Goal: Transaction & Acquisition: Purchase product/service

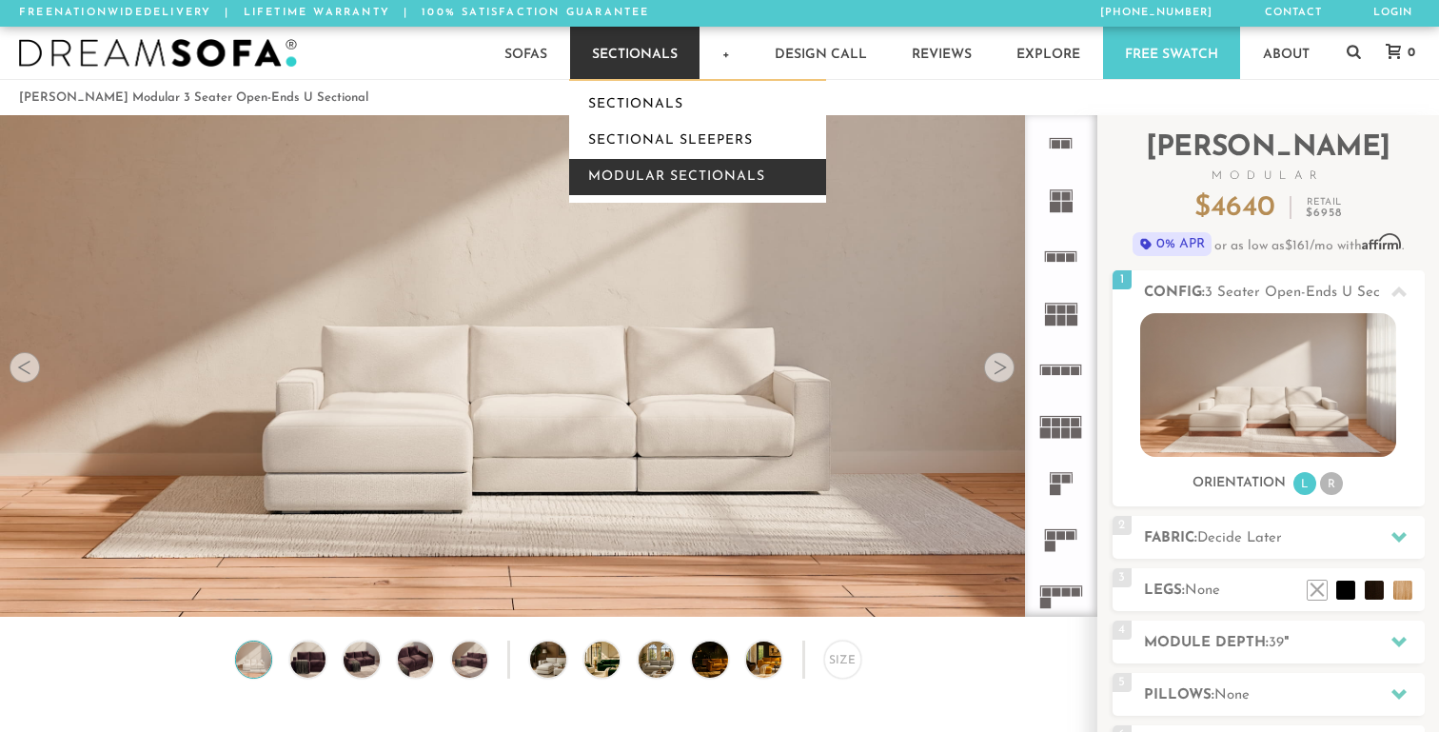
click at [604, 167] on link "Modular Sectionals" at bounding box center [697, 177] width 257 height 36
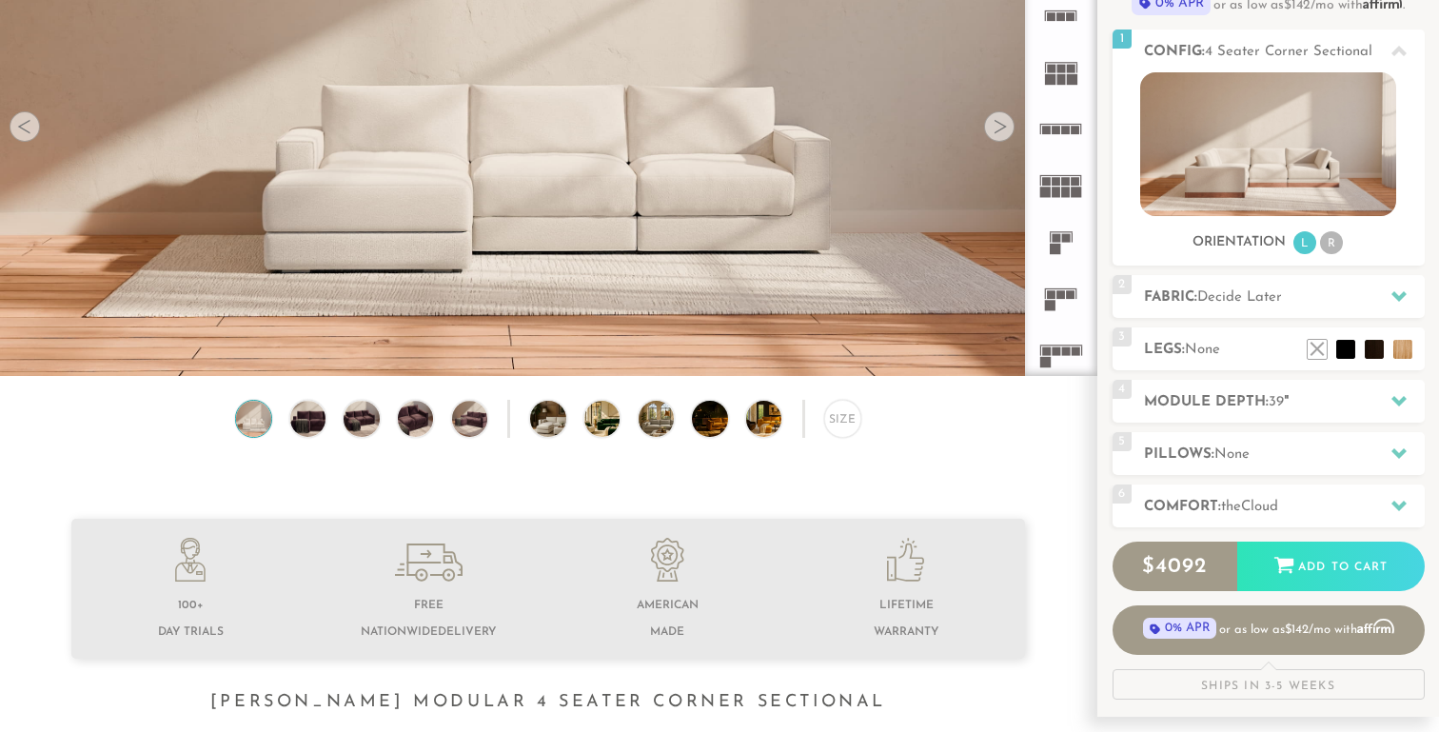
scroll to position [108, 0]
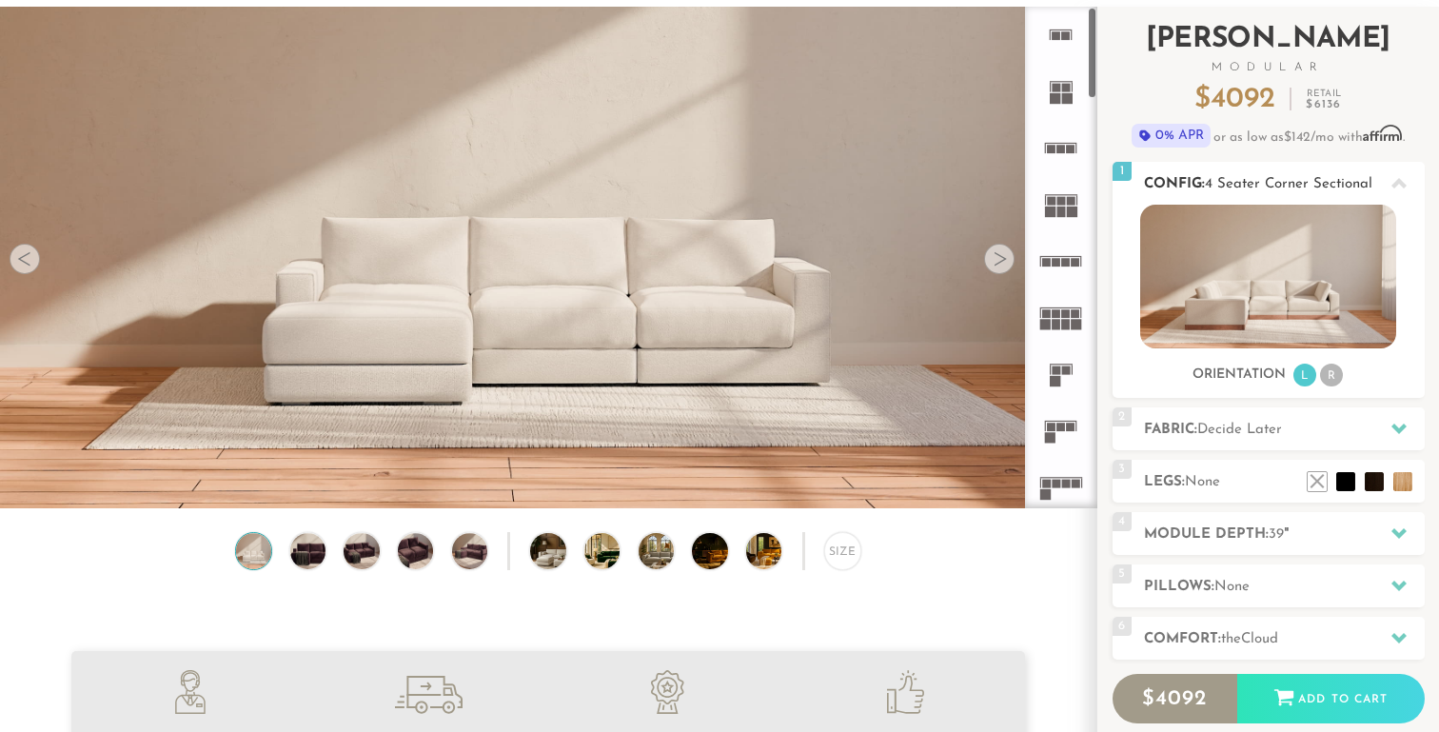
click at [1333, 373] on li "R" at bounding box center [1331, 375] width 23 height 23
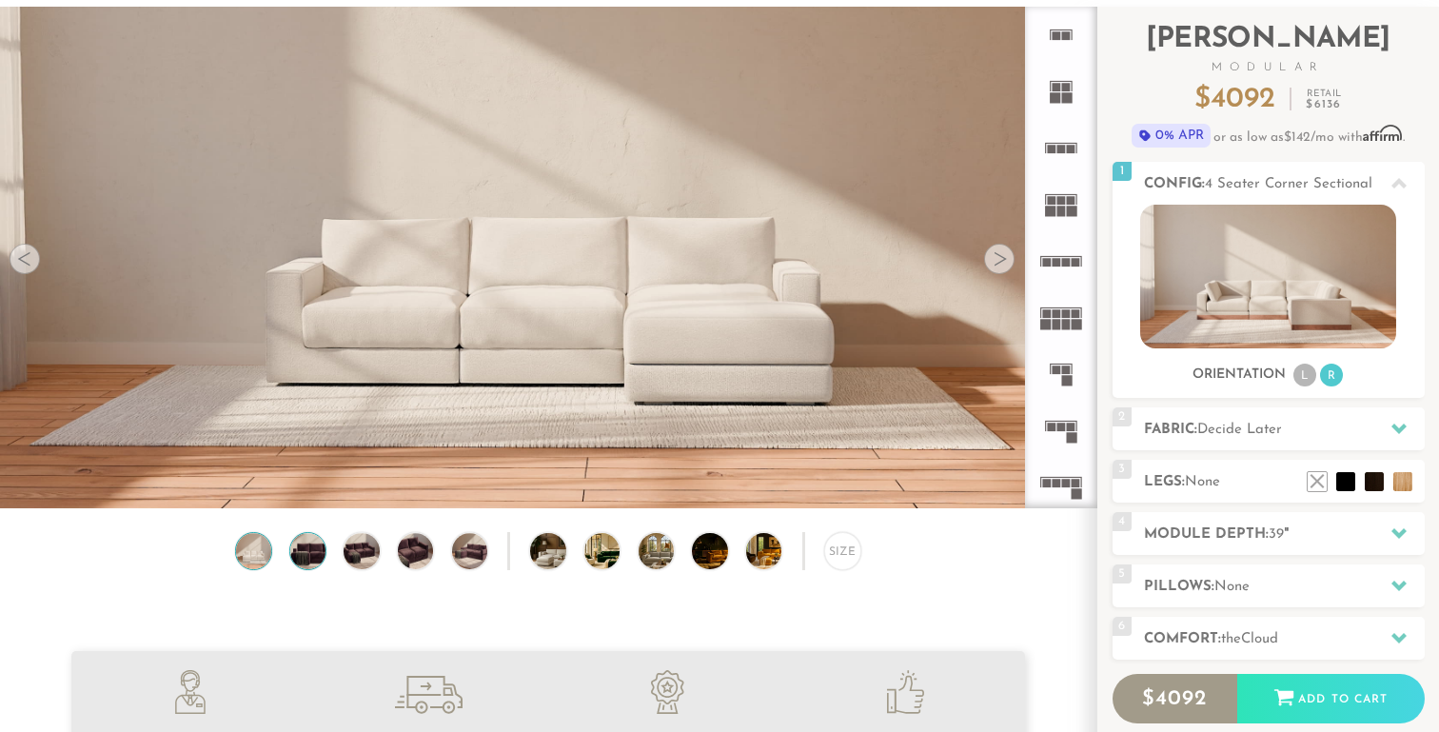
click at [290, 553] on img at bounding box center [307, 550] width 43 height 35
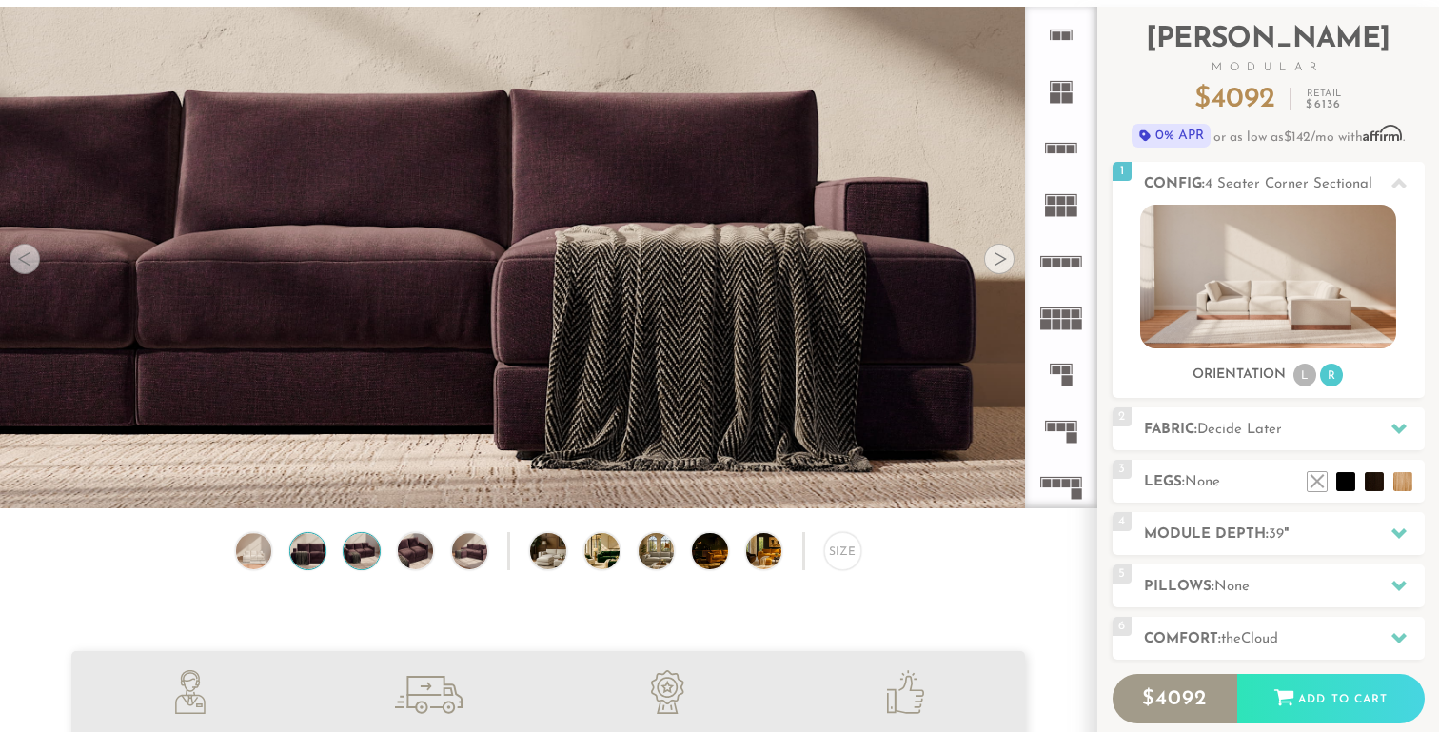
click at [371, 561] on img at bounding box center [361, 550] width 43 height 35
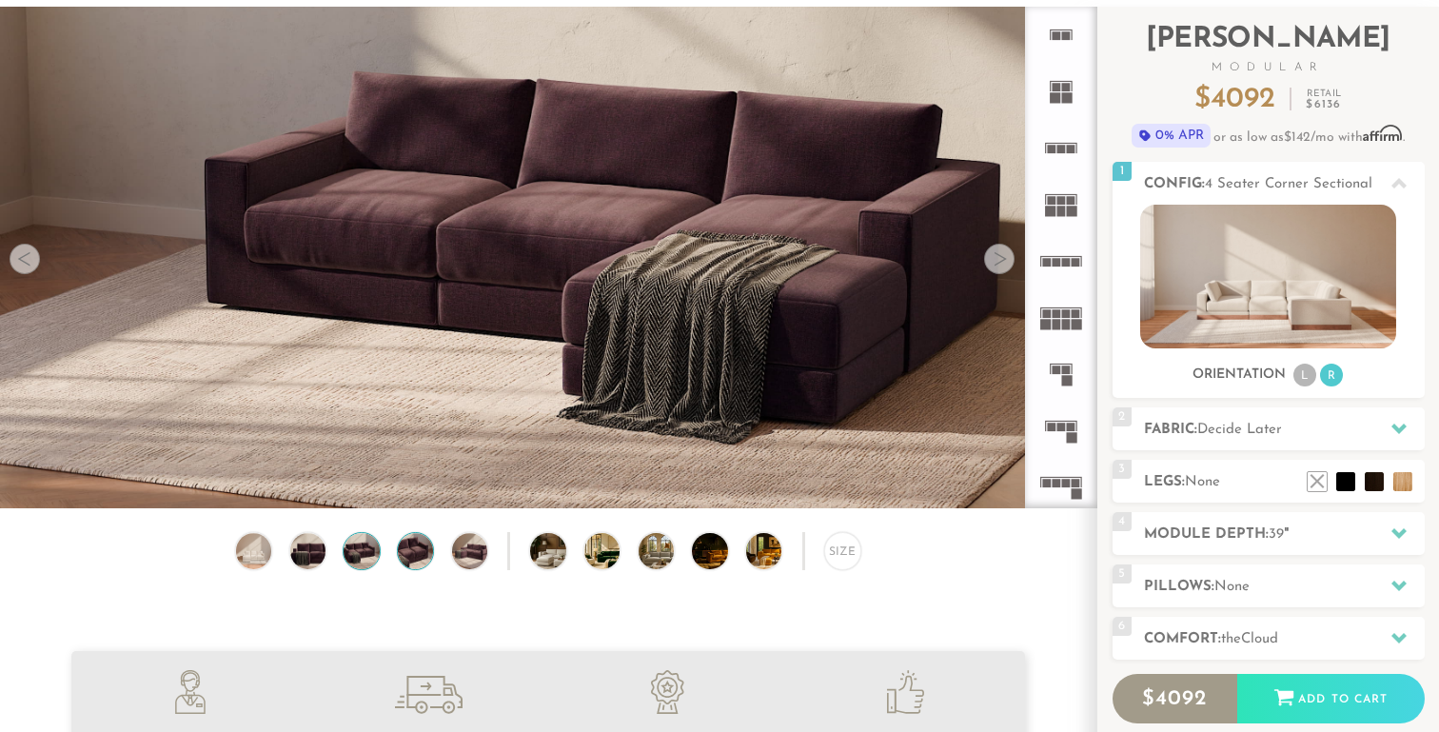
click at [411, 557] on img at bounding box center [415, 550] width 43 height 35
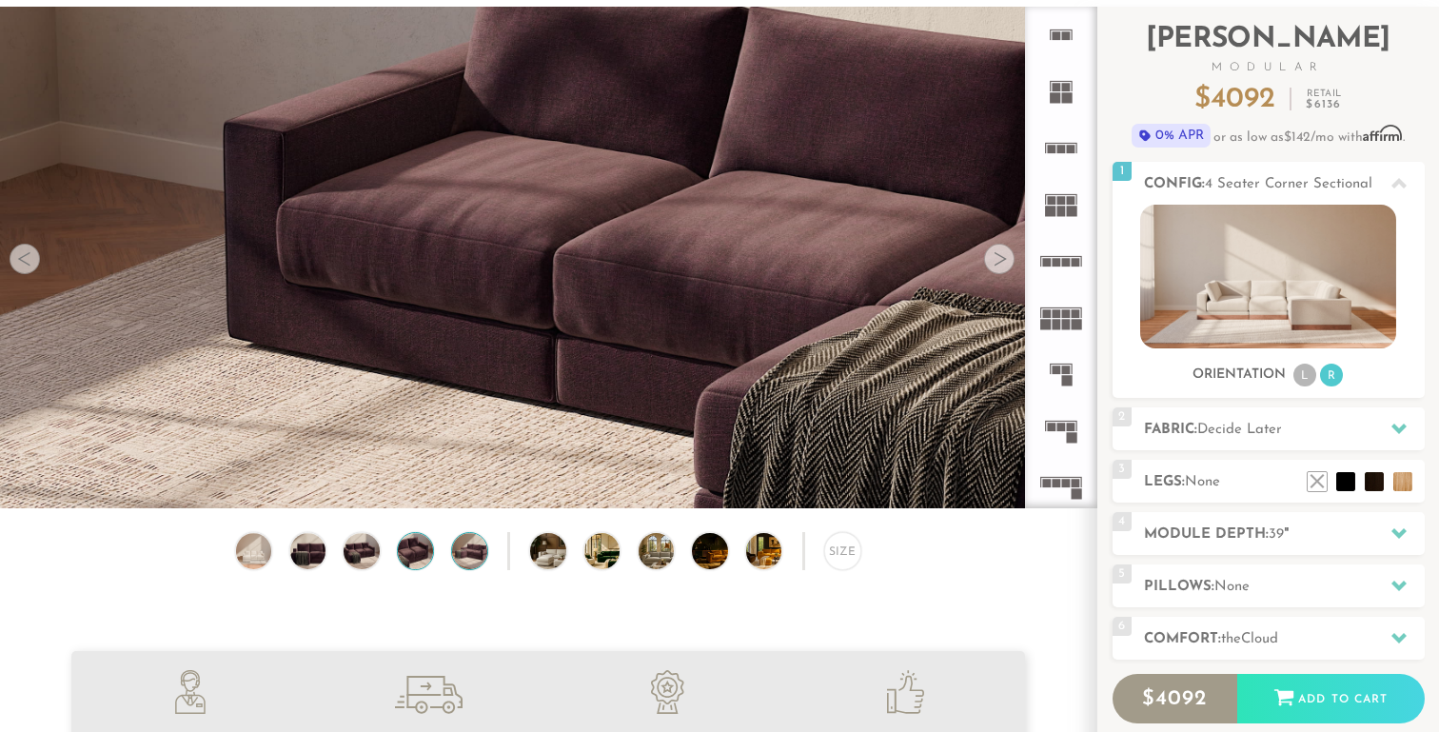
click at [478, 550] on img at bounding box center [469, 550] width 43 height 35
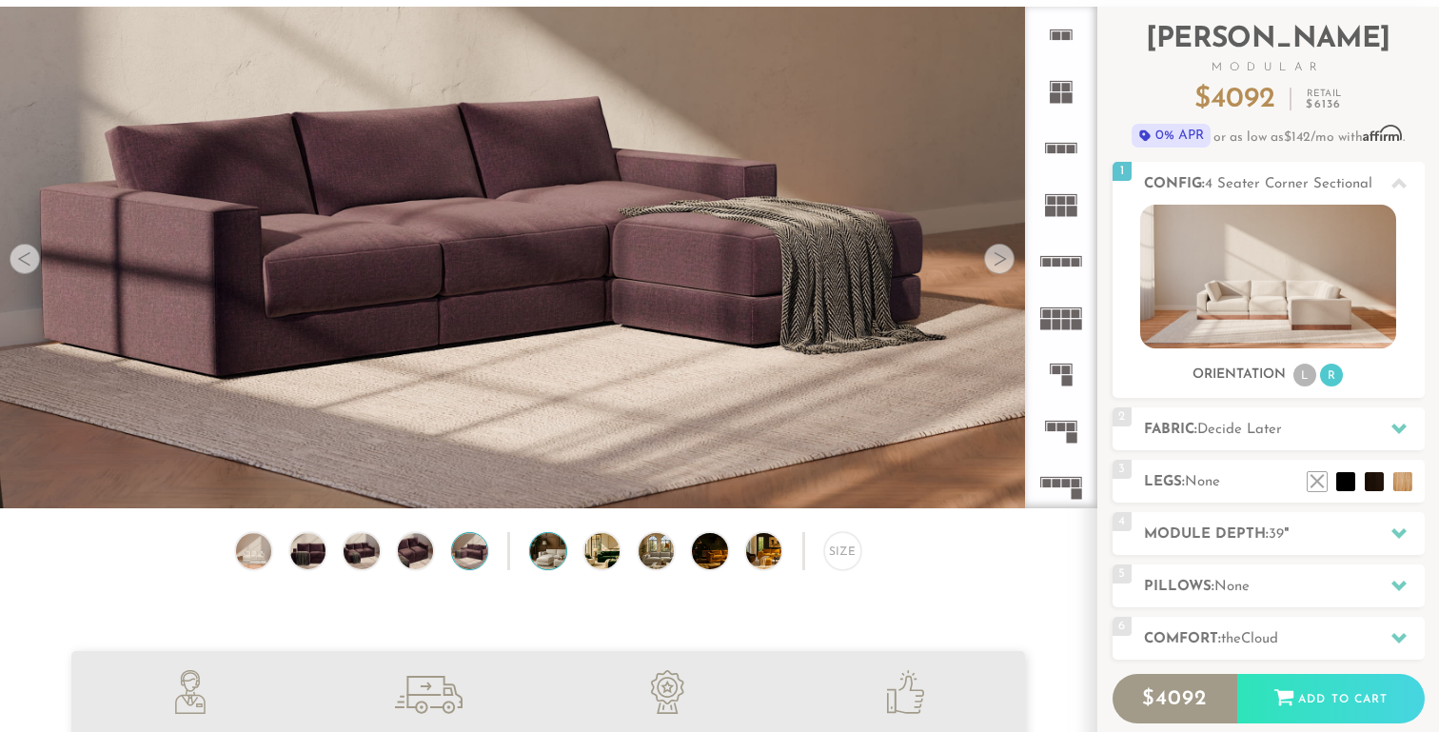
click at [549, 554] on img at bounding box center [562, 550] width 64 height 35
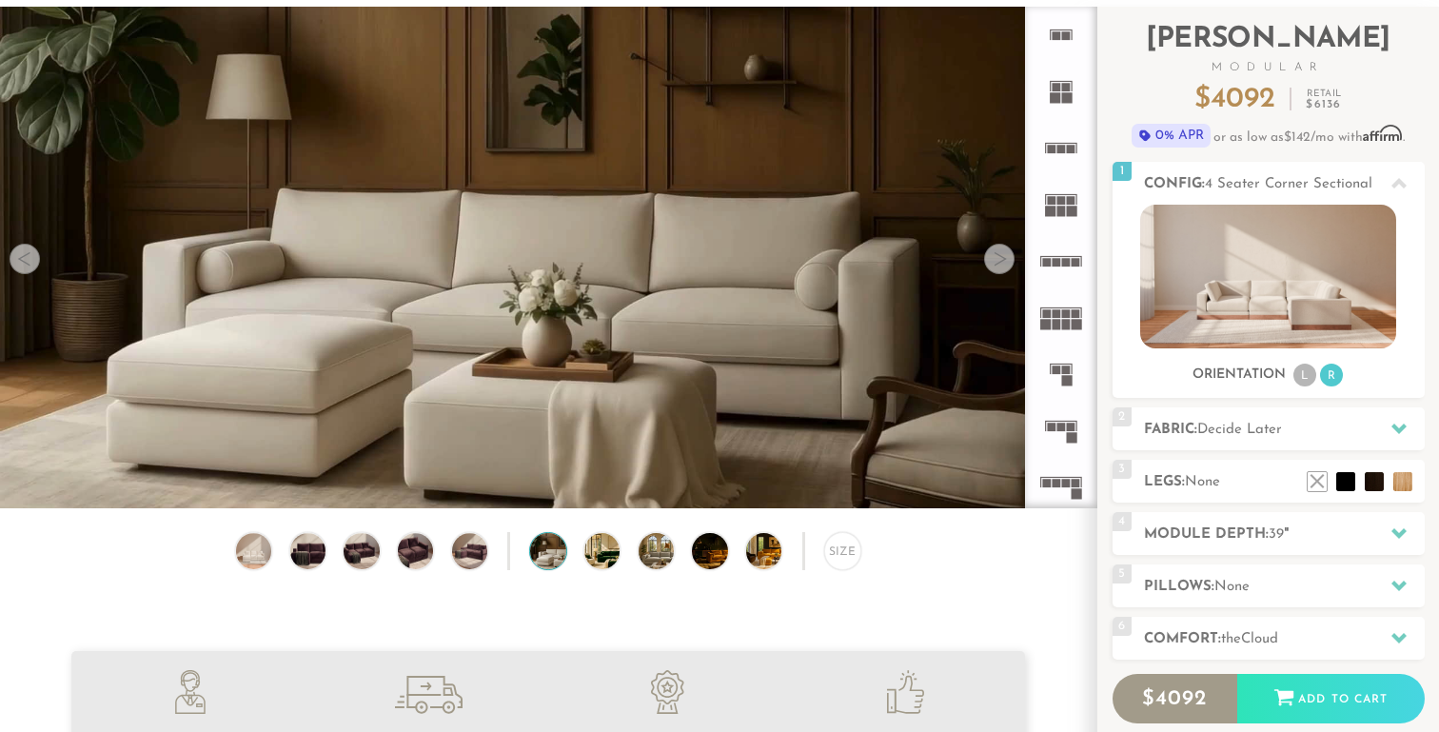
click at [549, 554] on img at bounding box center [562, 550] width 64 height 35
click at [594, 547] on img at bounding box center [616, 550] width 64 height 35
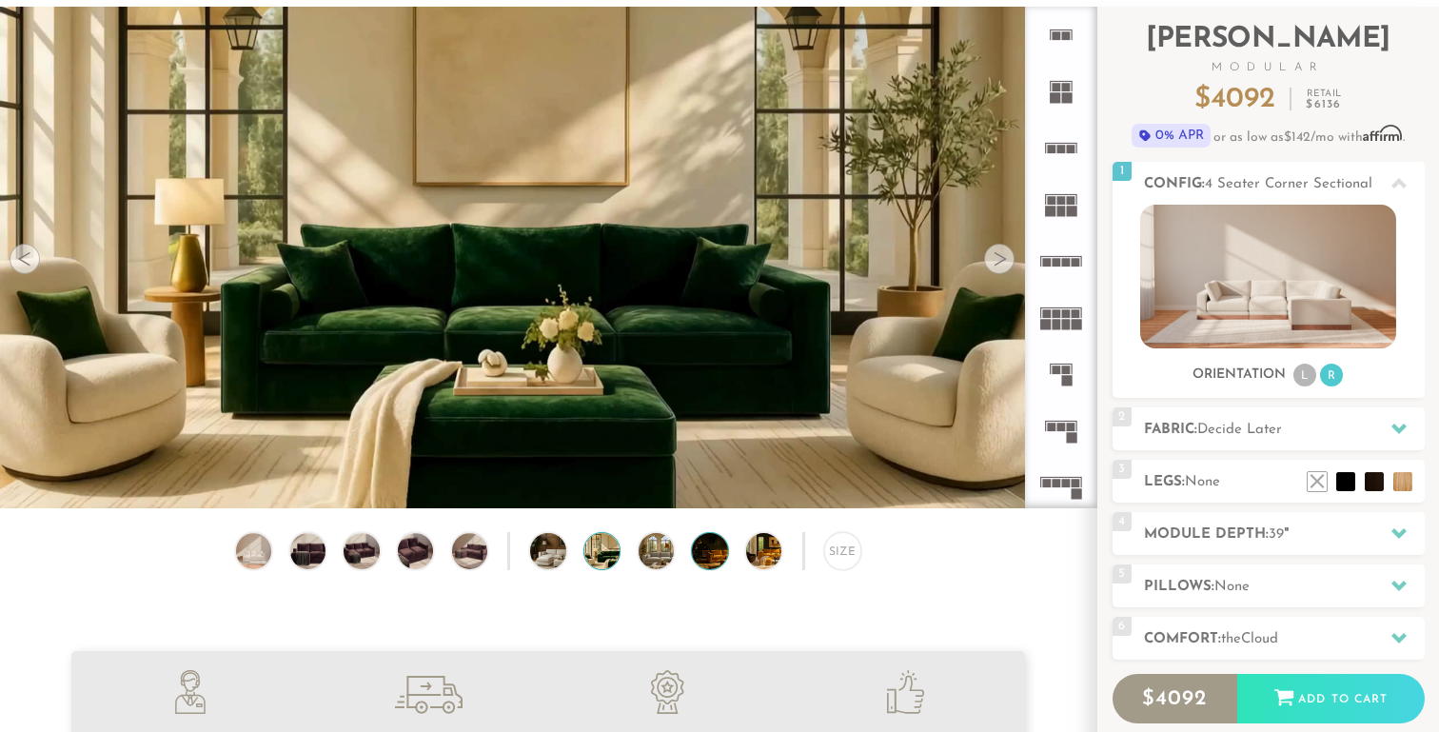
click at [700, 554] on img at bounding box center [724, 550] width 64 height 35
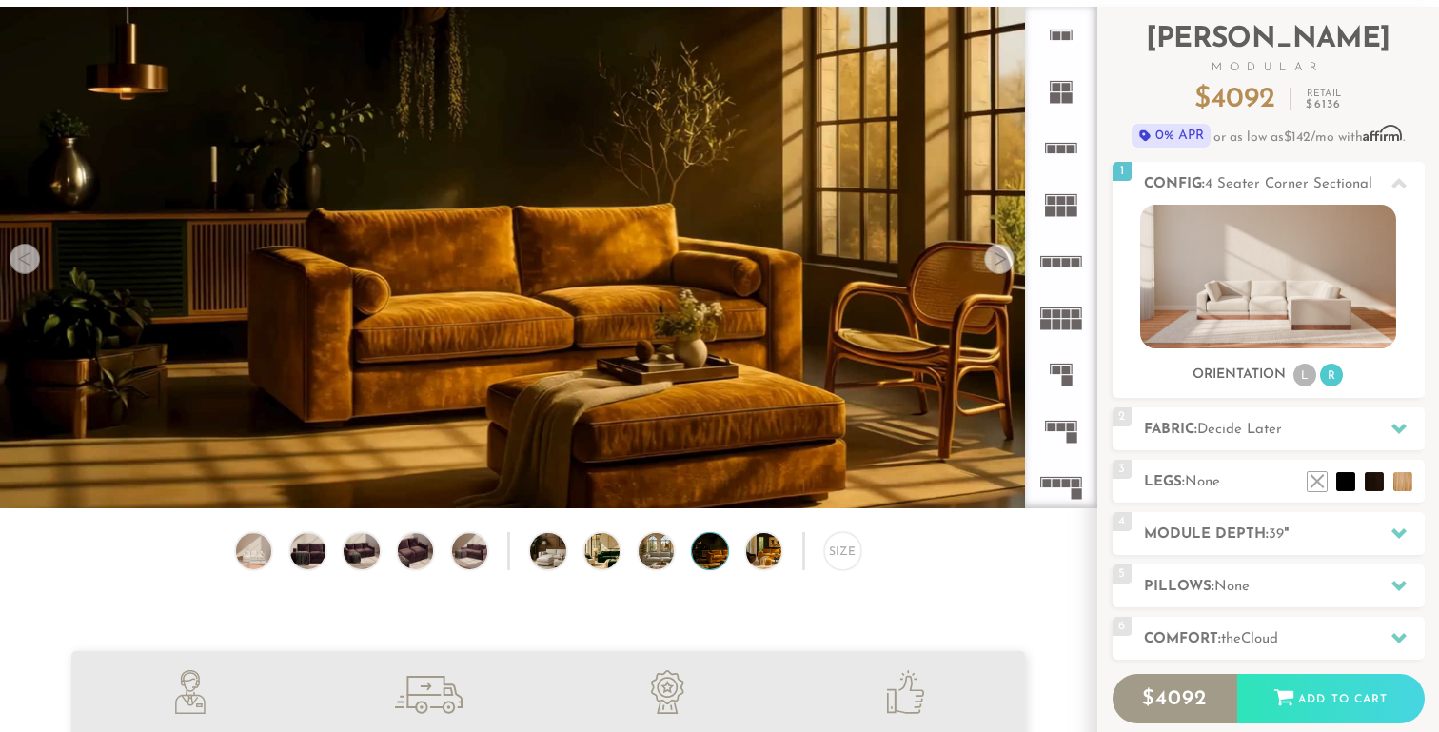
click at [734, 556] on div "Size" at bounding box center [548, 555] width 1096 height 47
click at [767, 555] on img at bounding box center [778, 550] width 64 height 35
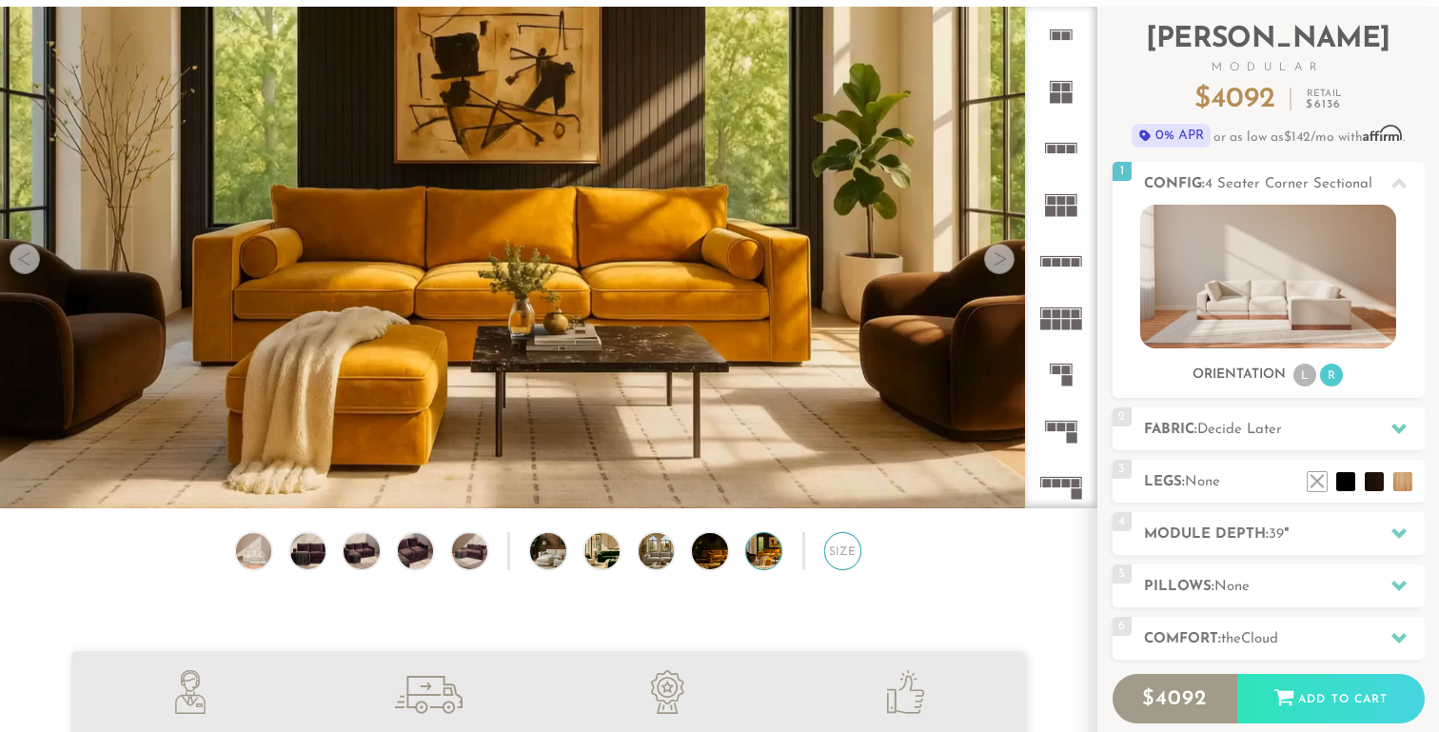
click at [841, 555] on div "Size" at bounding box center [842, 550] width 37 height 37
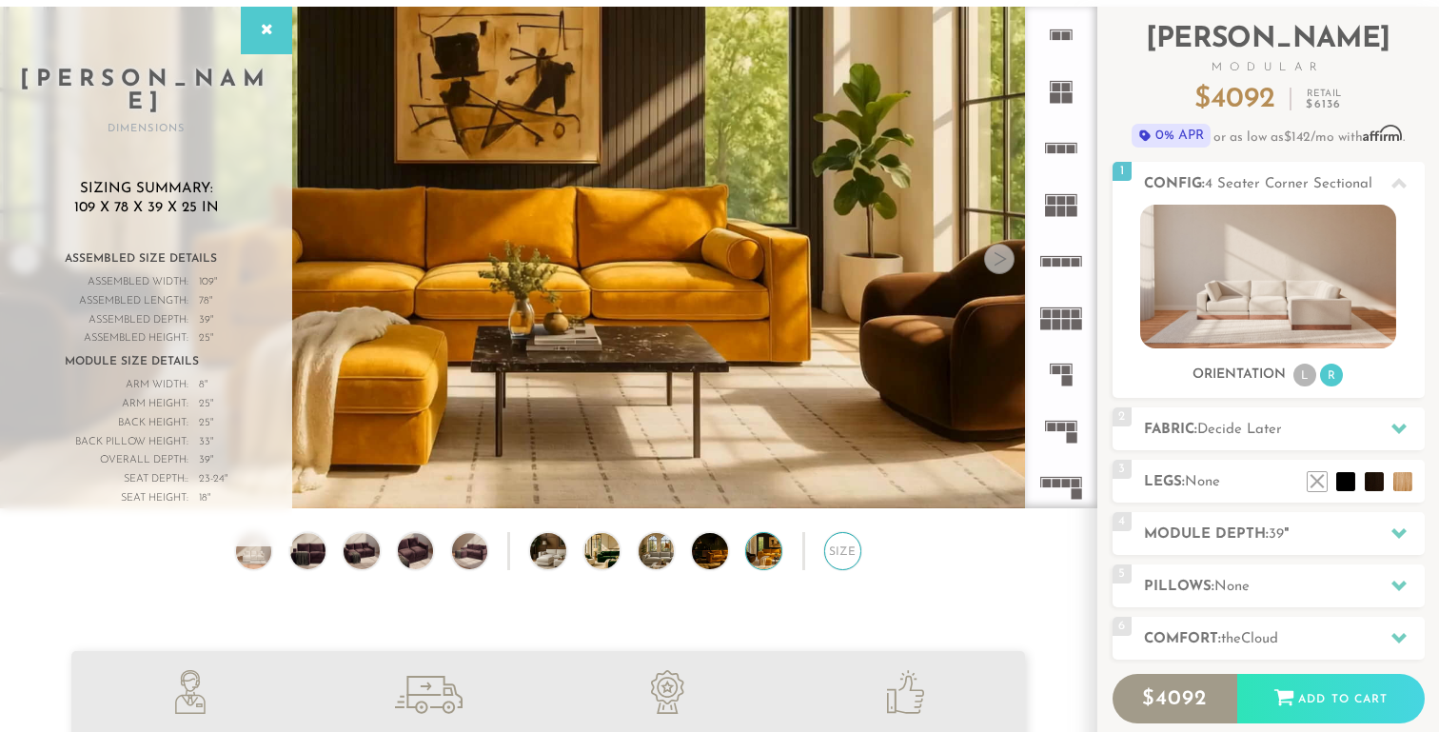
click at [841, 555] on div "Size" at bounding box center [842, 550] width 37 height 37
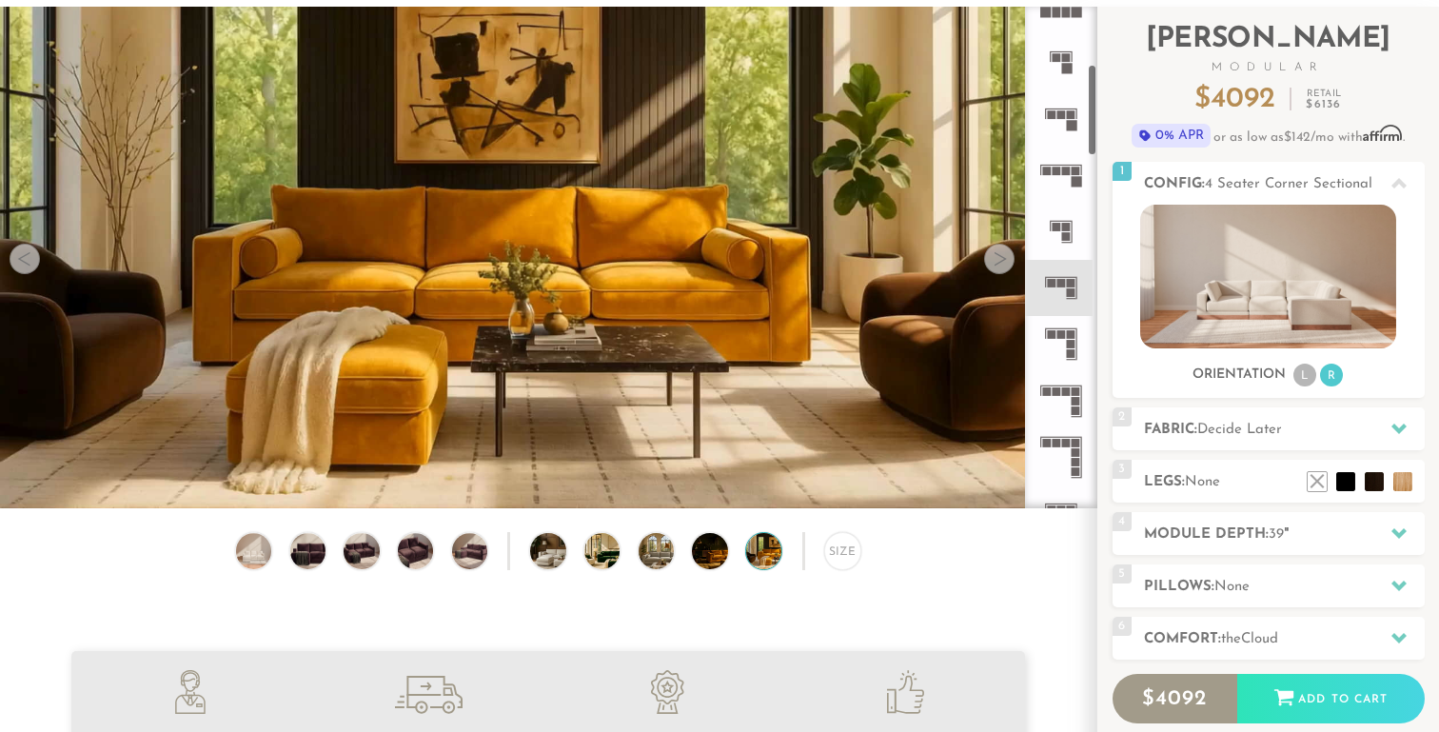
scroll to position [348, 0]
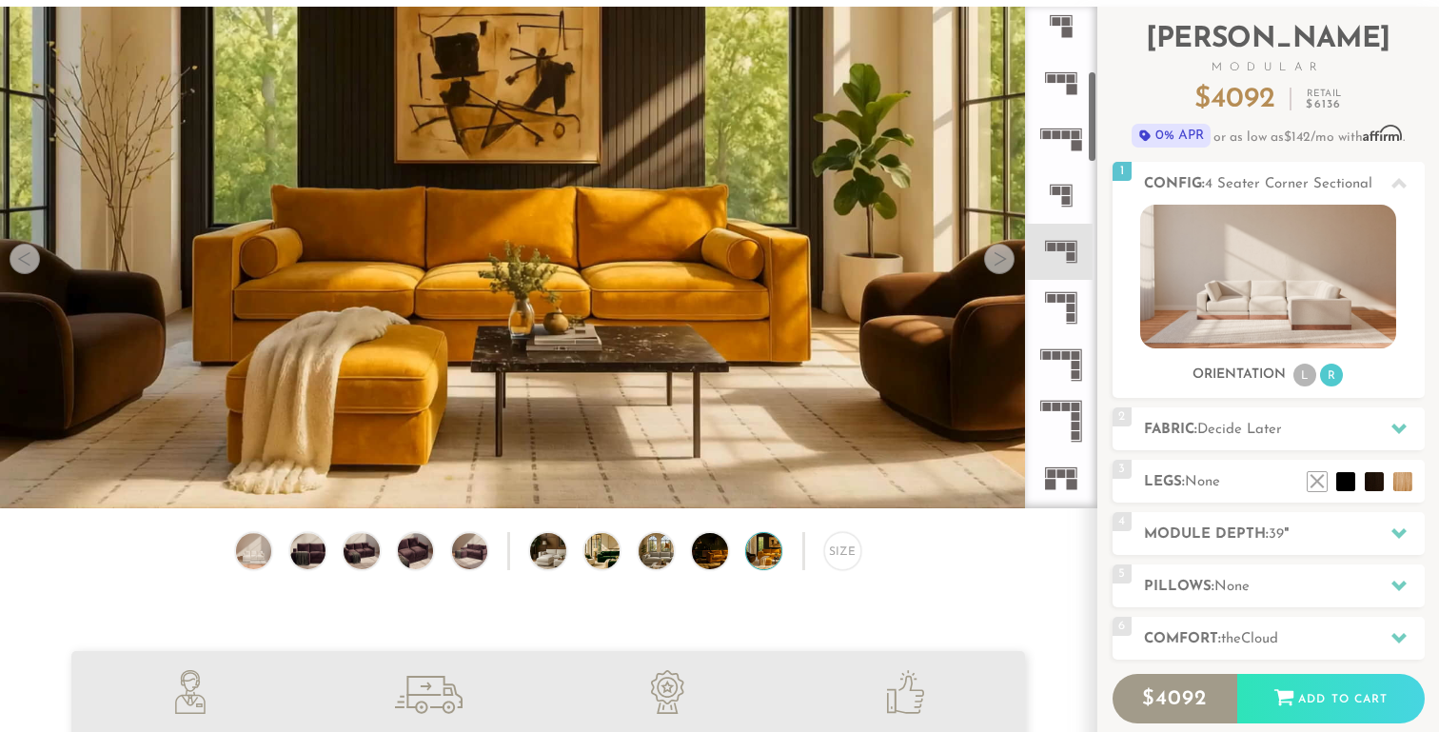
click at [1065, 291] on icon at bounding box center [1060, 308] width 56 height 56
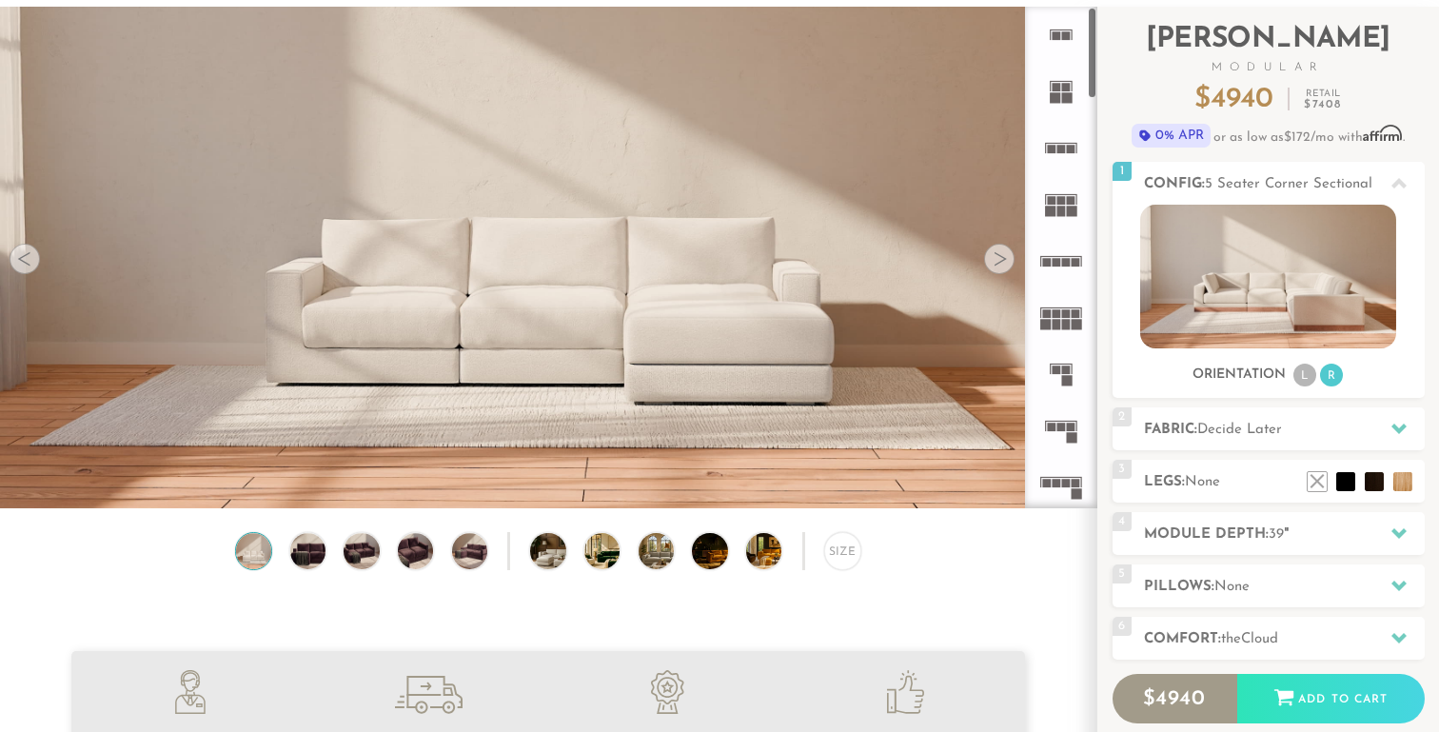
click at [1061, 45] on icon at bounding box center [1060, 35] width 56 height 56
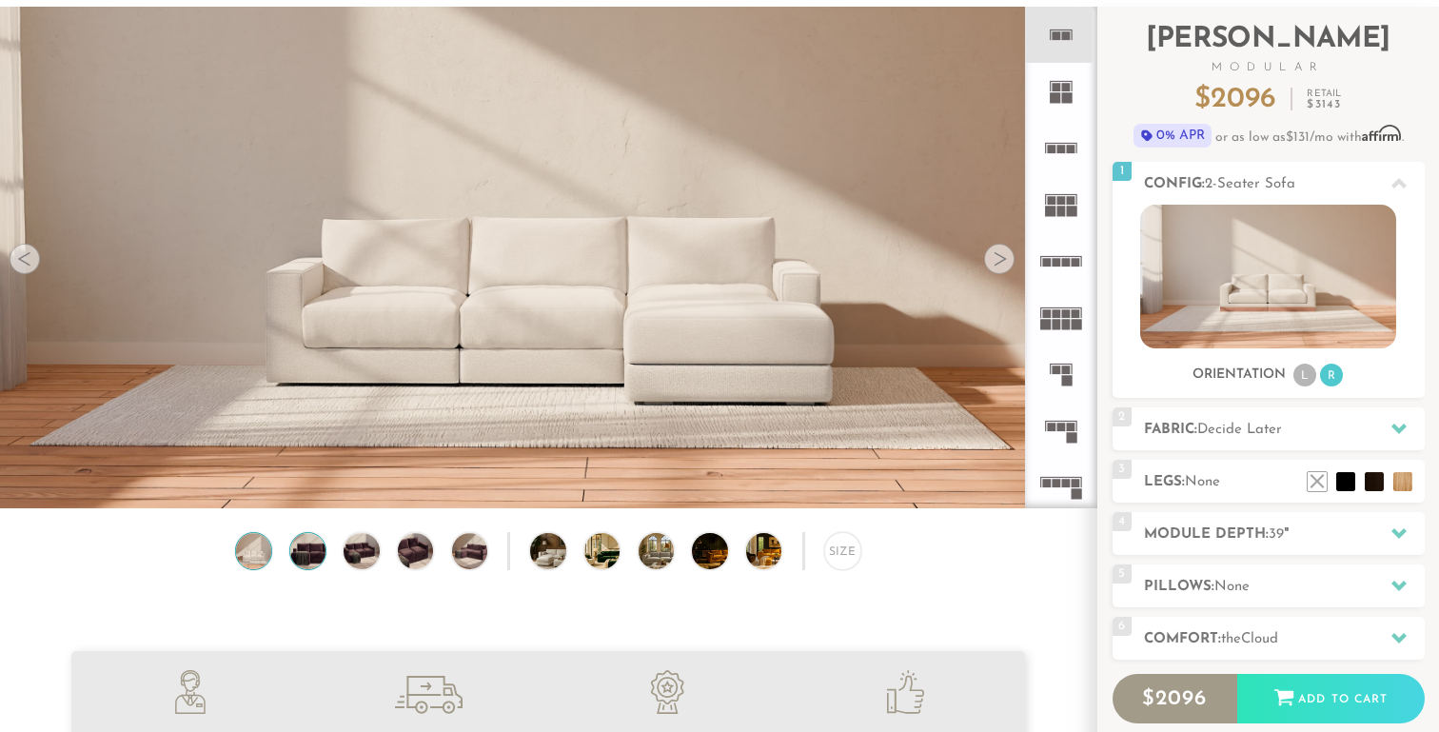
click at [296, 555] on img at bounding box center [307, 550] width 43 height 35
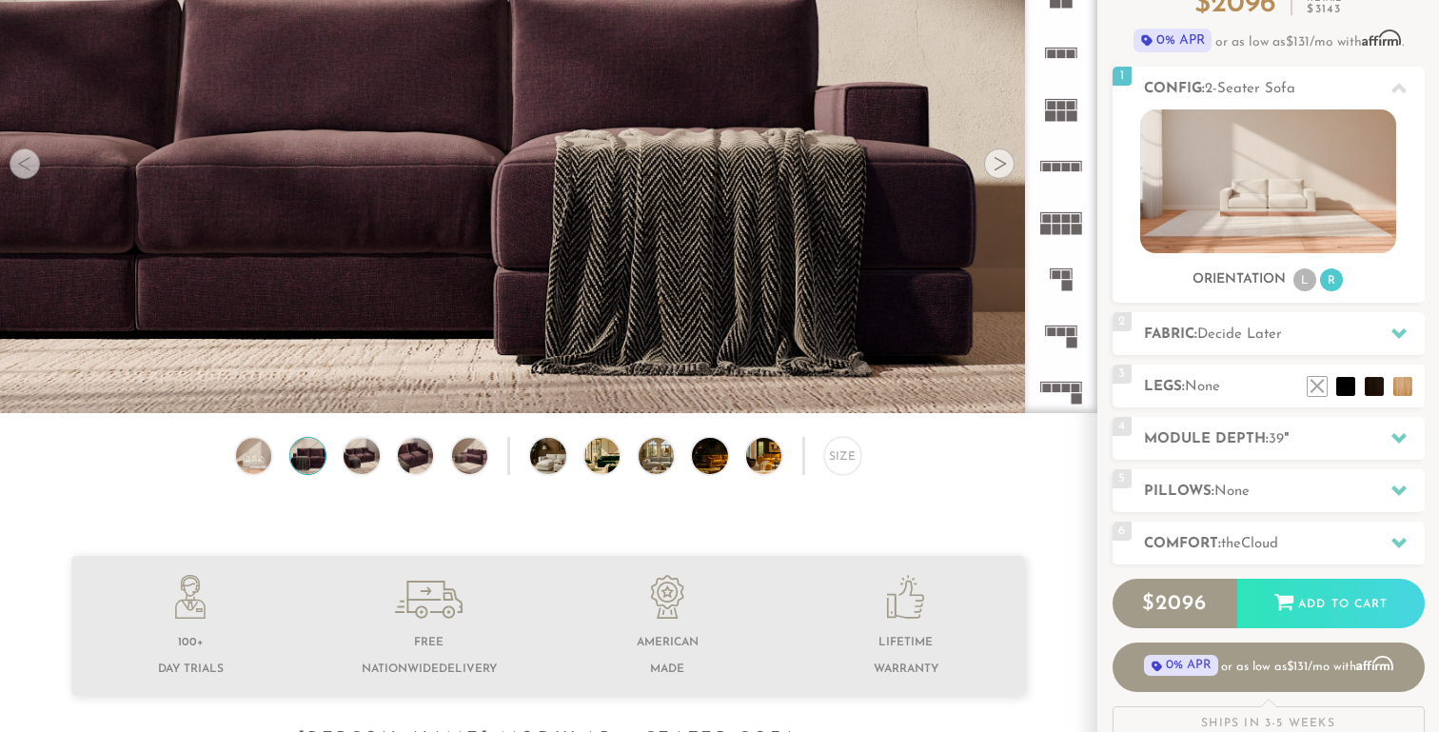
scroll to position [220, 0]
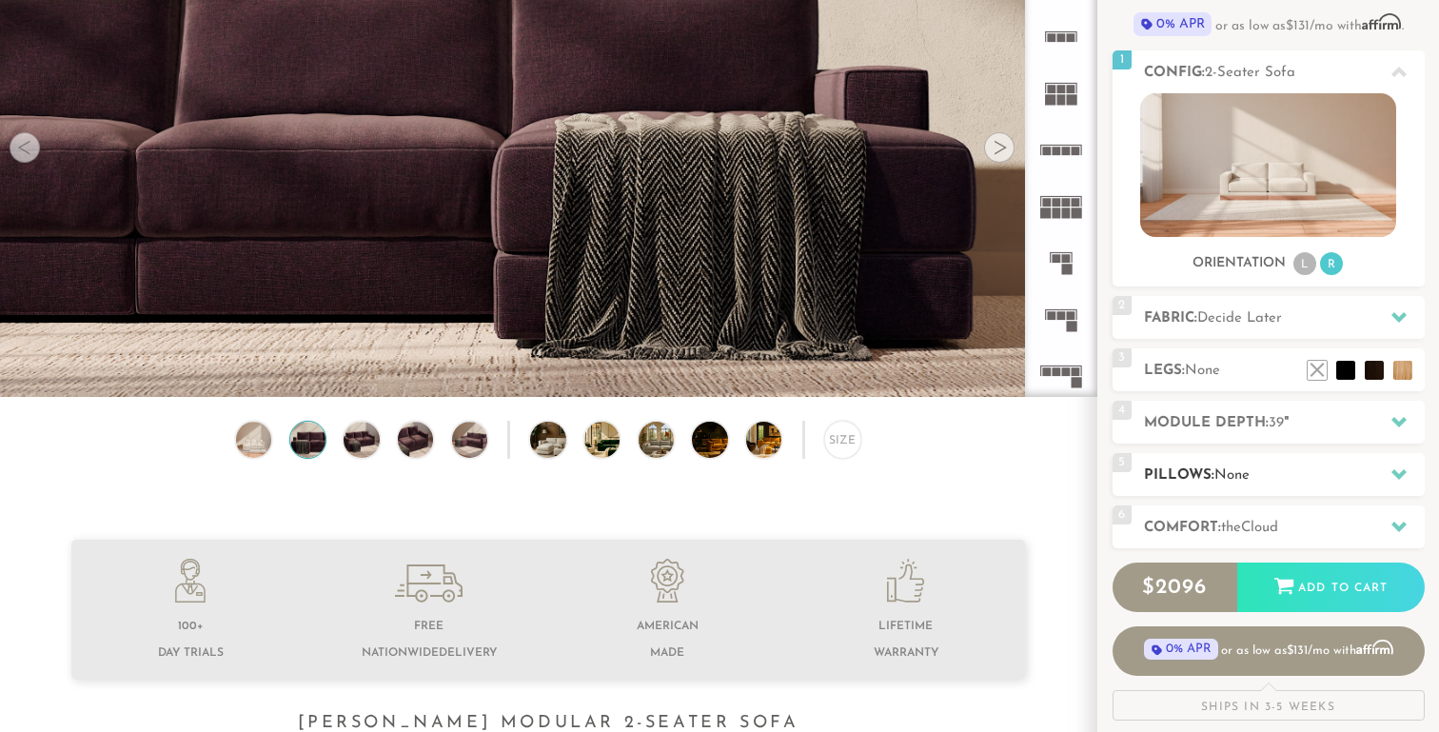
click at [1235, 468] on span "None" at bounding box center [1231, 475] width 35 height 14
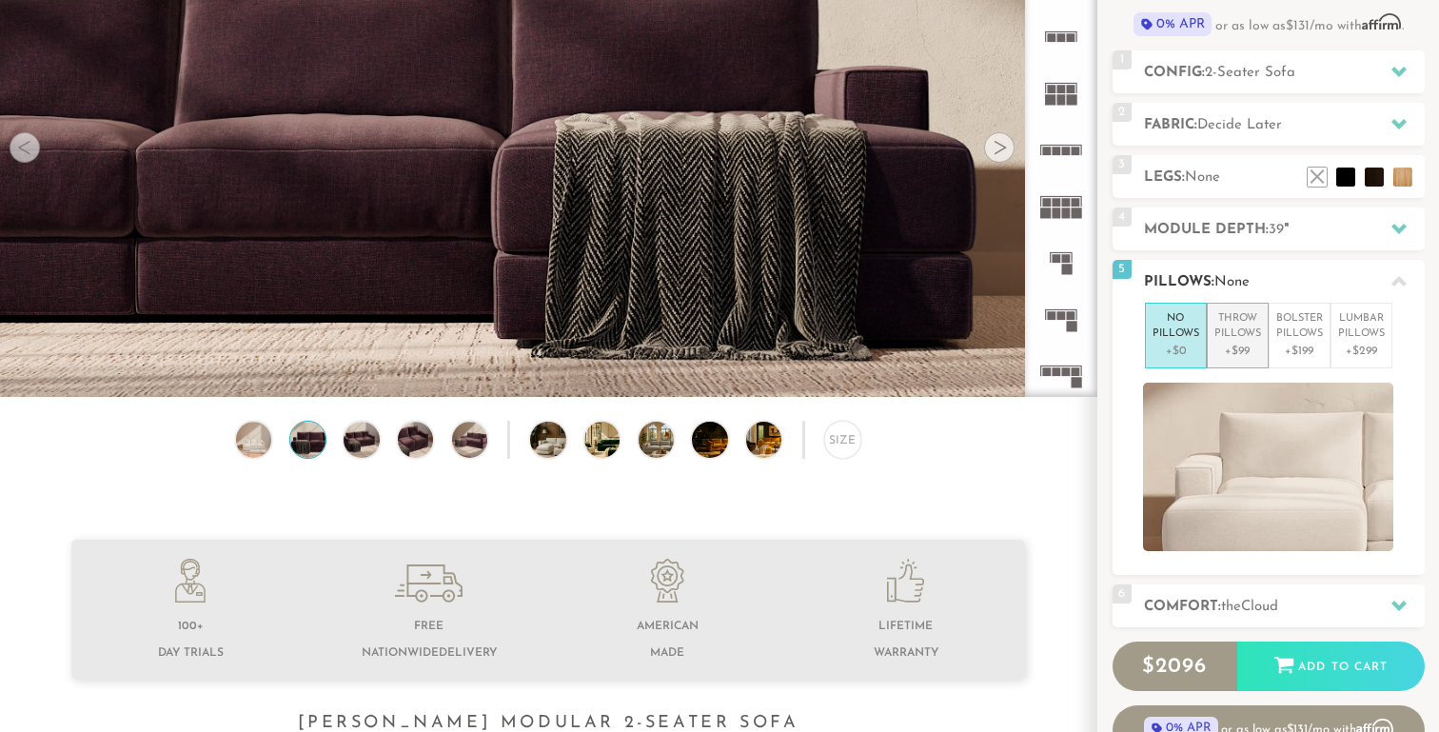
click at [1222, 336] on p "Throw Pillows" at bounding box center [1237, 326] width 47 height 31
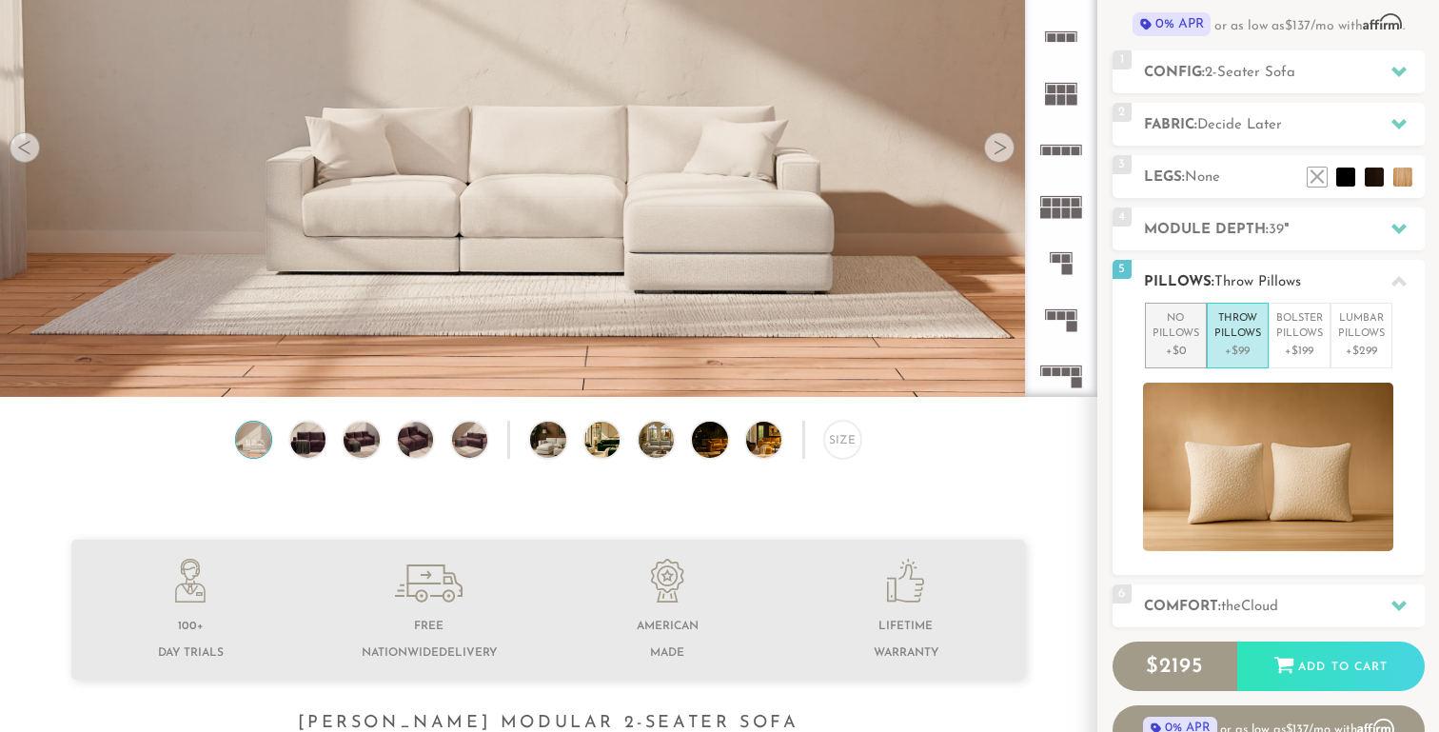
click at [1157, 344] on p "+$0" at bounding box center [1175, 351] width 47 height 17
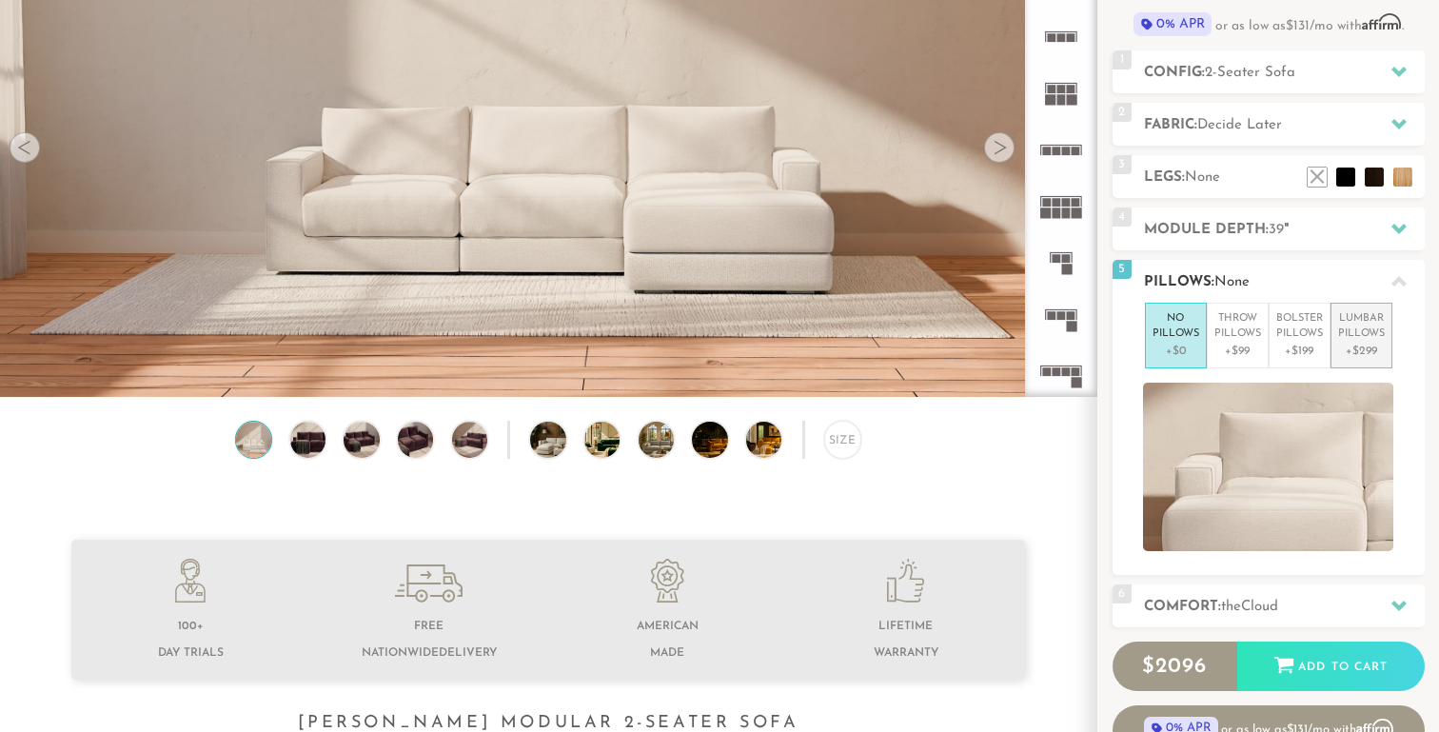
click at [1352, 344] on p "+$299" at bounding box center [1361, 351] width 47 height 17
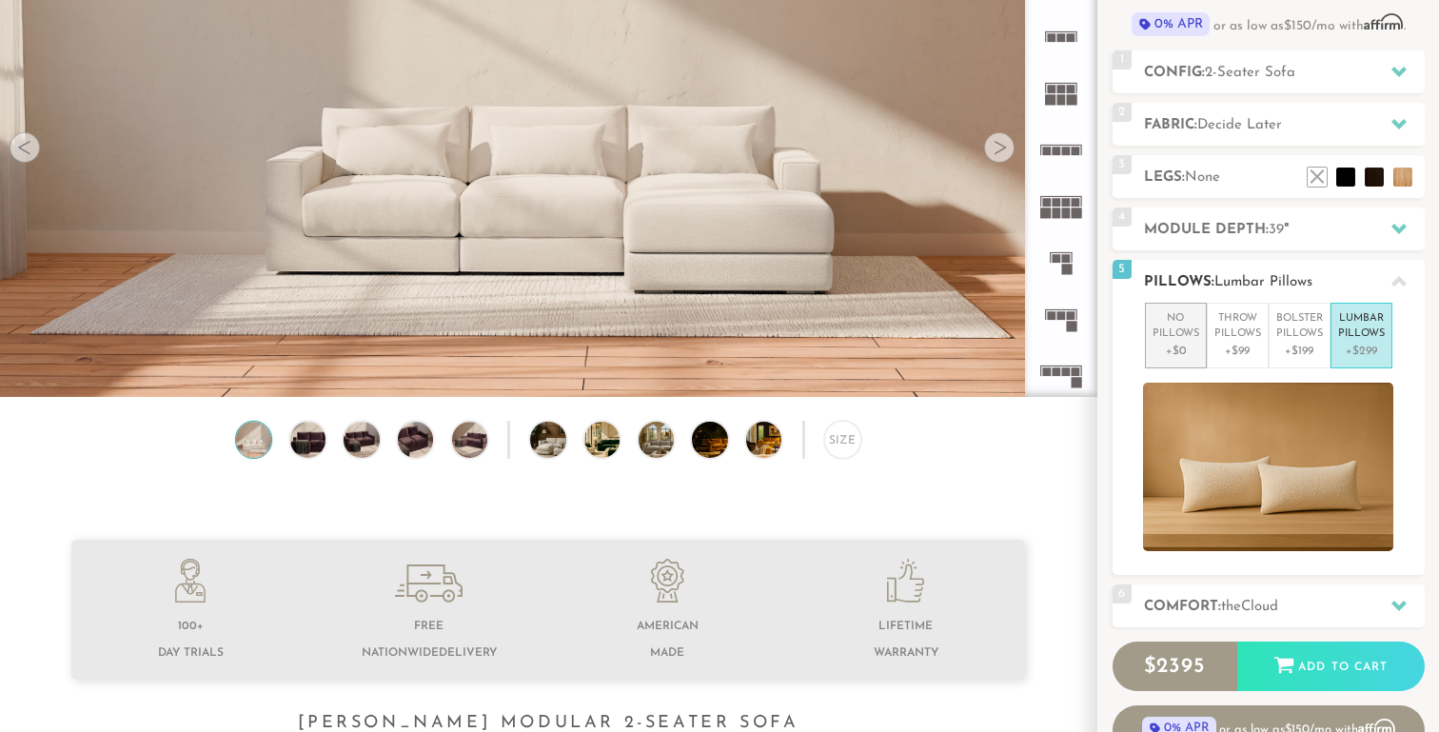
click at [1191, 330] on p "No Pillows" at bounding box center [1175, 326] width 47 height 31
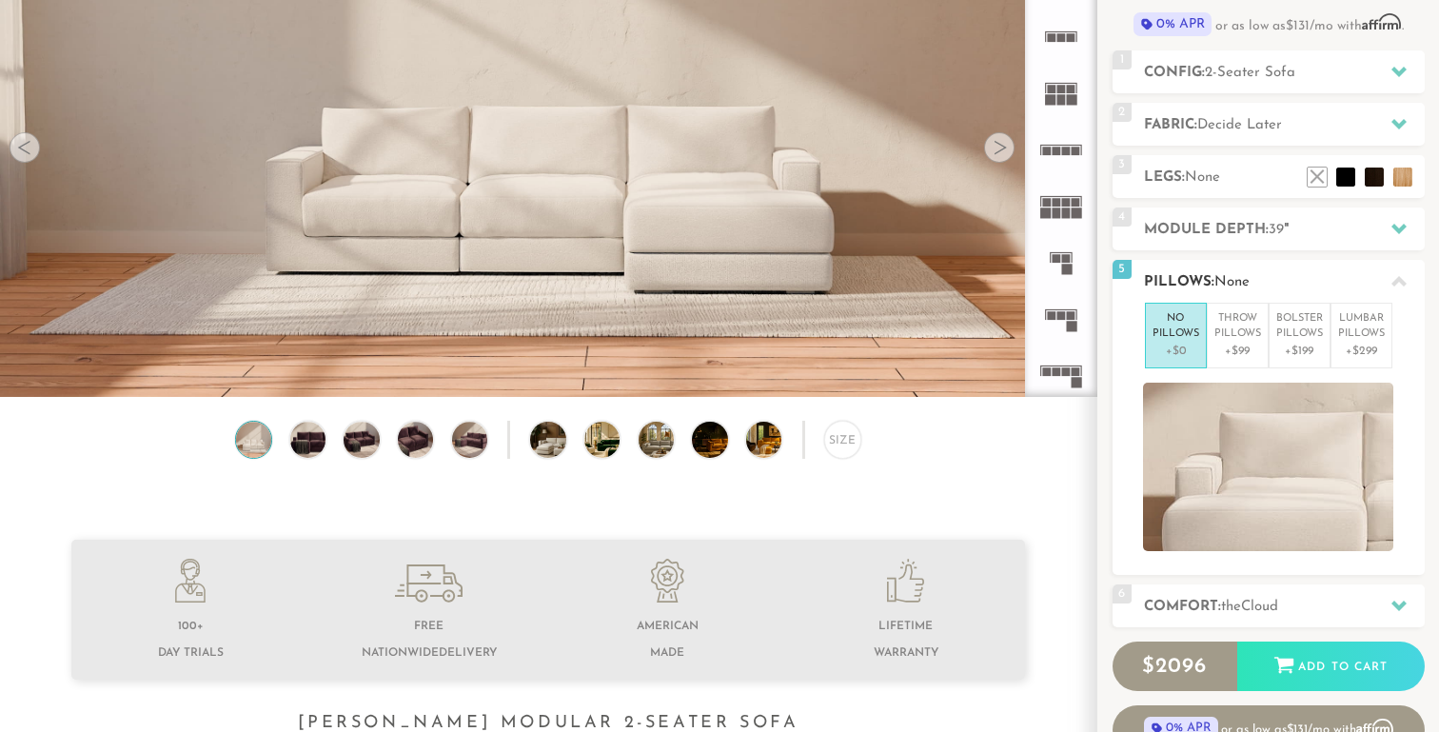
click at [1139, 265] on div "5 Pillows: None" at bounding box center [1268, 281] width 312 height 43
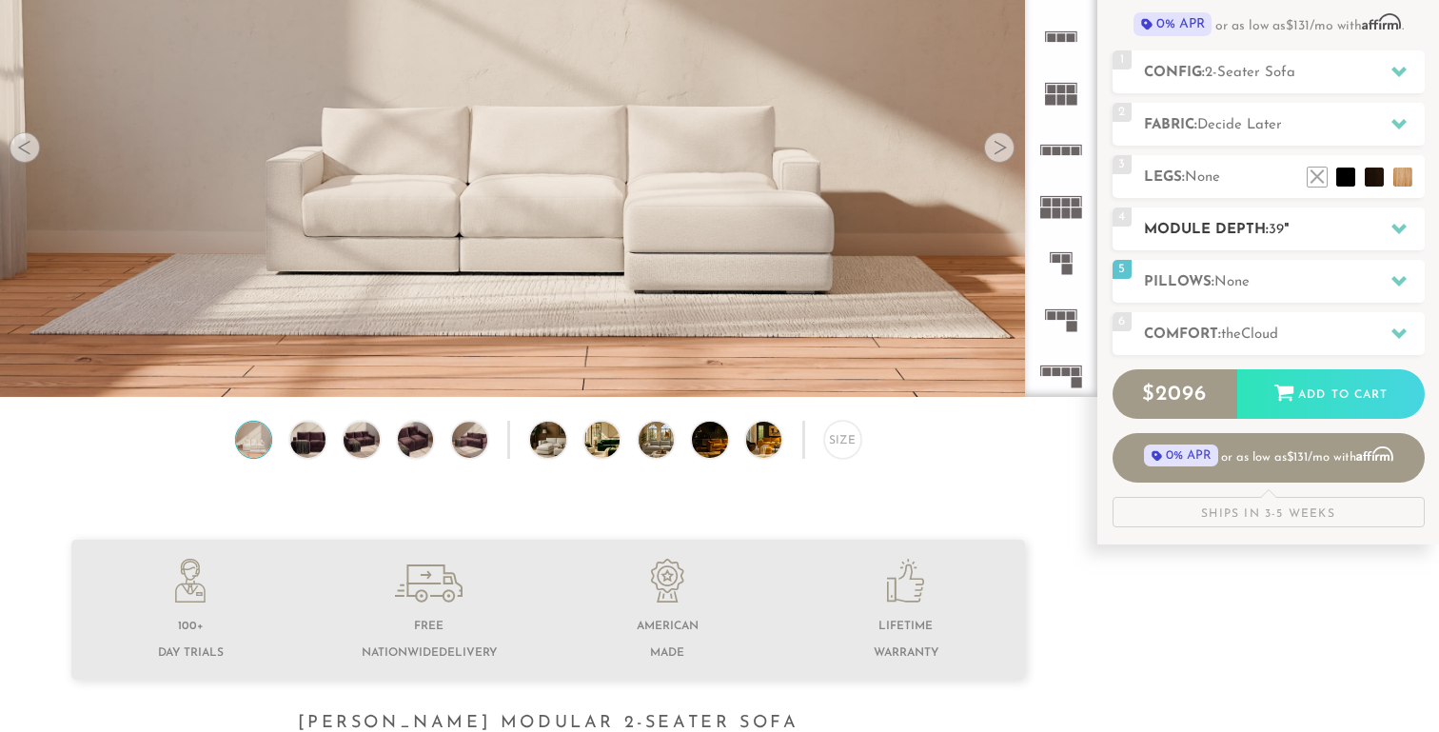
click at [1233, 235] on h2 "Module Depth: 39 "" at bounding box center [1284, 230] width 281 height 22
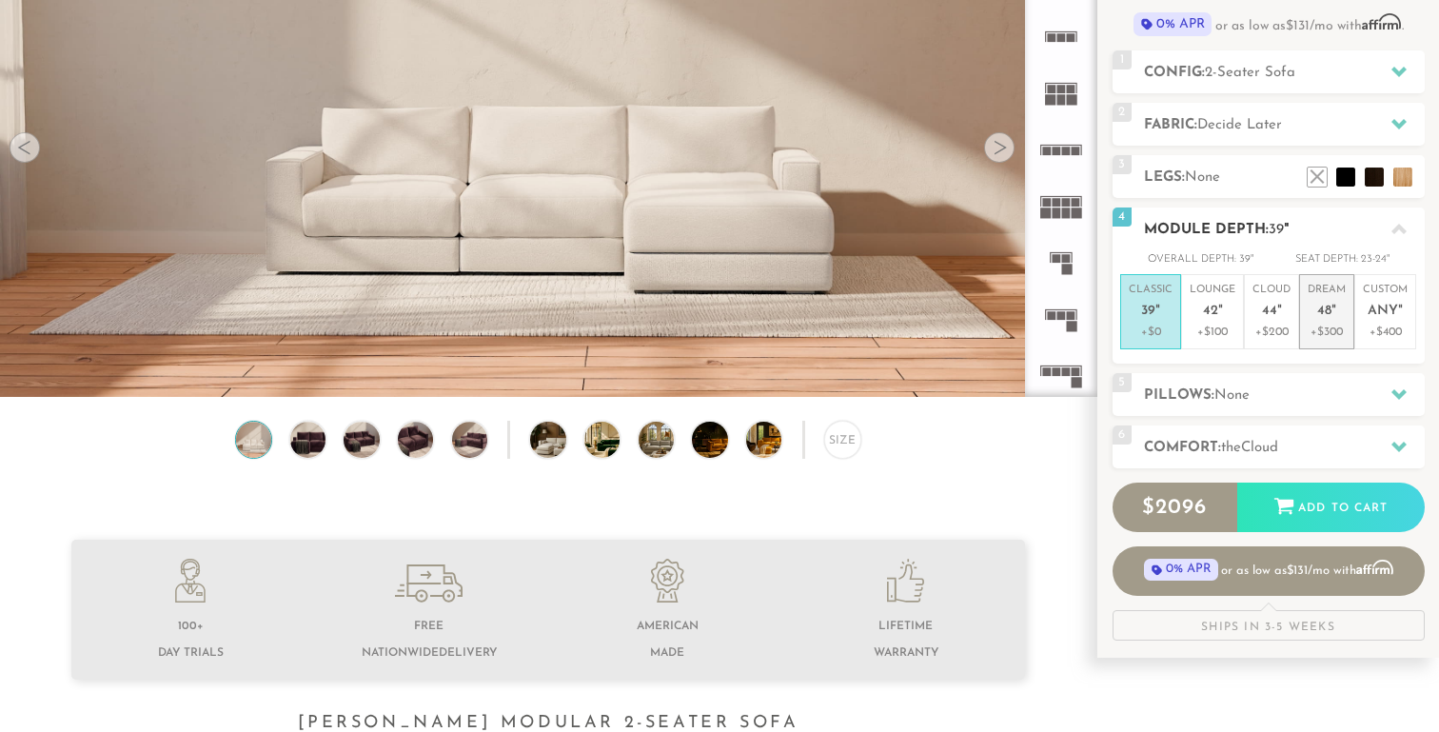
click at [1312, 318] on p "Dream 48 "" at bounding box center [1326, 303] width 38 height 41
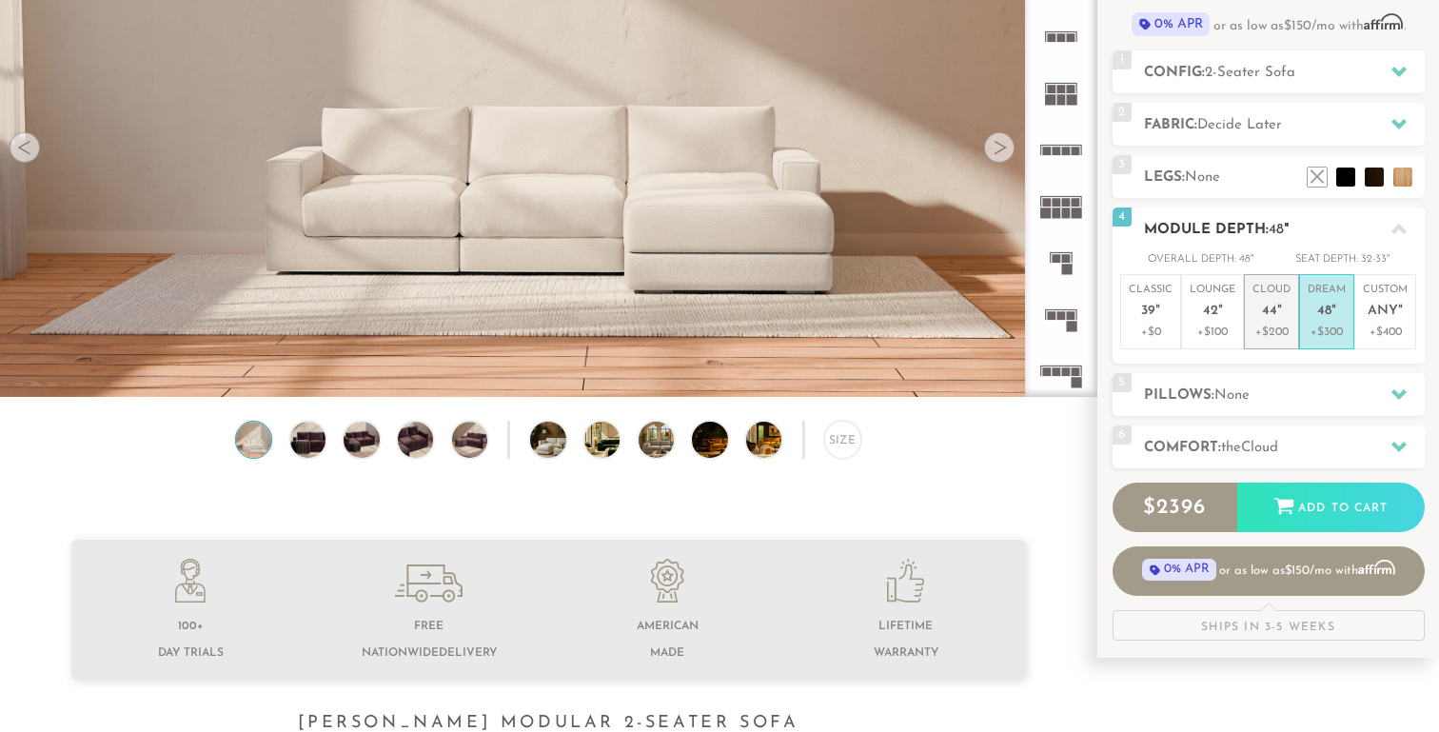
click at [1253, 315] on p "Cloud 44 "" at bounding box center [1271, 303] width 38 height 41
click at [1175, 306] on li "Classic 39 " +$0" at bounding box center [1150, 311] width 61 height 75
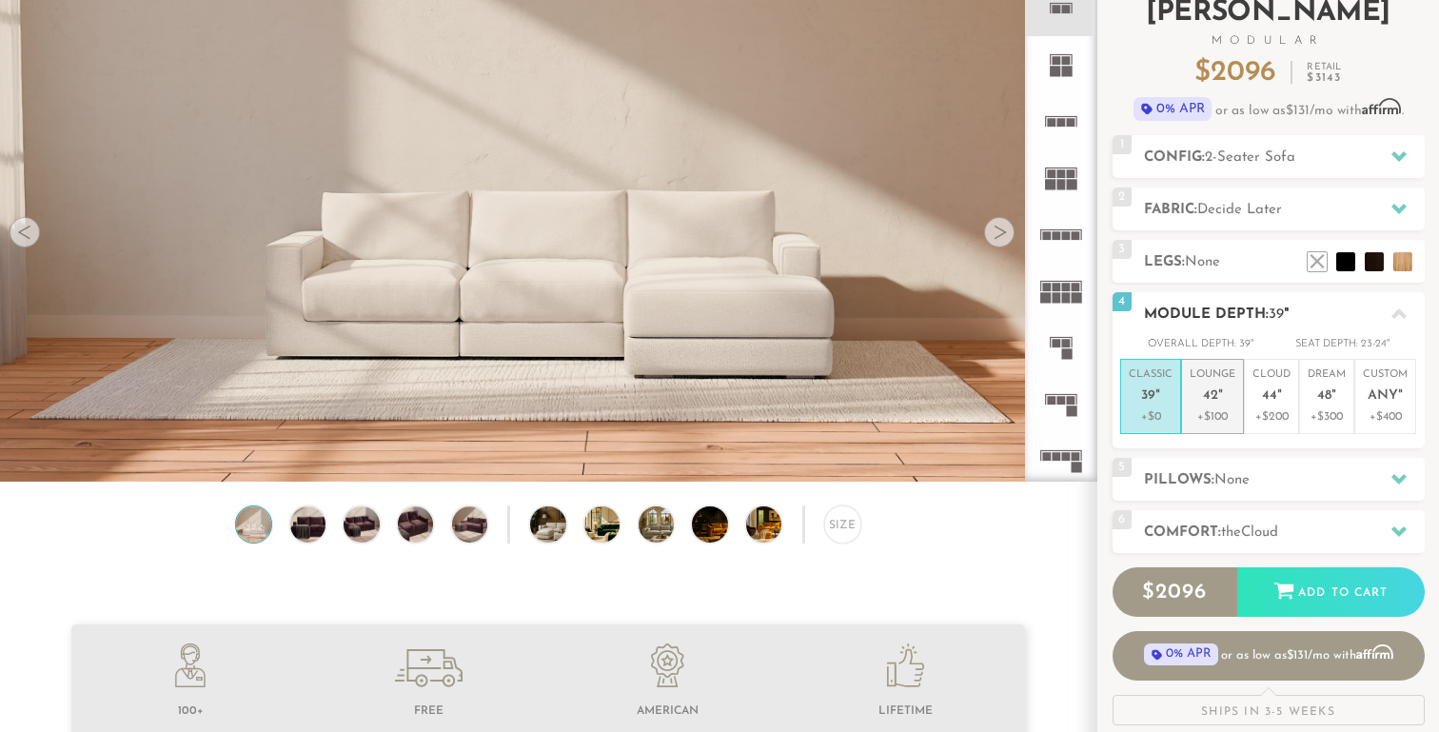
scroll to position [119, 0]
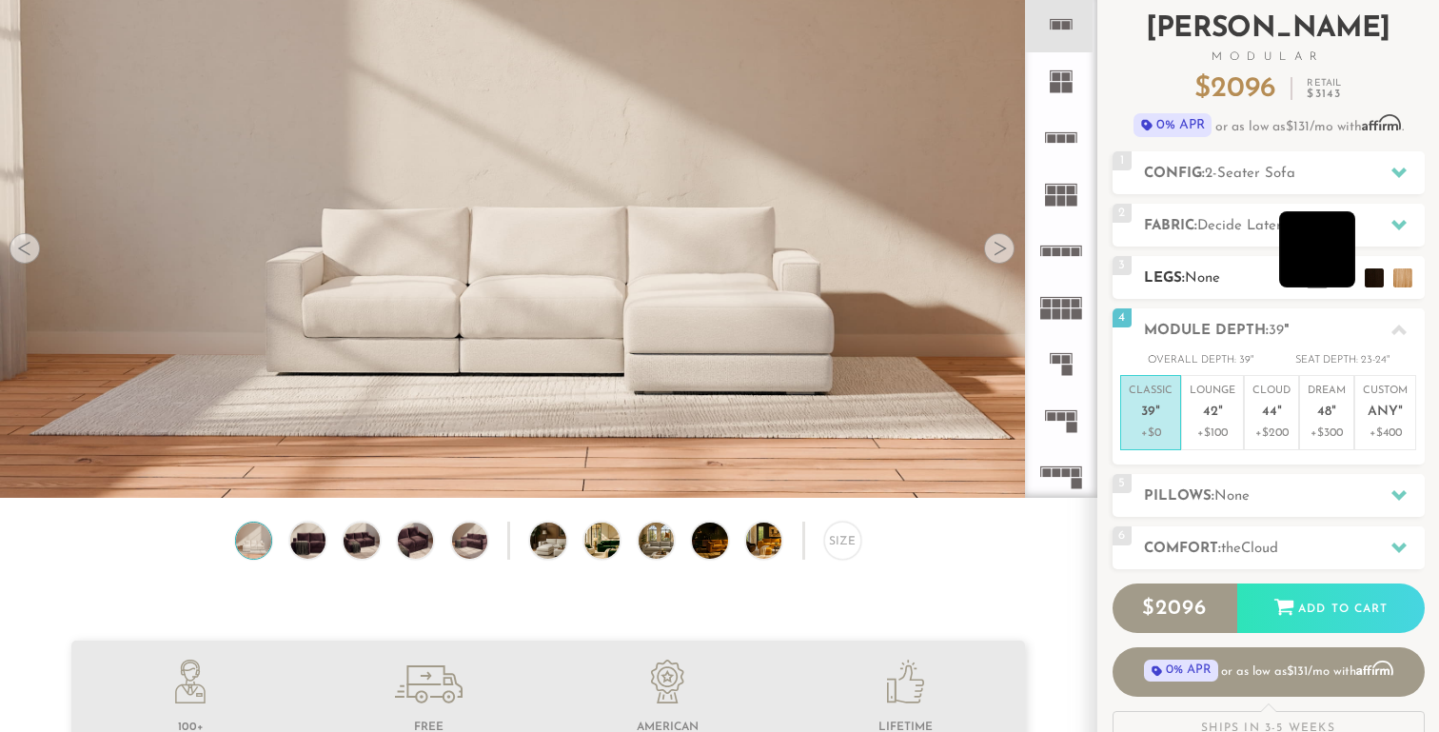
click at [1347, 282] on li at bounding box center [1317, 249] width 76 height 76
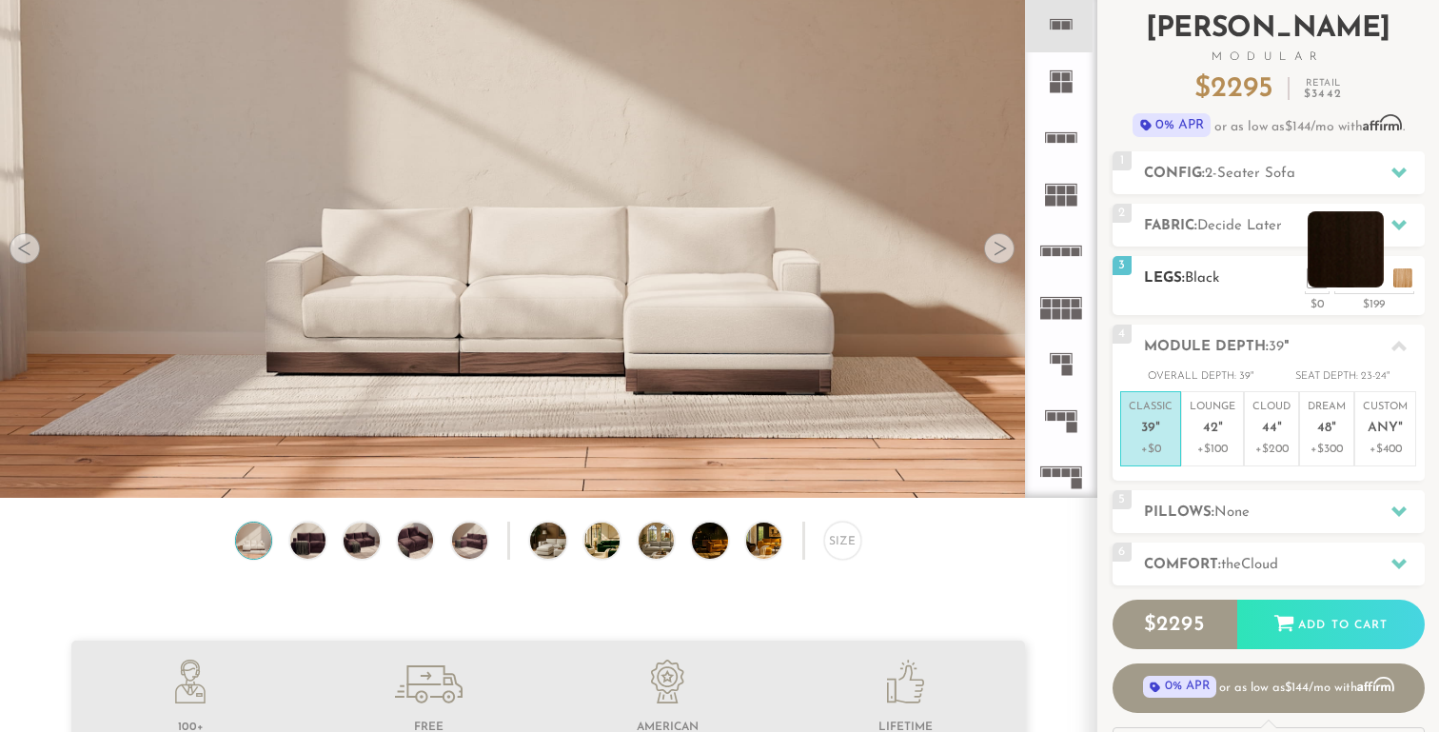
click at [1377, 278] on li at bounding box center [1345, 249] width 76 height 76
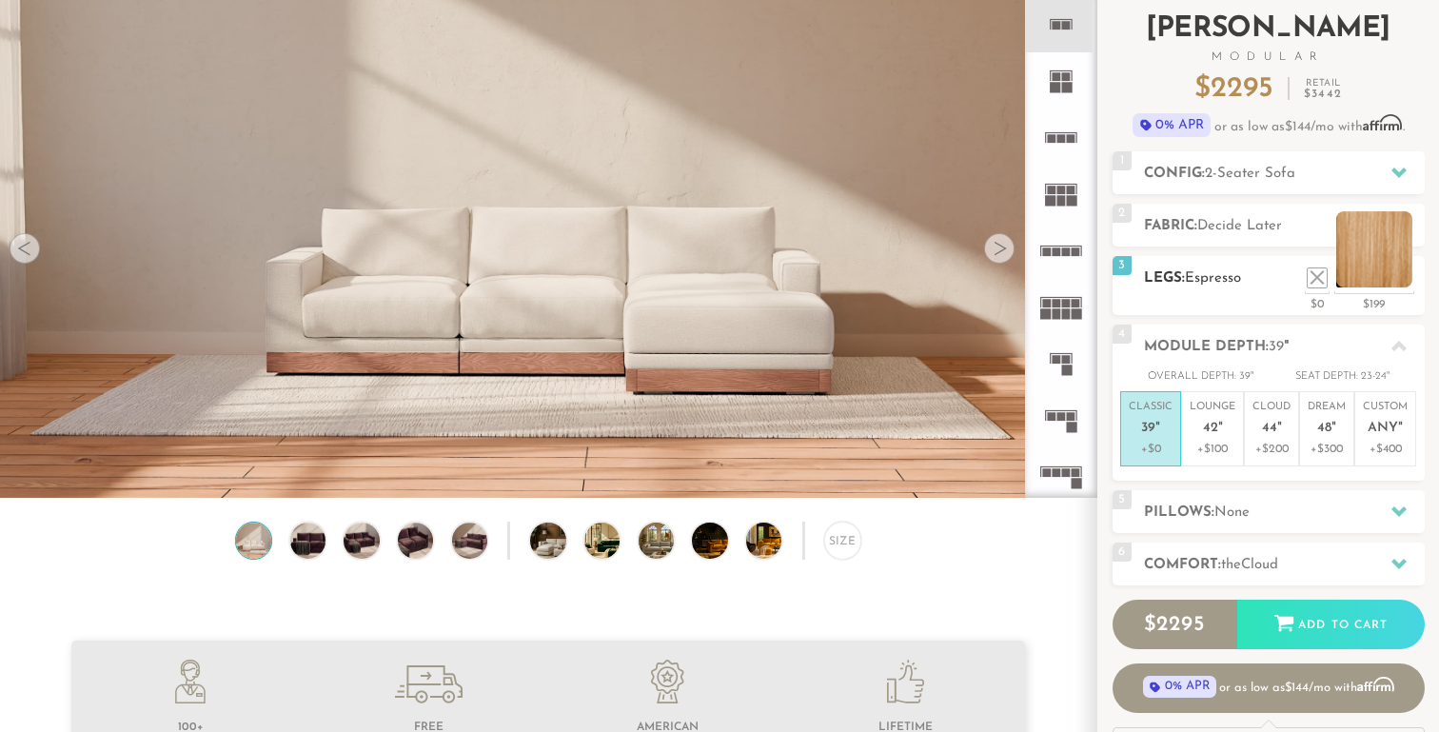
click at [1412, 278] on li at bounding box center [1374, 249] width 76 height 76
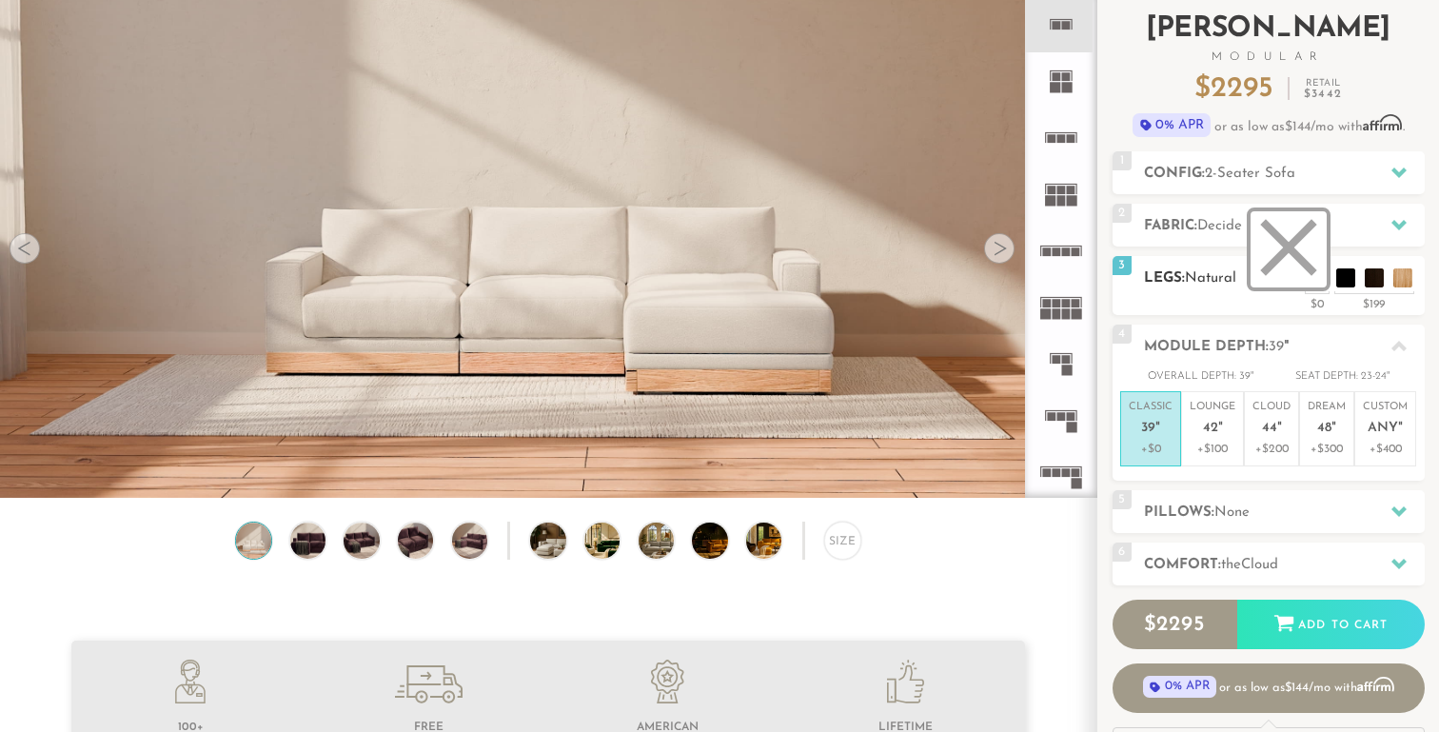
click at [1319, 275] on li at bounding box center [1288, 249] width 76 height 76
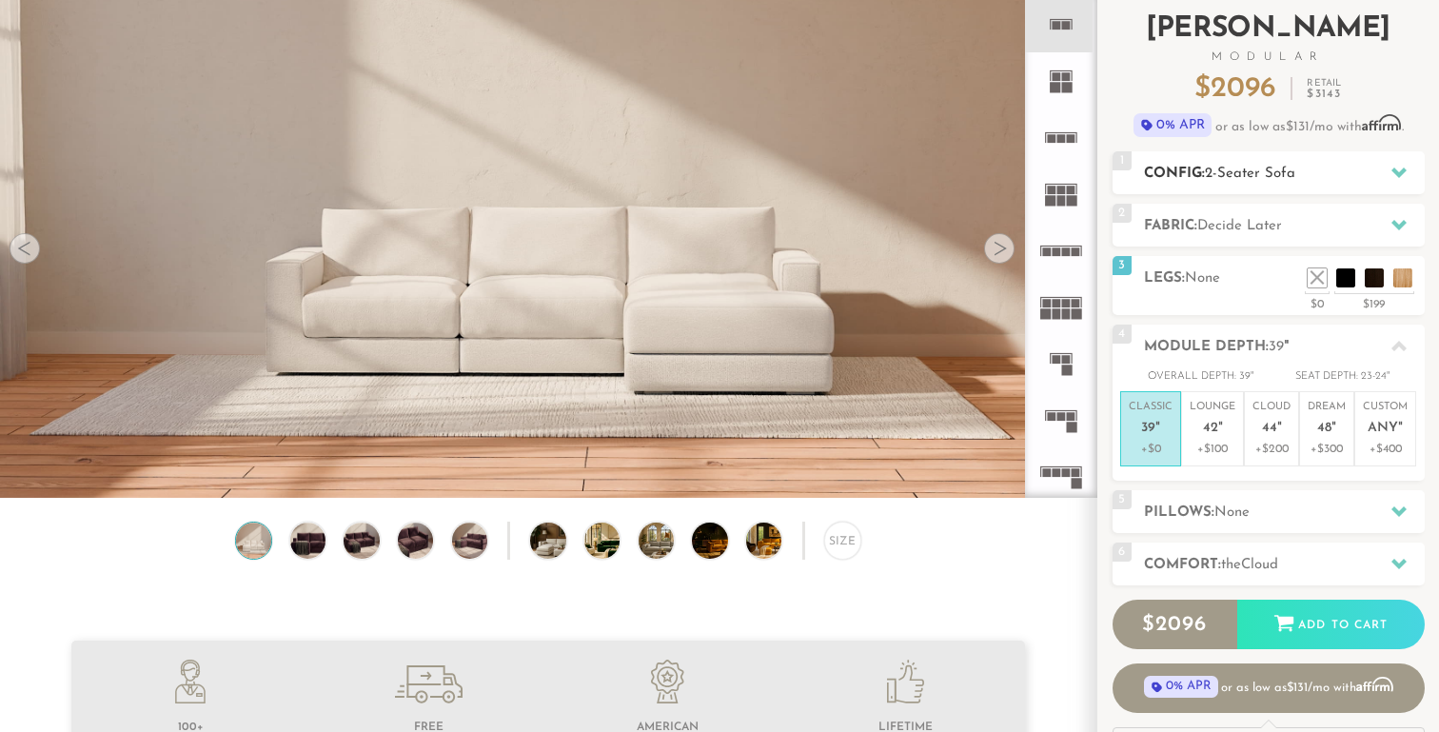
click at [1264, 162] on div "1 Config: 2-Seater Sofa R" at bounding box center [1268, 172] width 312 height 43
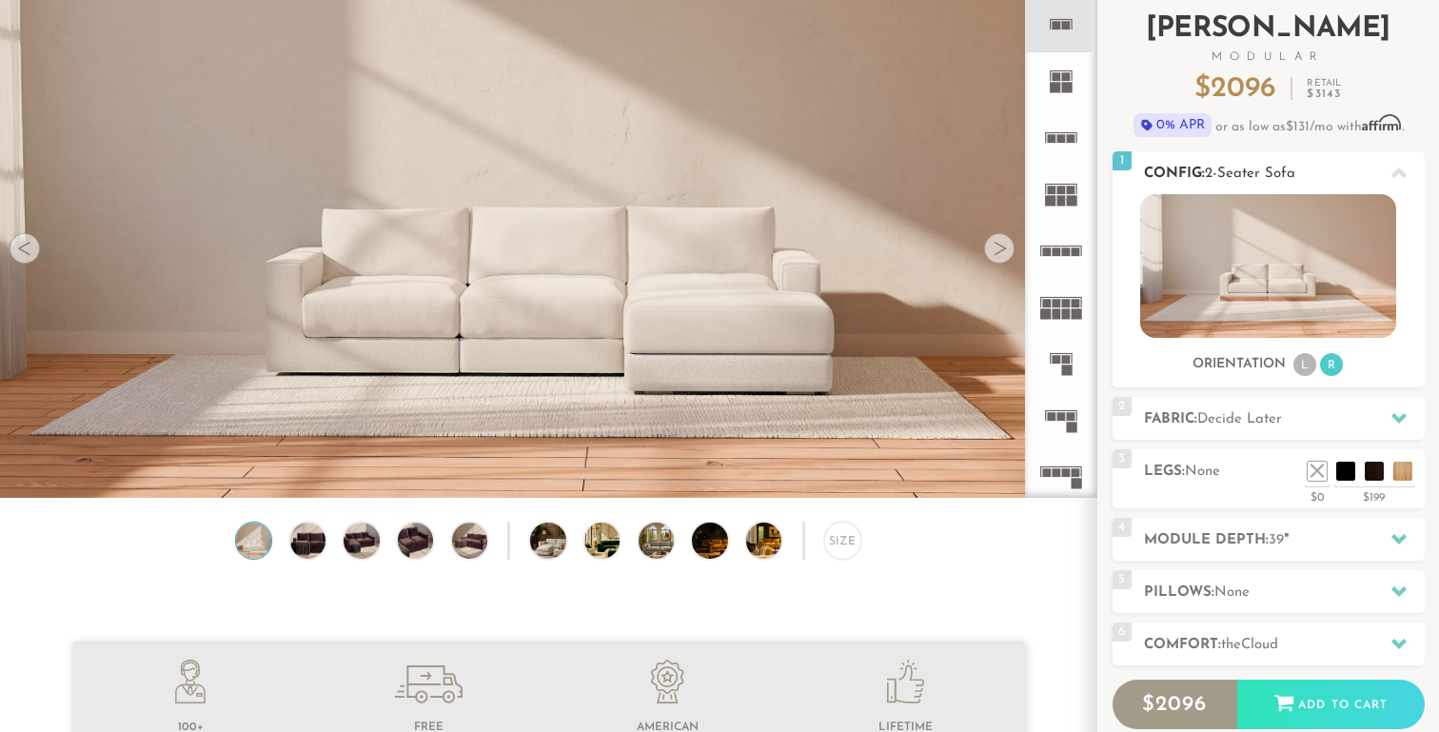
click at [1264, 162] on div "1 Config: 2-Seater Sofa R" at bounding box center [1268, 172] width 312 height 43
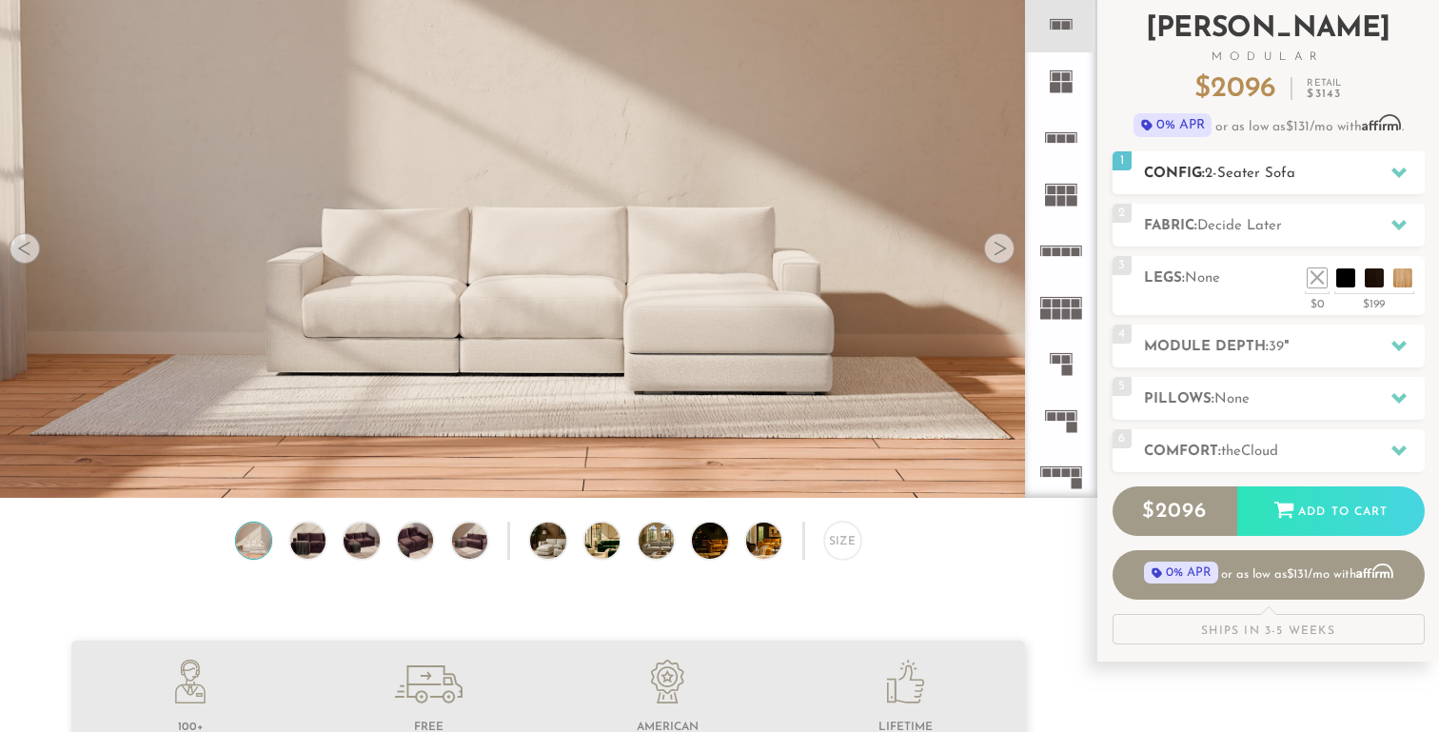
click at [1264, 162] on div "1 Config: 2-Seater Sofa R" at bounding box center [1268, 172] width 312 height 43
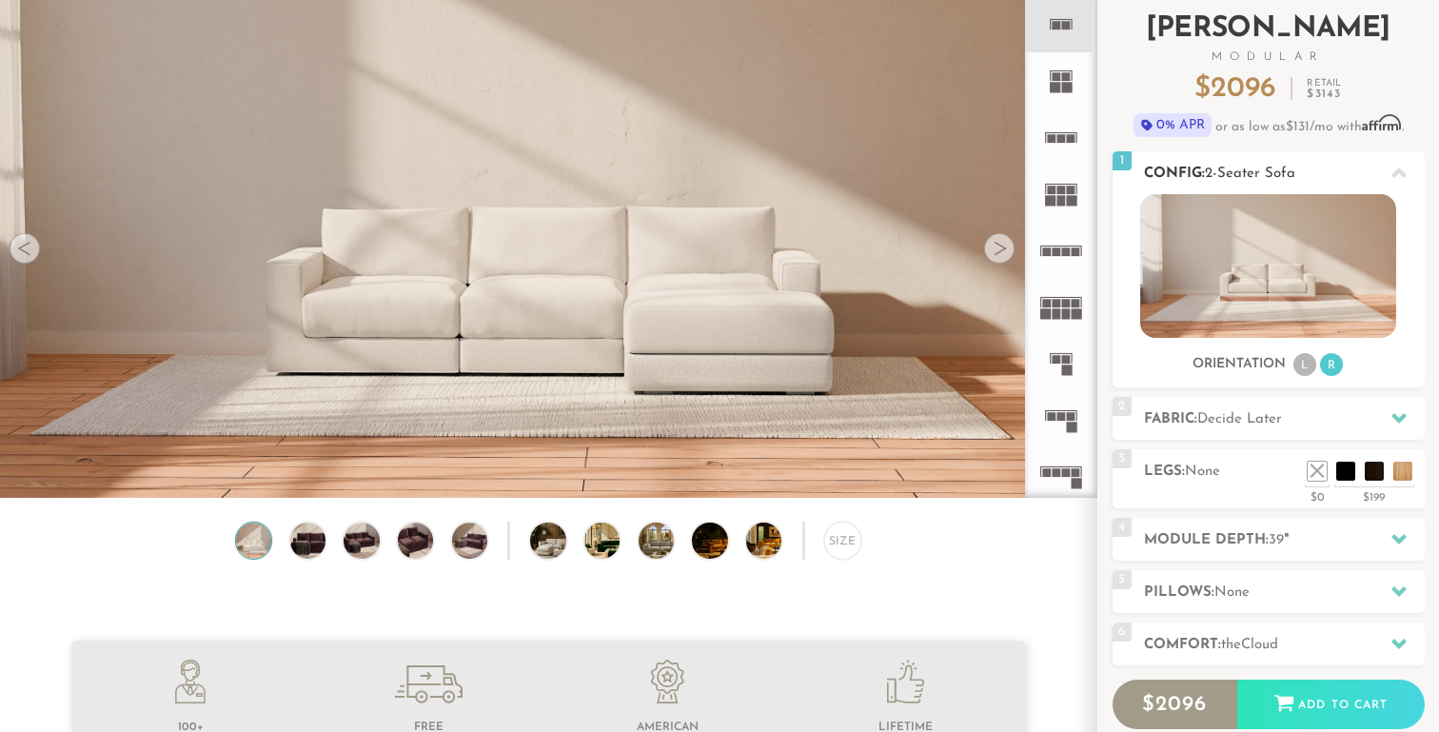
click at [1295, 364] on li "L" at bounding box center [1304, 364] width 23 height 23
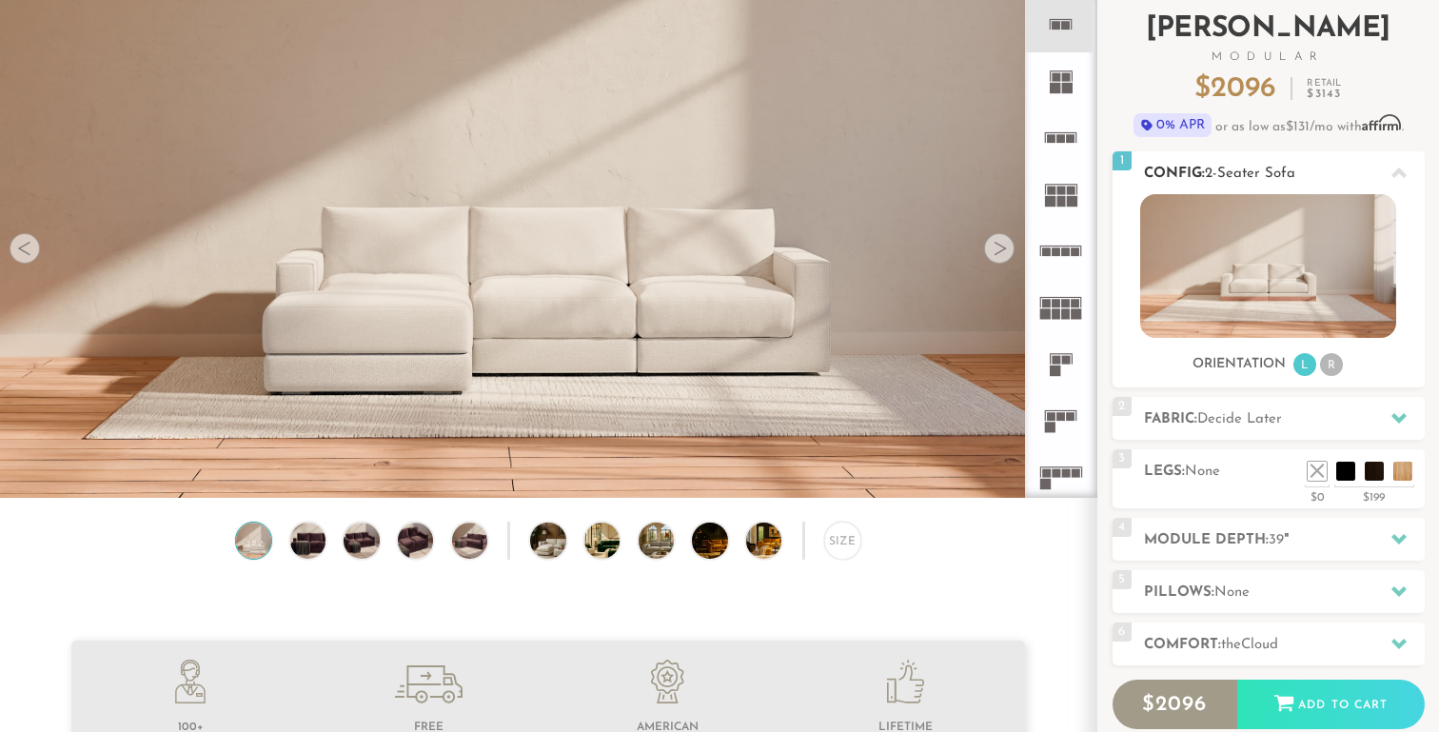
click at [1336, 369] on li "R" at bounding box center [1331, 364] width 23 height 23
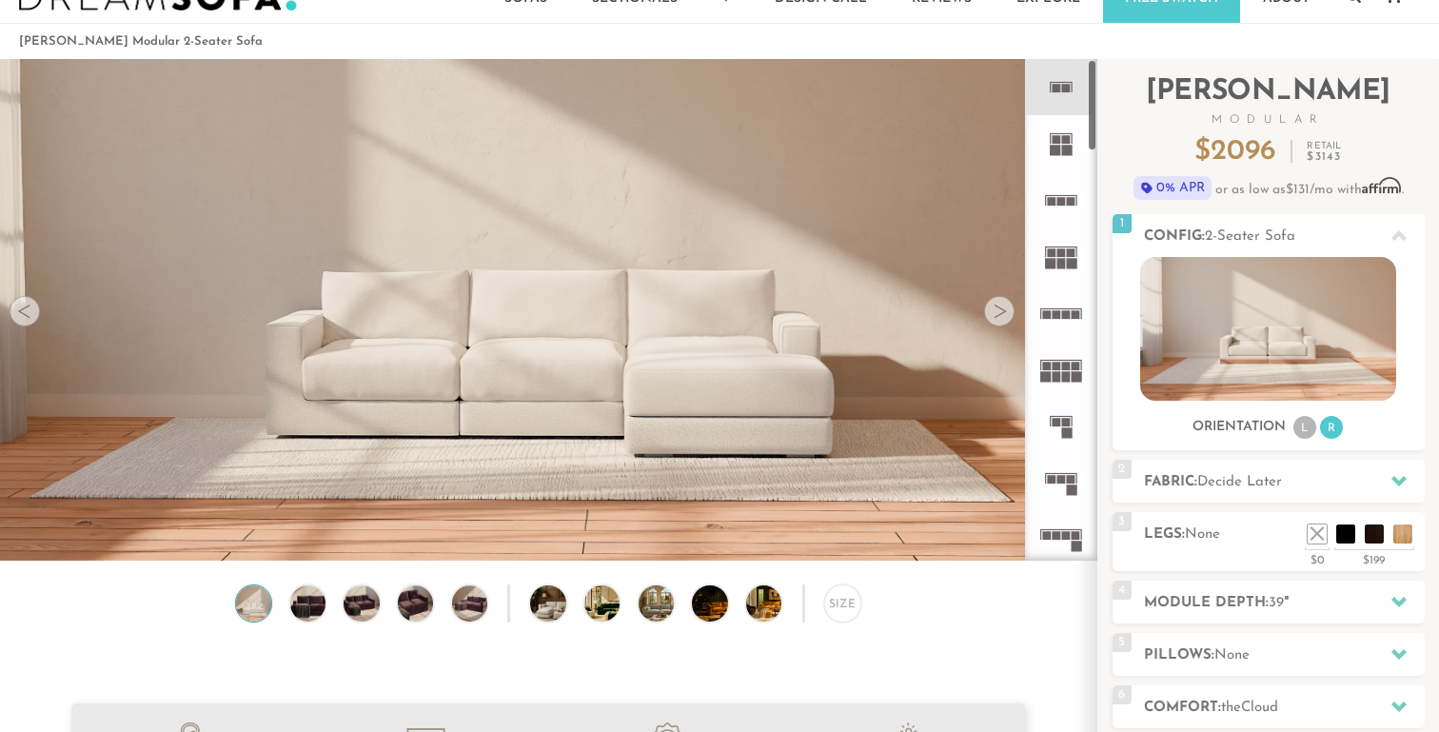
scroll to position [52, 0]
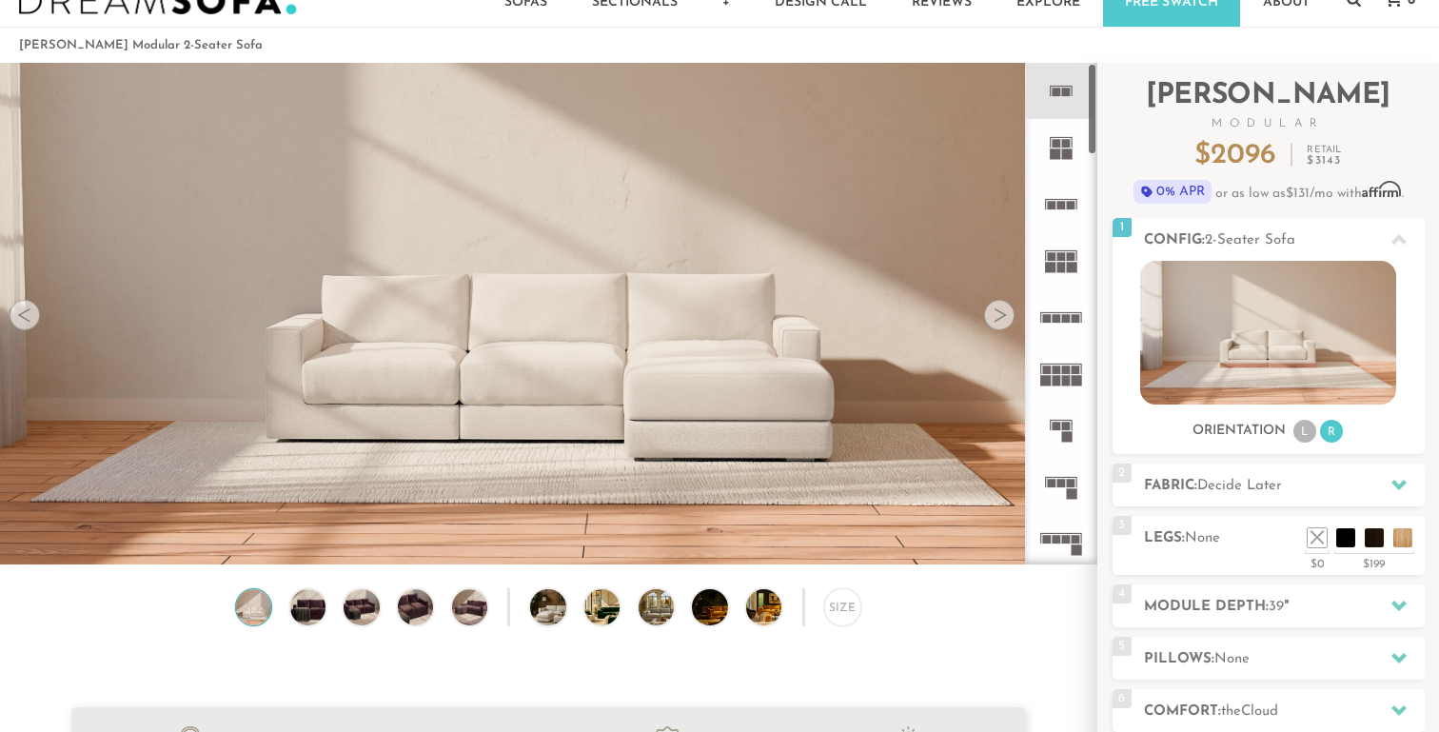
click at [1048, 132] on icon at bounding box center [1060, 147] width 56 height 56
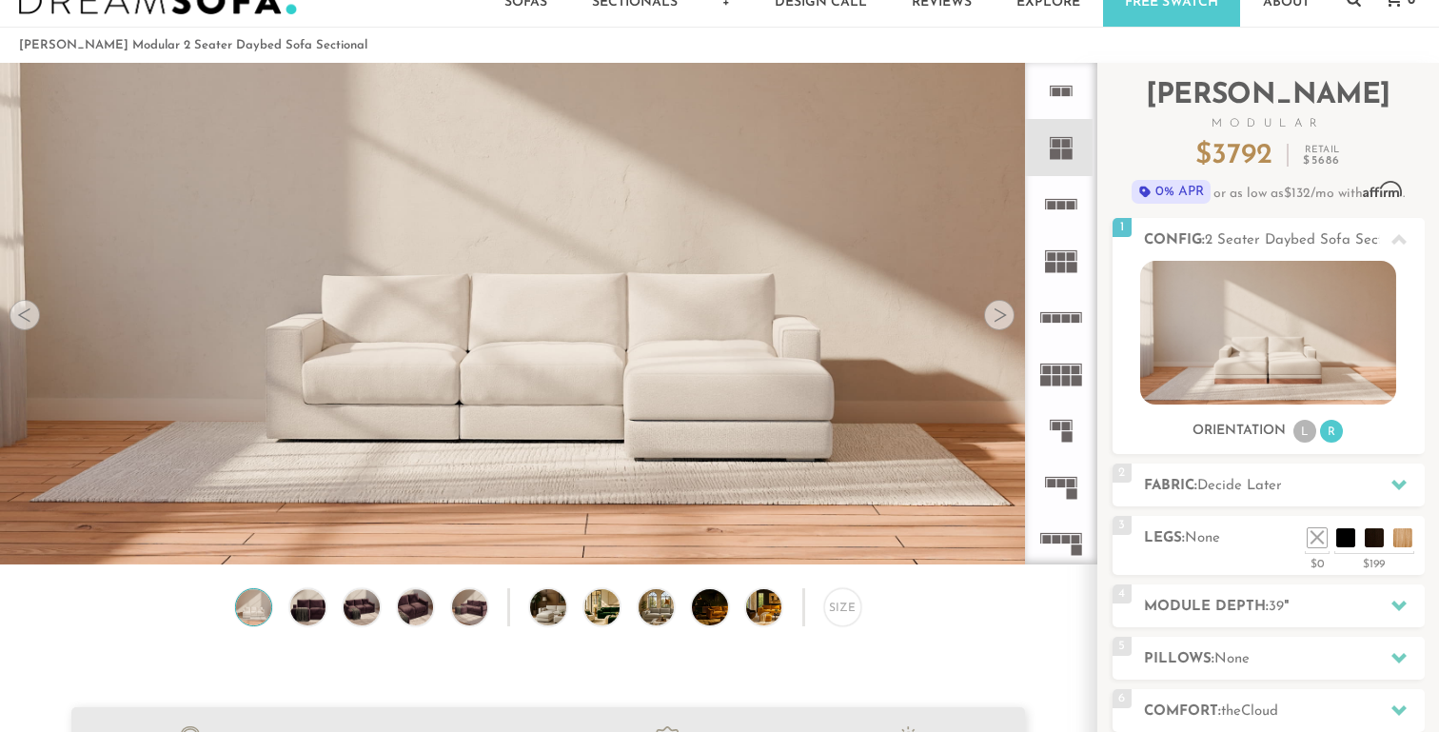
click at [1063, 210] on icon at bounding box center [1060, 204] width 56 height 56
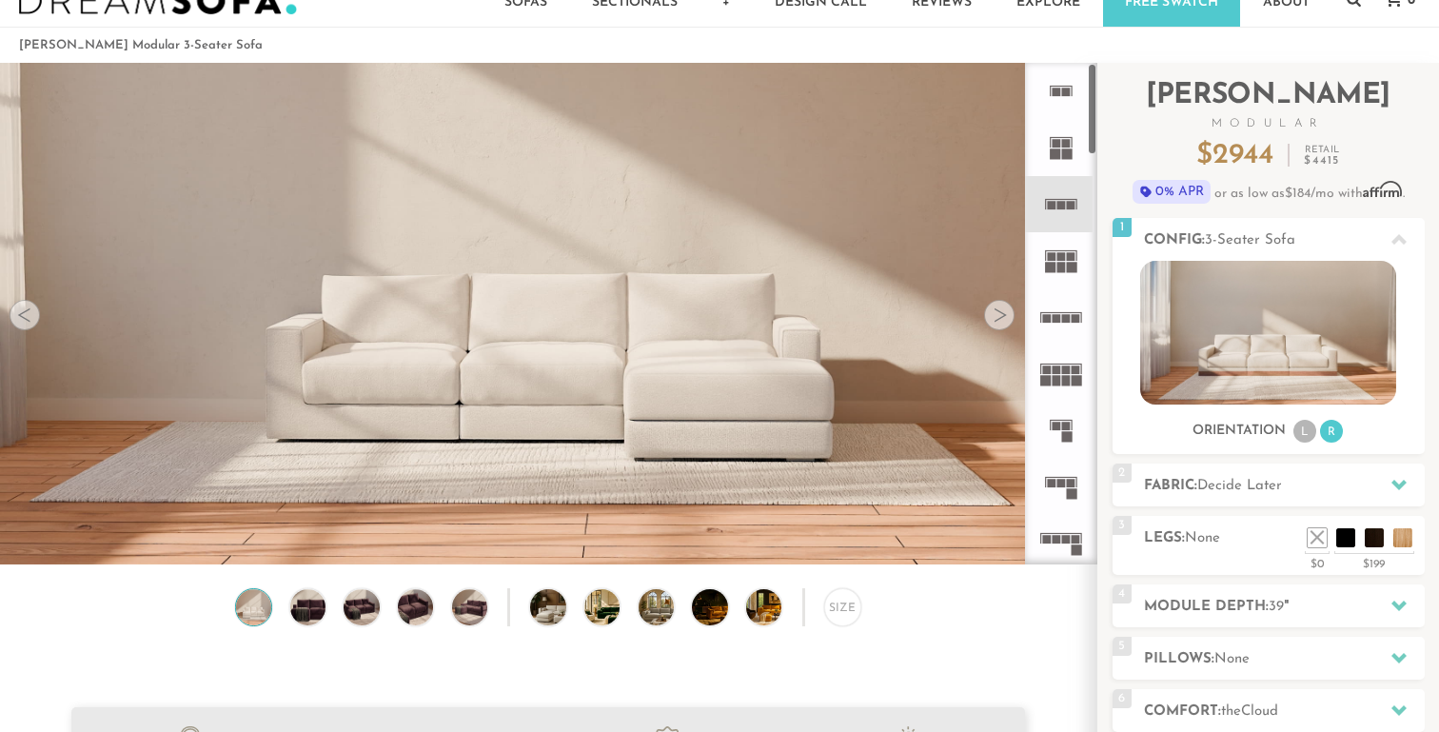
click at [1056, 88] on rect at bounding box center [1056, 92] width 9 height 9
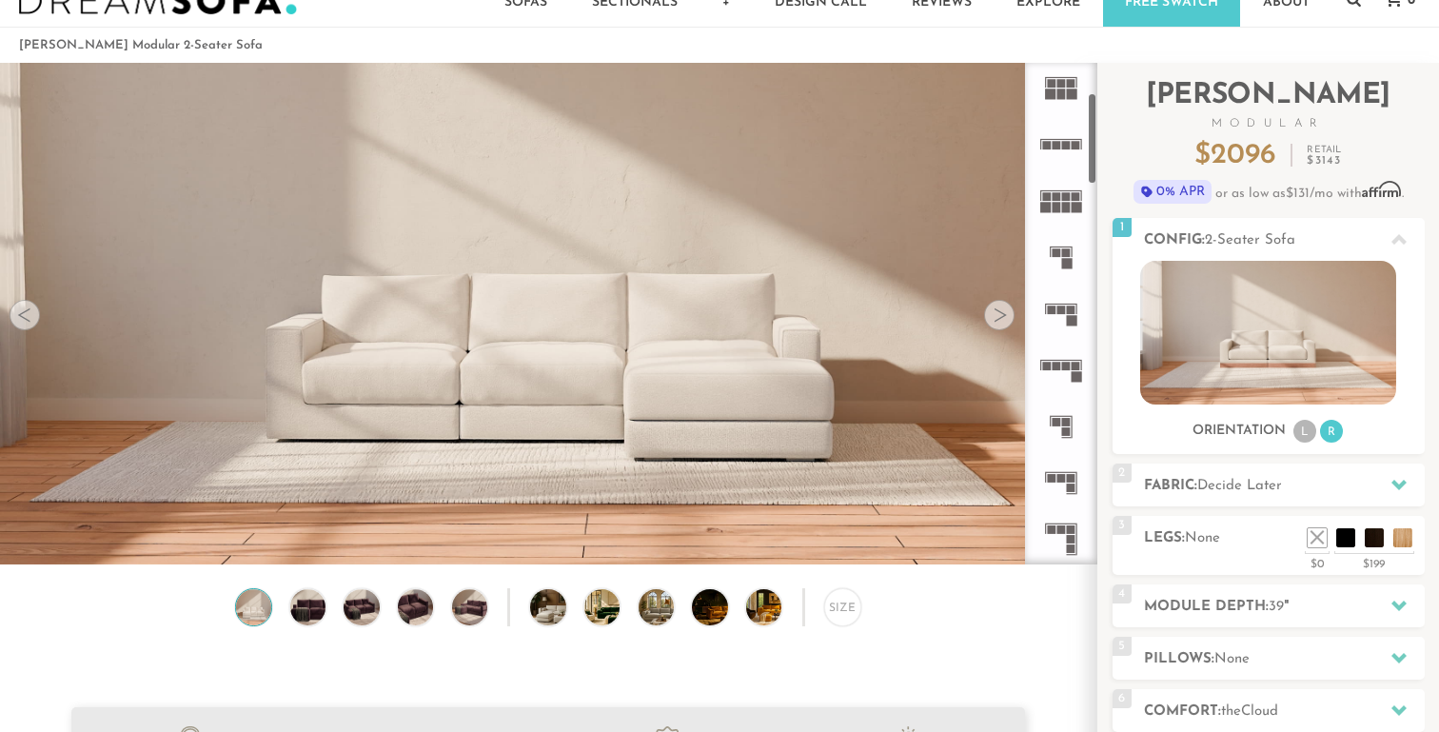
scroll to position [256, 0]
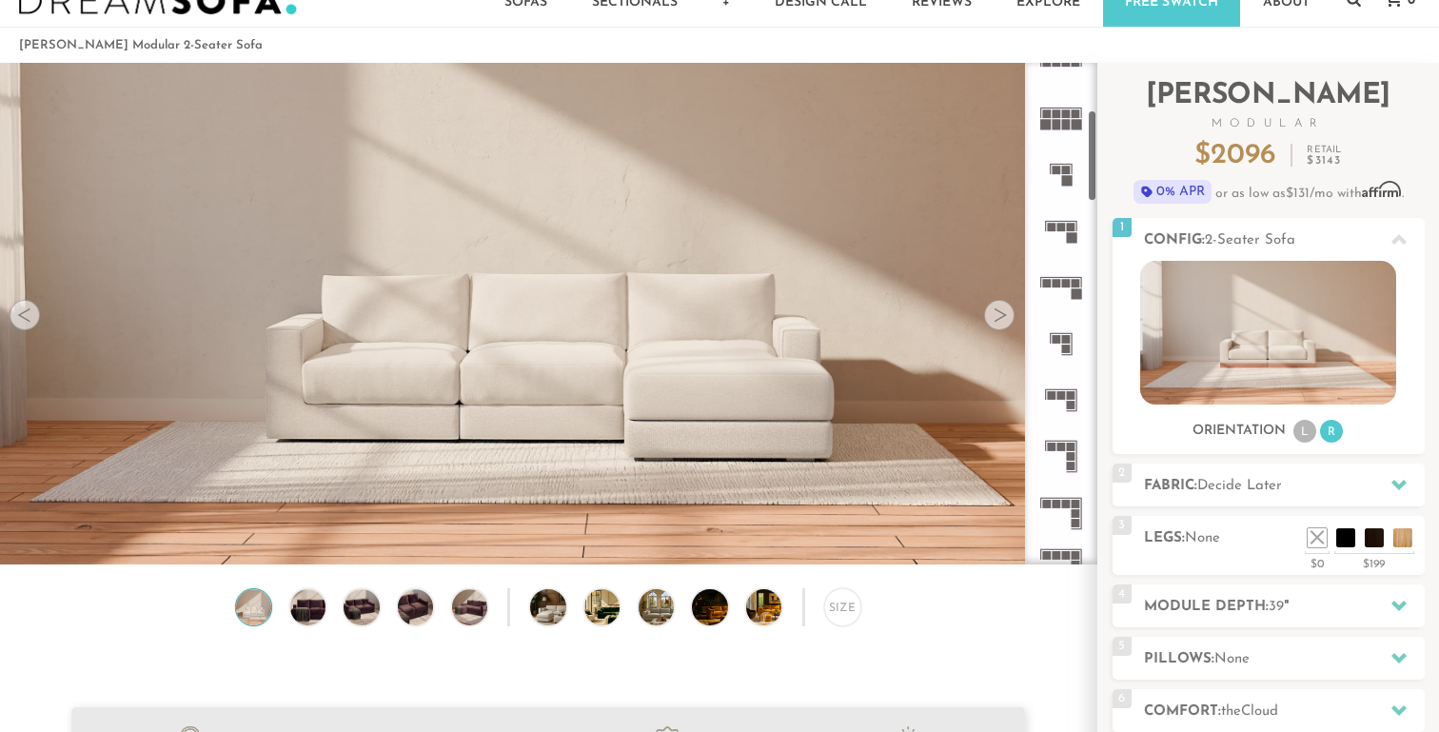
click at [1069, 402] on rect at bounding box center [1071, 405] width 9 height 9
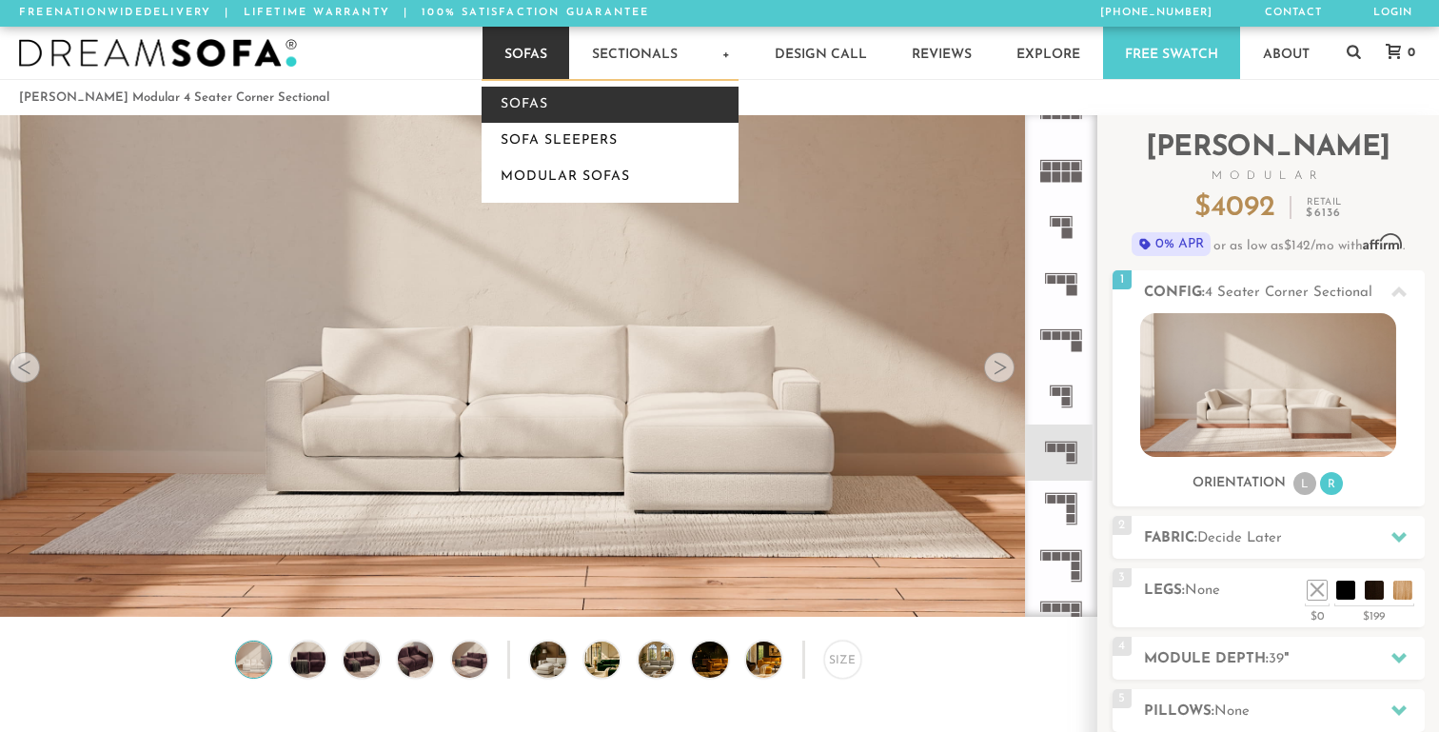
click at [512, 104] on link "Sofas" at bounding box center [610, 105] width 257 height 36
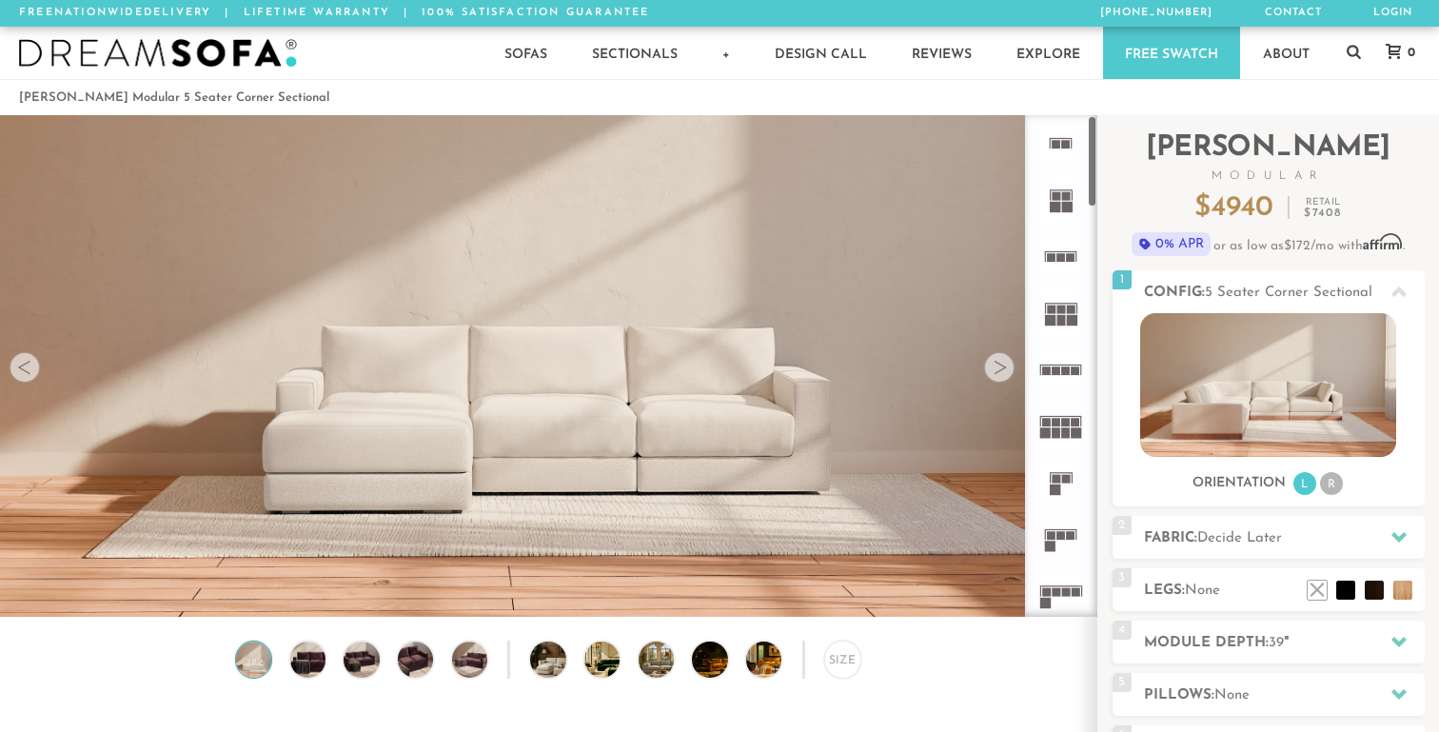
click at [1006, 366] on div at bounding box center [999, 367] width 30 height 30
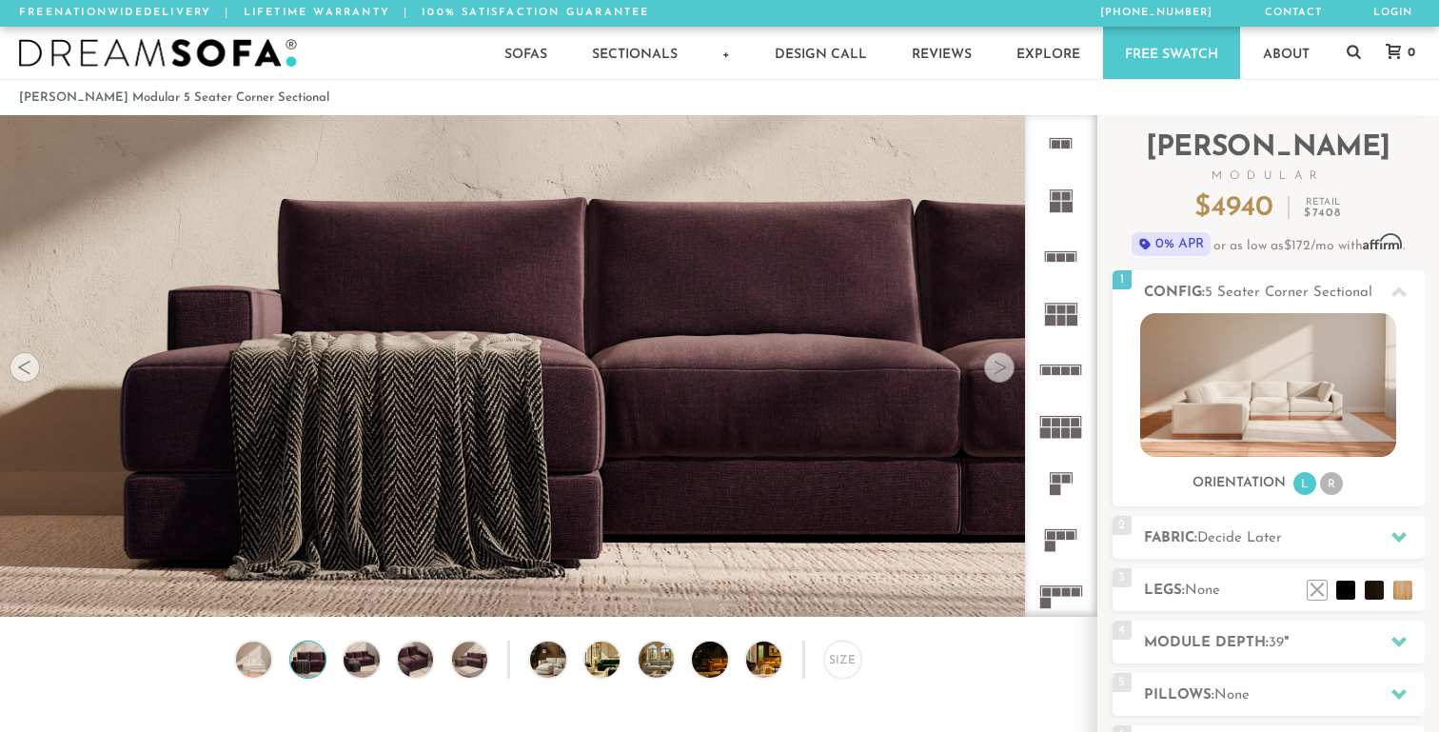
click at [1006, 366] on div at bounding box center [999, 367] width 30 height 30
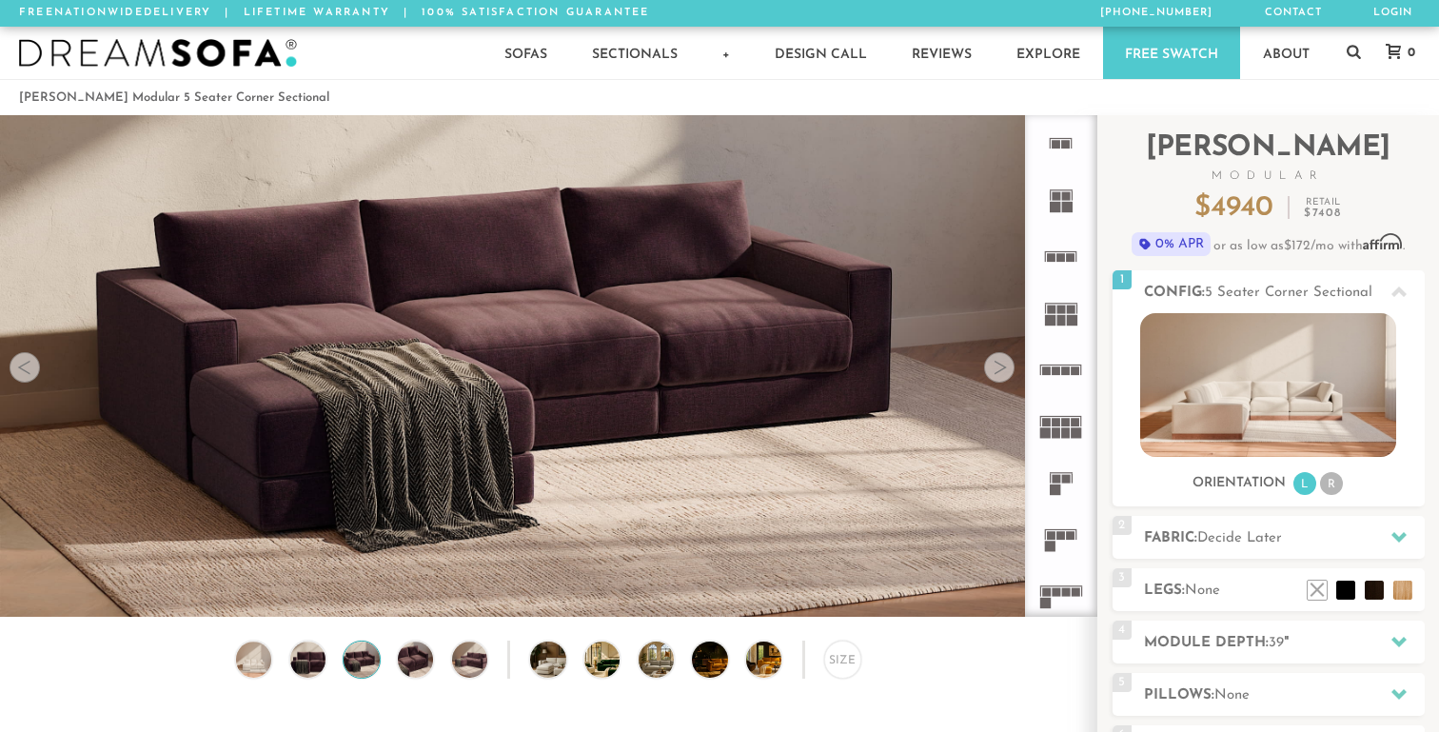
click at [1006, 366] on div at bounding box center [999, 367] width 30 height 30
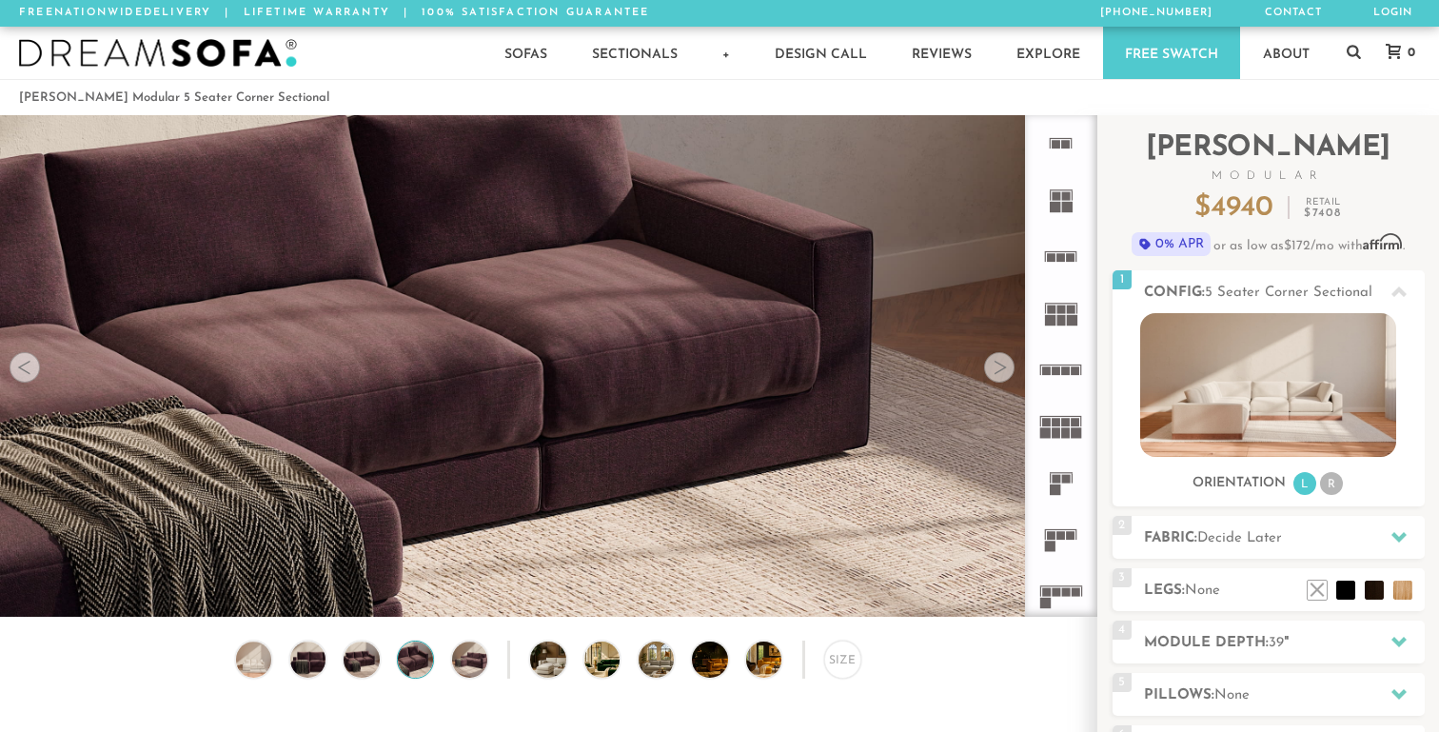
click at [1006, 366] on div at bounding box center [999, 367] width 30 height 30
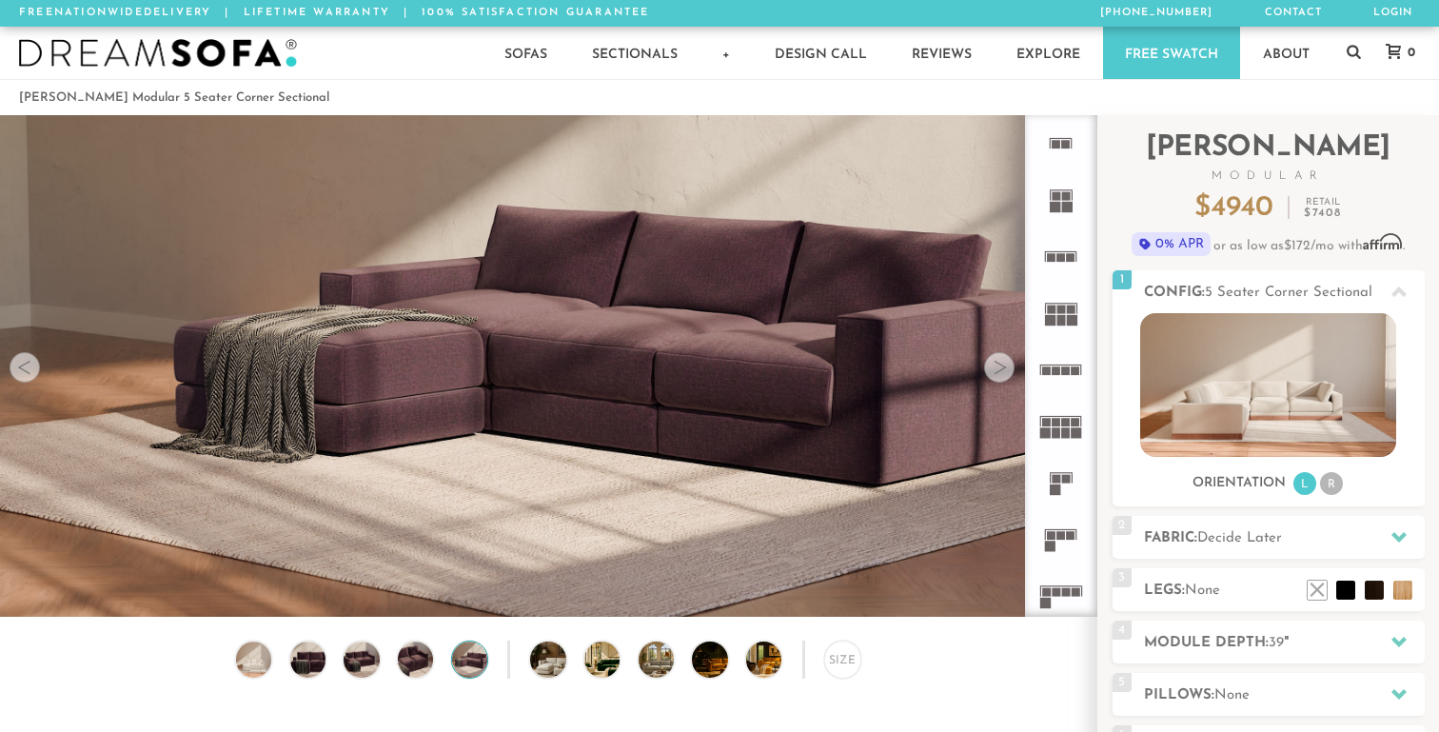
click at [1006, 366] on div at bounding box center [999, 367] width 30 height 30
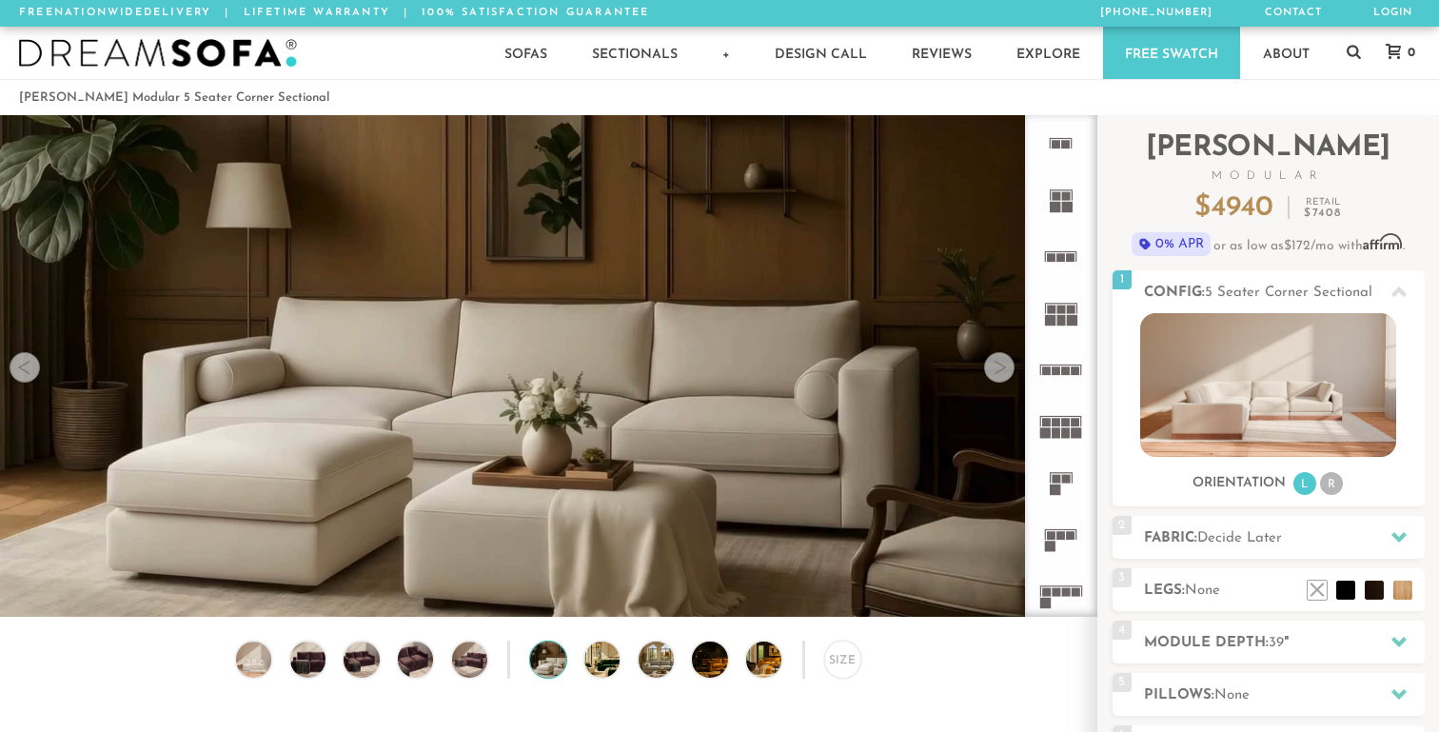
click at [1006, 366] on div at bounding box center [999, 367] width 30 height 30
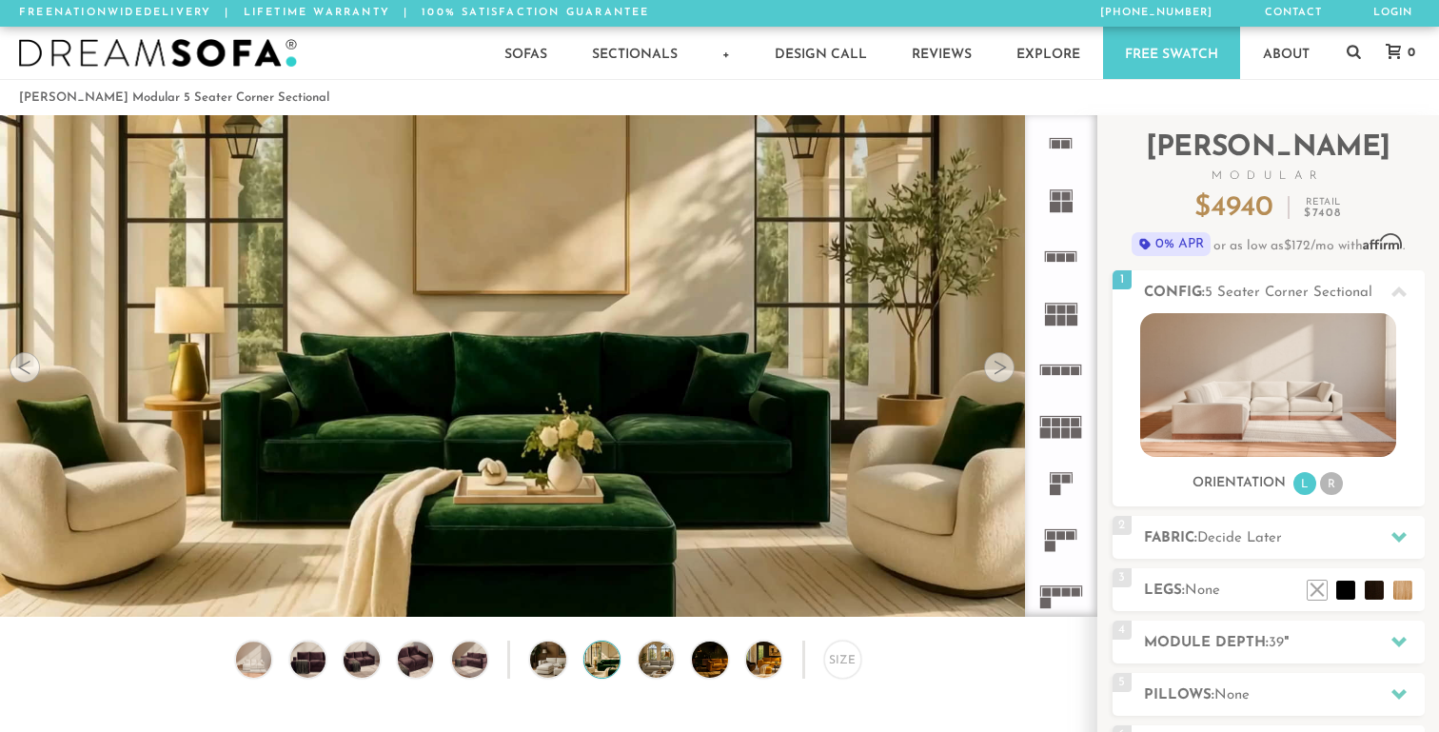
click at [1006, 366] on div at bounding box center [999, 367] width 30 height 30
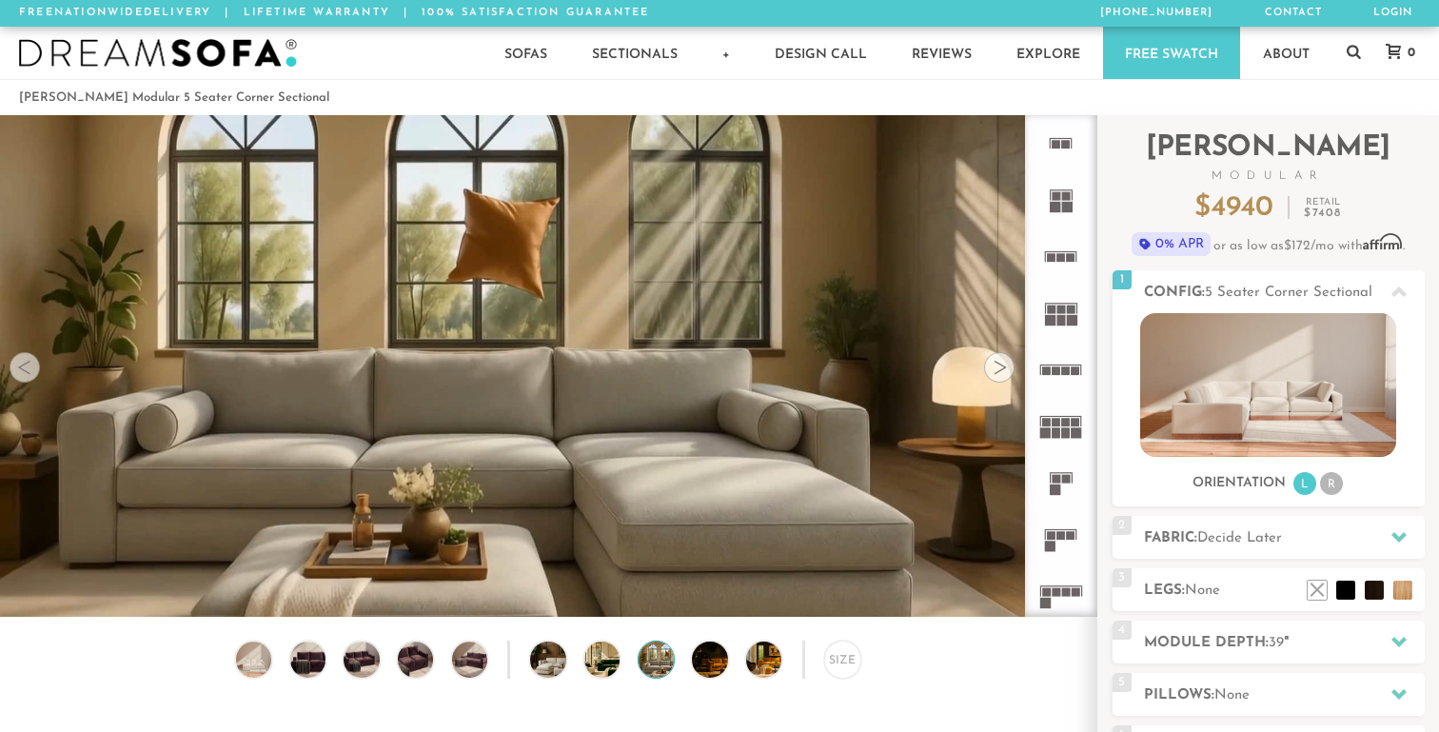
click at [1006, 366] on div at bounding box center [999, 367] width 30 height 30
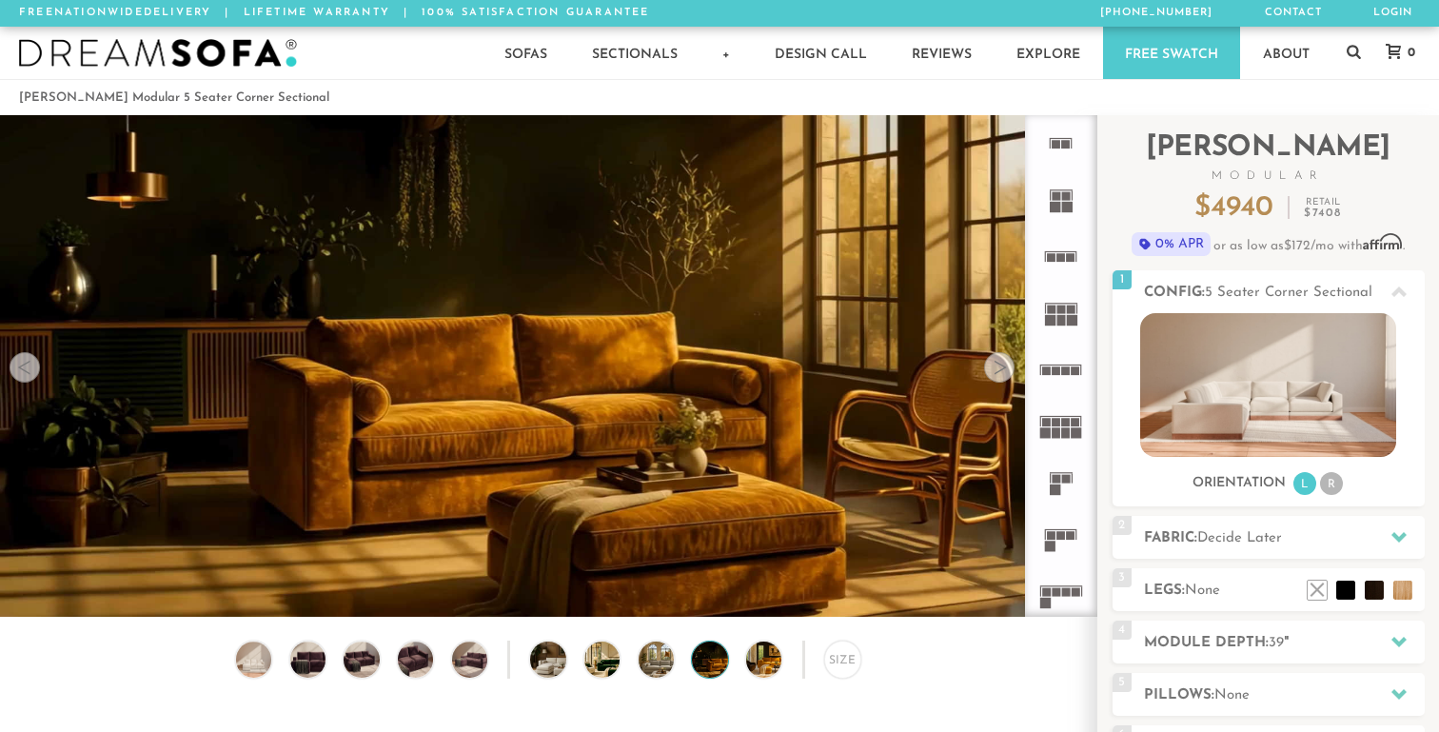
click at [1006, 366] on div at bounding box center [999, 367] width 30 height 30
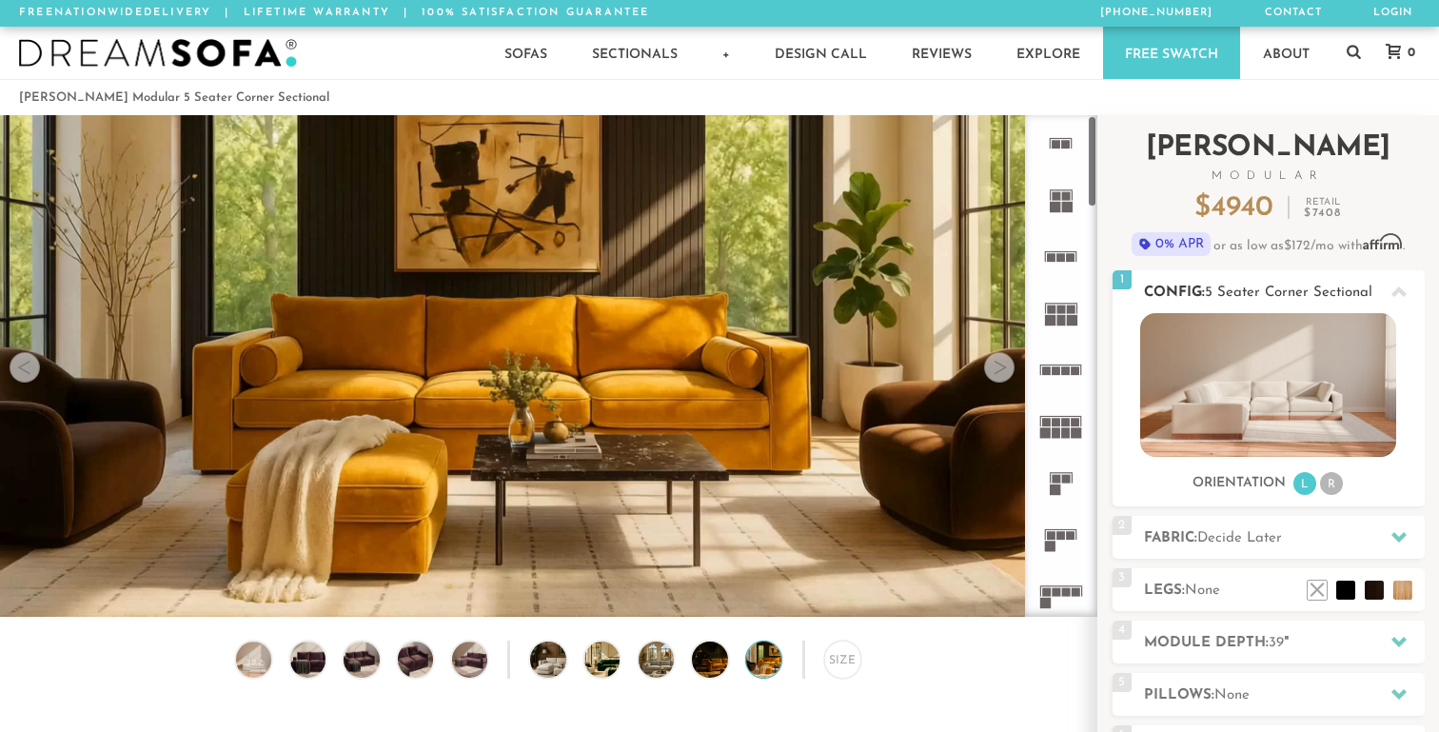
click at [1329, 490] on li "R" at bounding box center [1331, 483] width 23 height 23
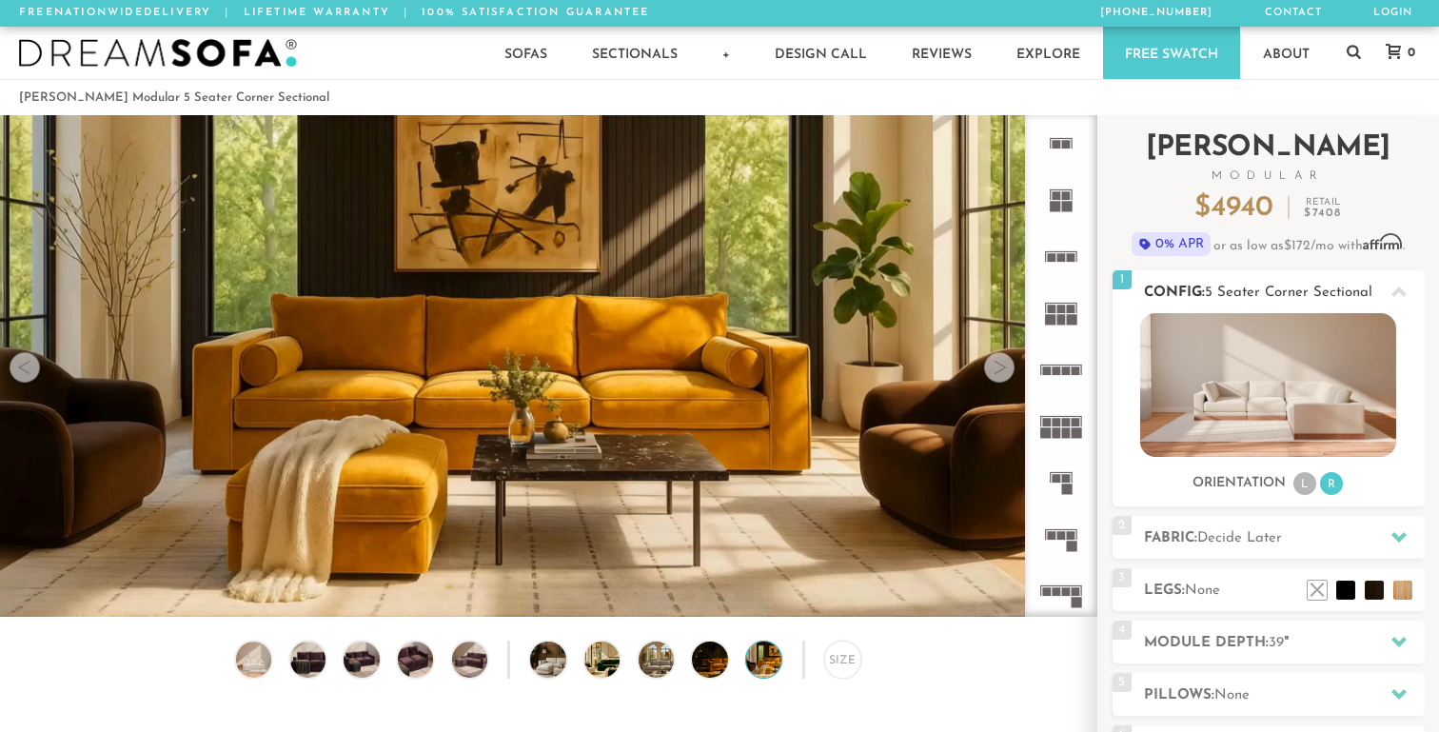
click at [1303, 488] on li "L" at bounding box center [1304, 483] width 23 height 23
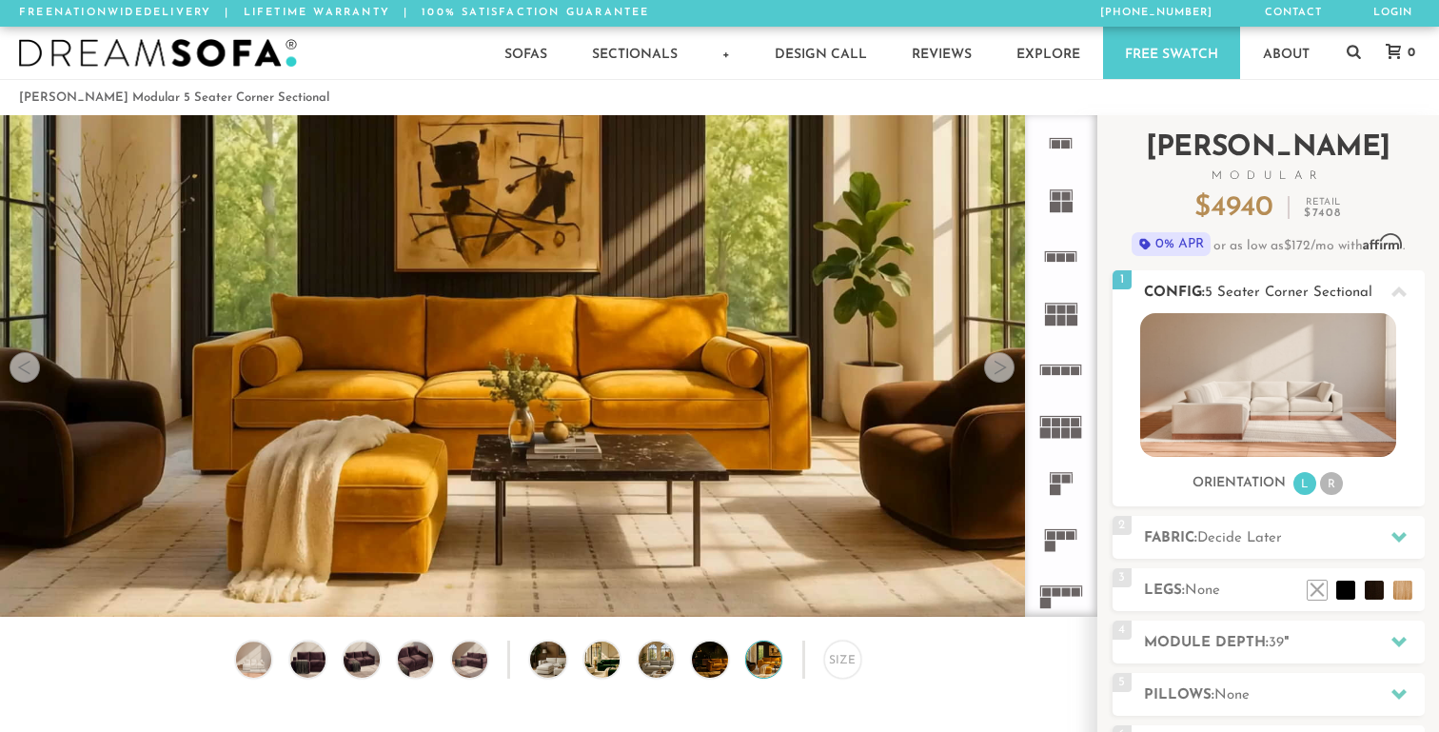
scroll to position [39, 0]
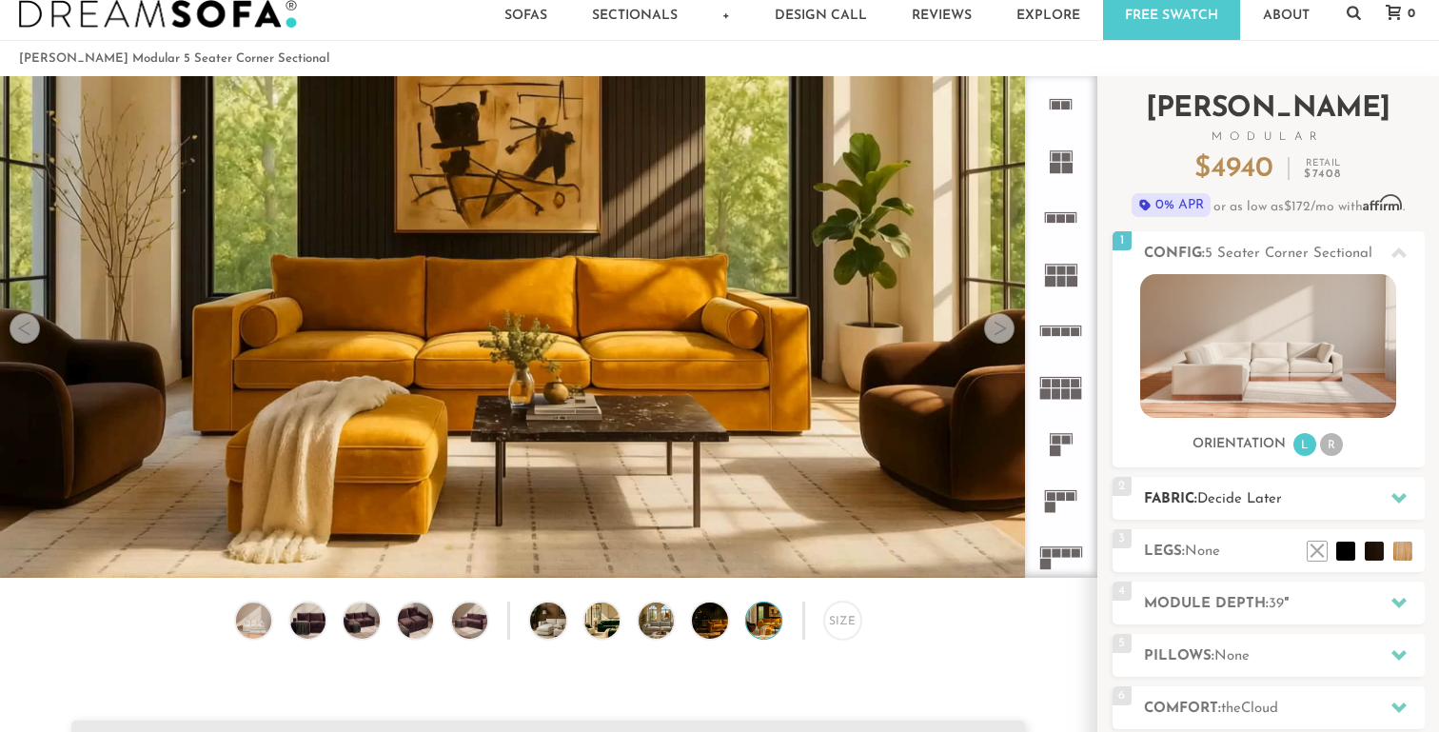
click at [1277, 489] on h2 "Fabric: Decide Later" at bounding box center [1284, 499] width 281 height 22
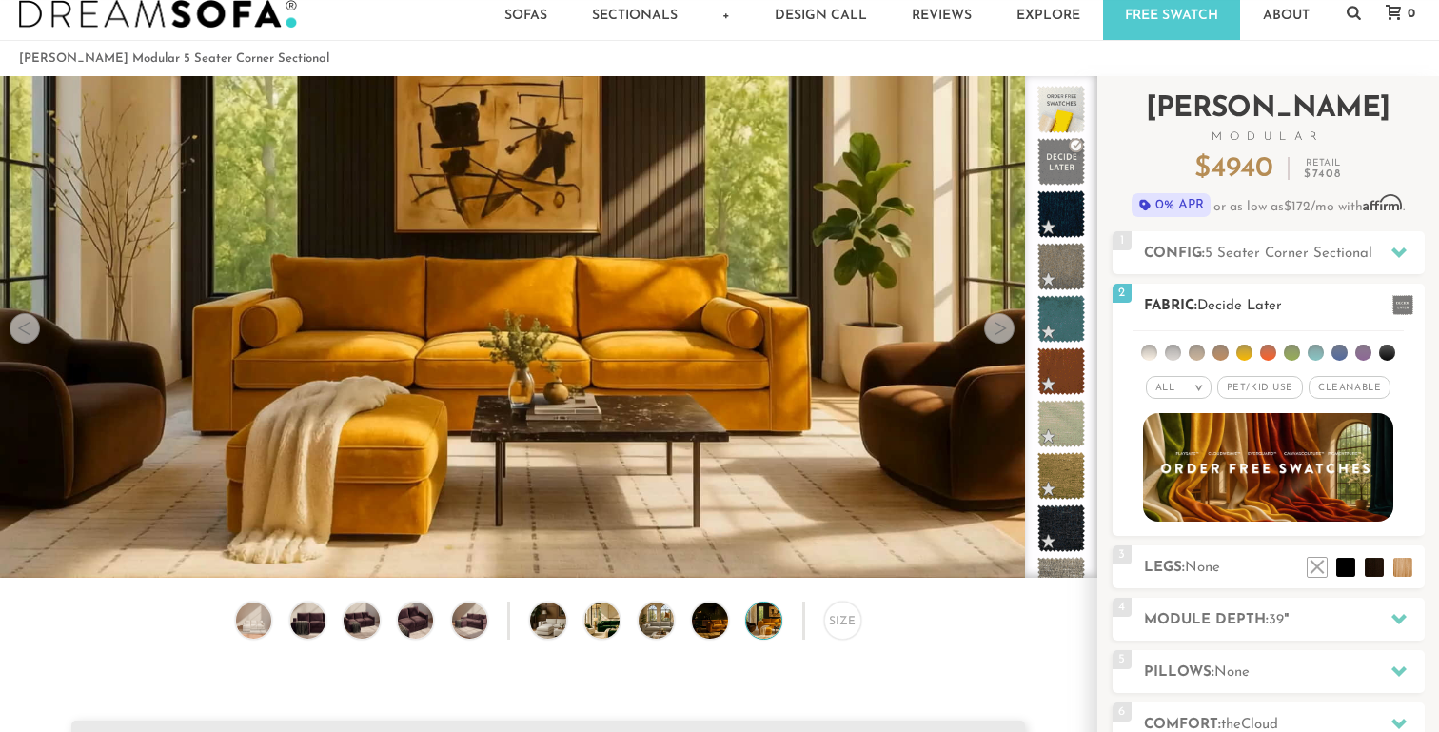
click at [1197, 385] on em ">" at bounding box center [1198, 388] width 14 height 10
click at [1332, 383] on span "Cleanable x" at bounding box center [1349, 387] width 82 height 23
click at [1339, 385] on span "Cleanable x" at bounding box center [1350, 387] width 96 height 23
click at [1339, 385] on span "Cleanable x" at bounding box center [1349, 387] width 82 height 23
click at [1267, 383] on span "Pet/Kid Use x" at bounding box center [1252, 387] width 86 height 23
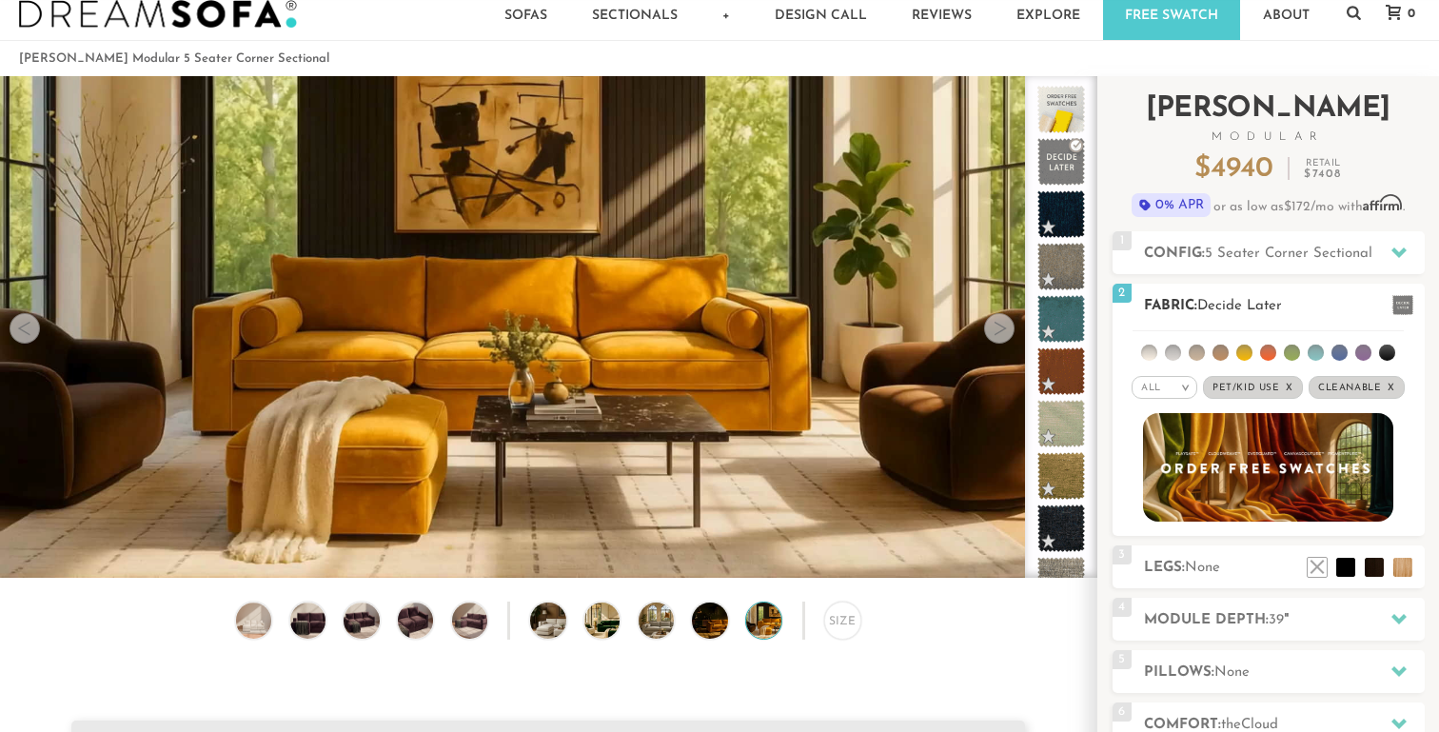
click at [1164, 388] on div "All >" at bounding box center [1164, 387] width 66 height 23
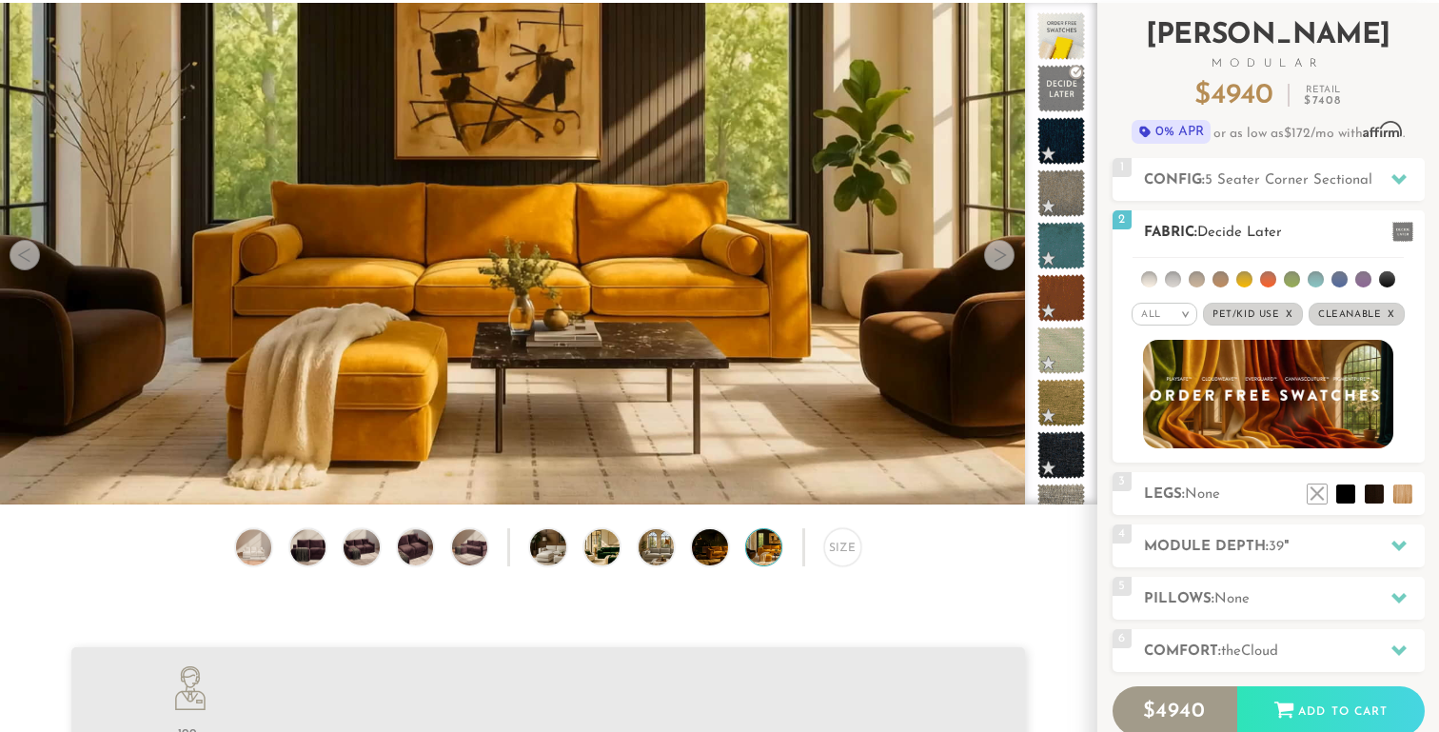
scroll to position [114, 0]
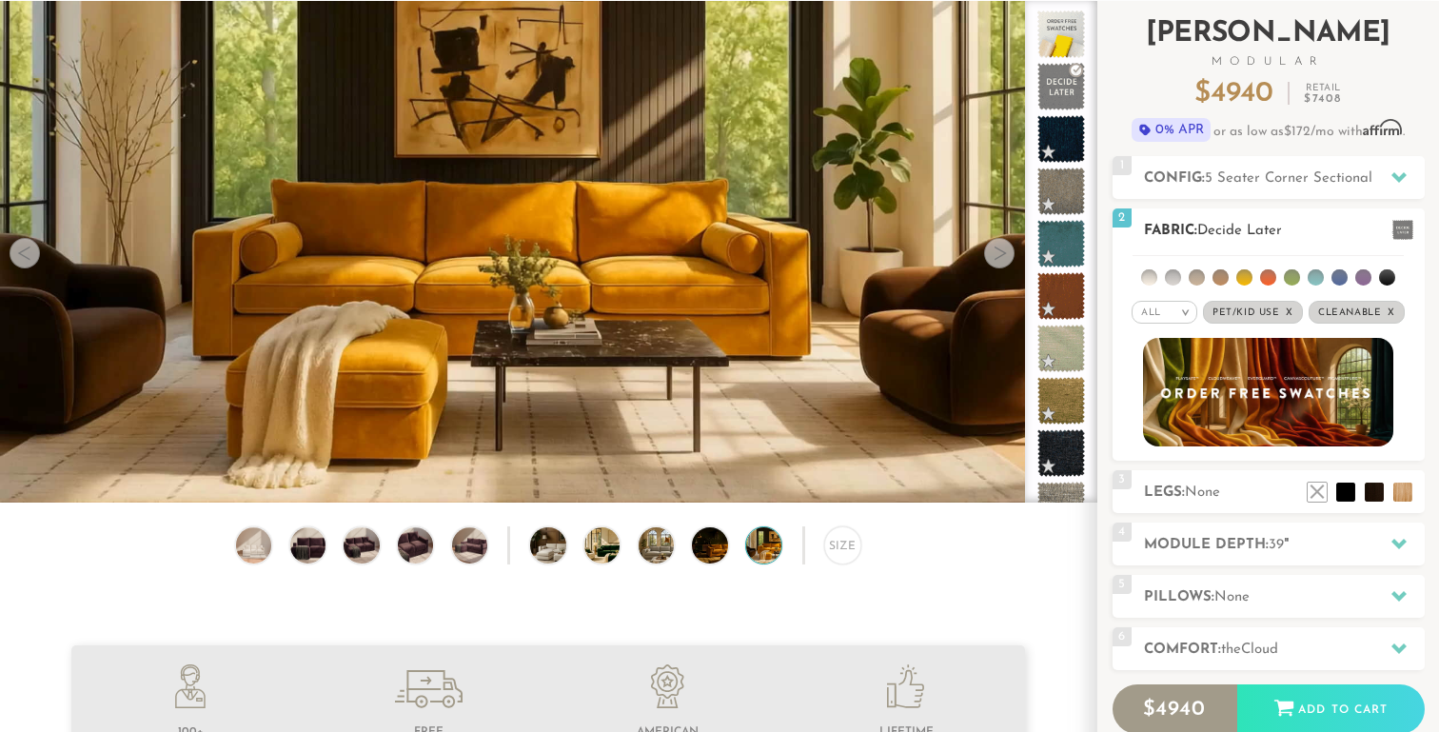
click at [1220, 276] on li at bounding box center [1220, 277] width 16 height 16
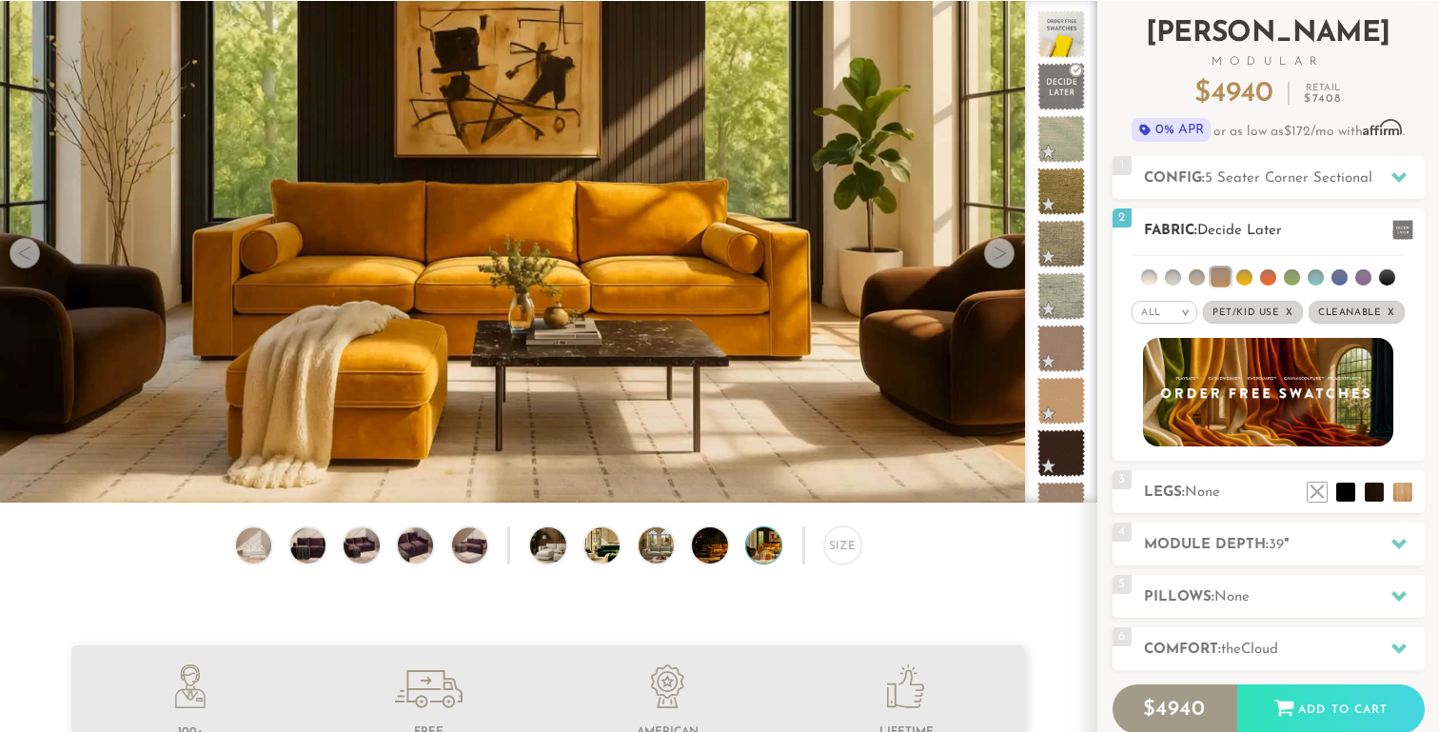
click at [1179, 276] on li at bounding box center [1173, 277] width 16 height 16
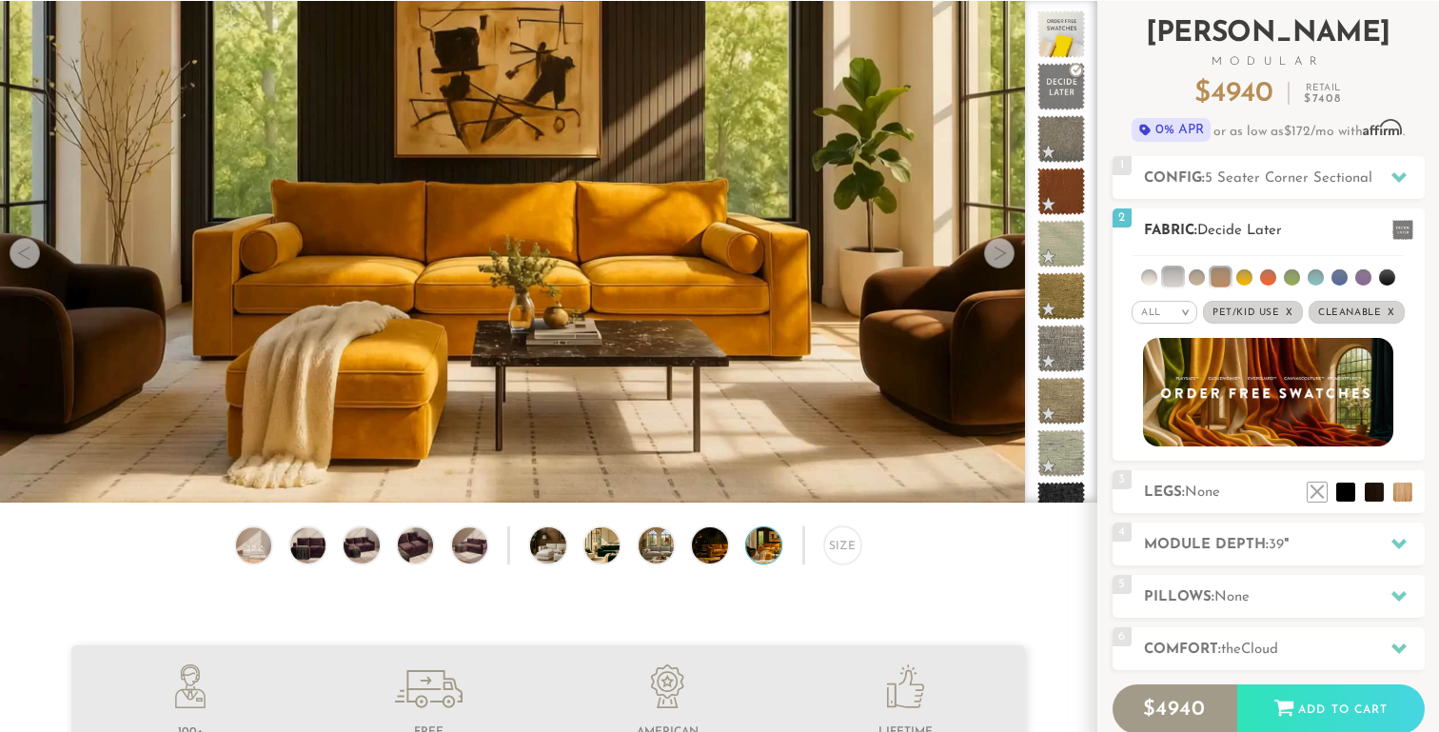
click at [1201, 275] on li at bounding box center [1197, 277] width 16 height 16
click at [1226, 269] on li at bounding box center [1219, 276] width 19 height 19
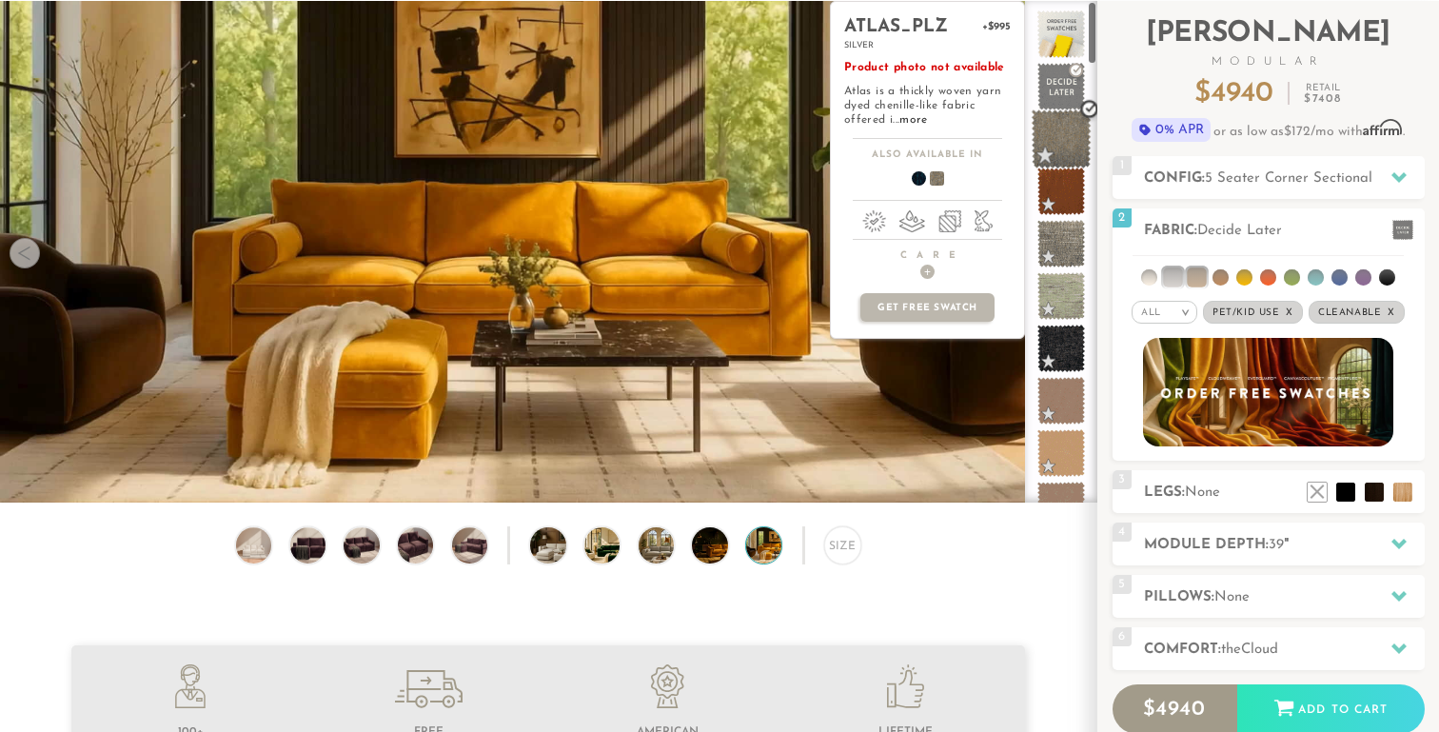
click at [1074, 149] on span at bounding box center [1062, 139] width 60 height 60
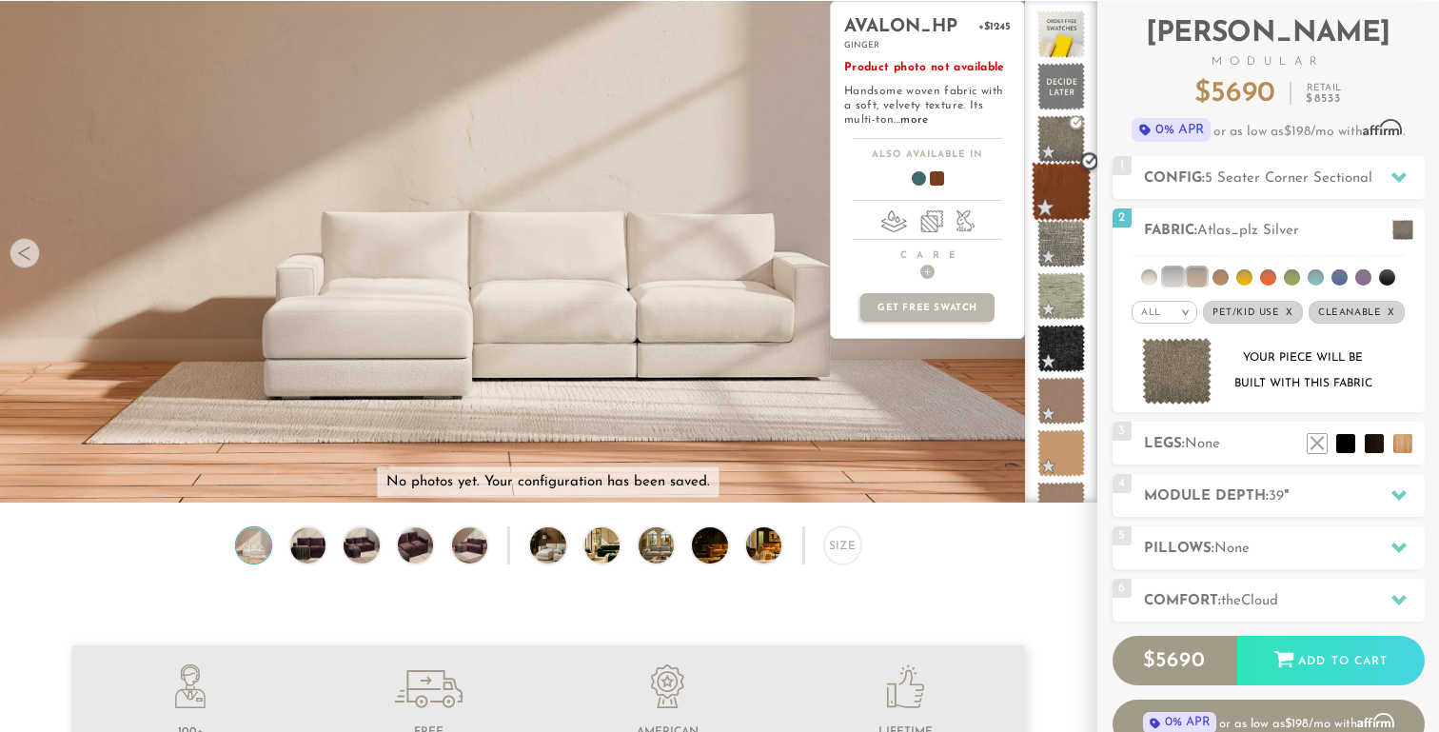
click at [1070, 202] on span at bounding box center [1062, 192] width 60 height 60
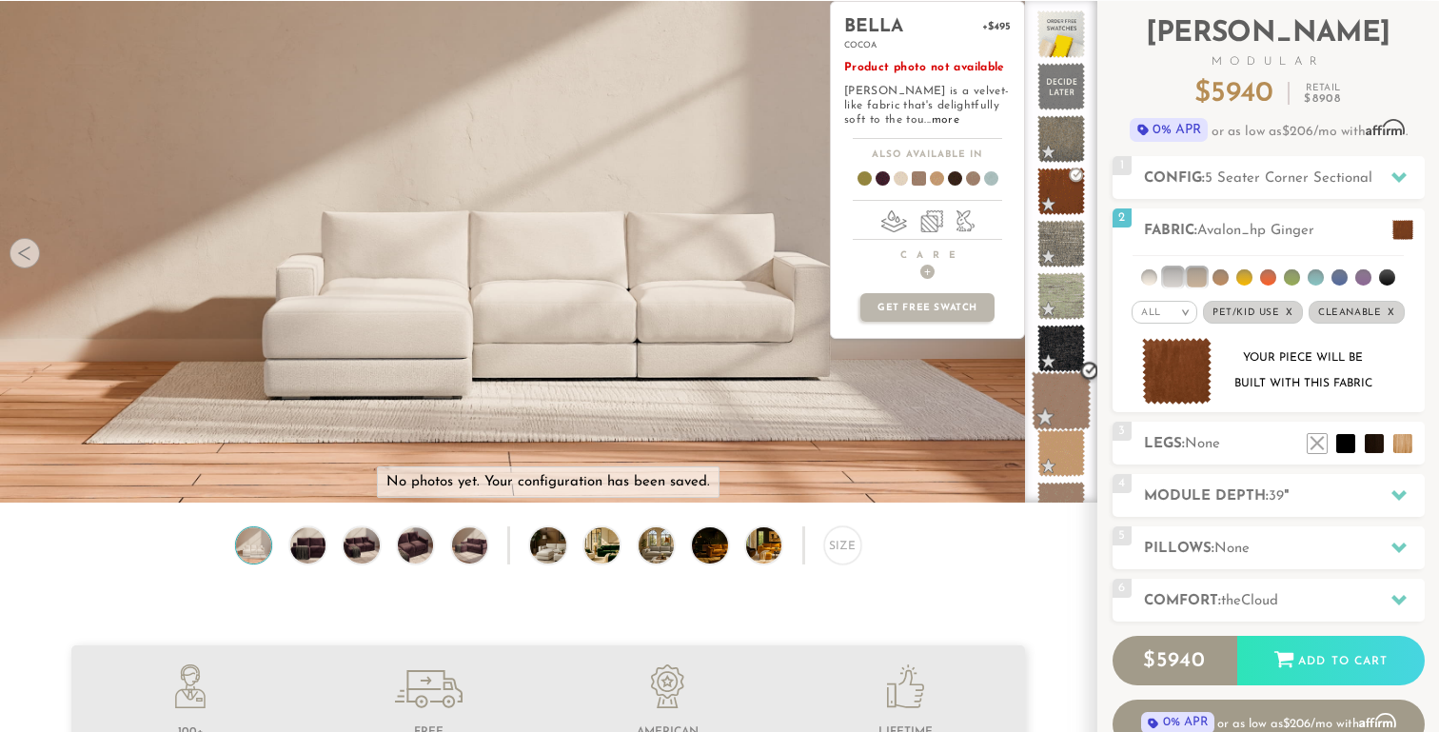
click at [1064, 409] on span at bounding box center [1062, 401] width 60 height 60
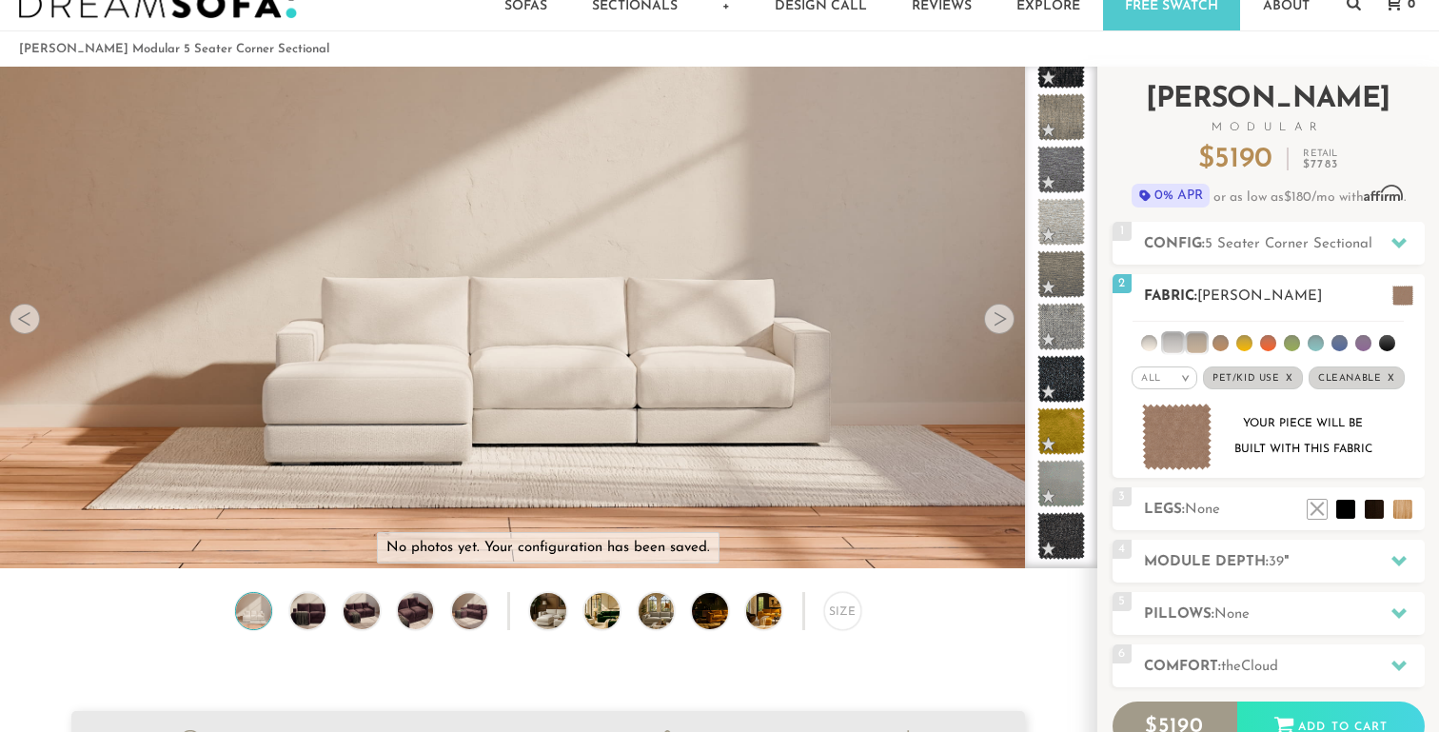
scroll to position [46, 0]
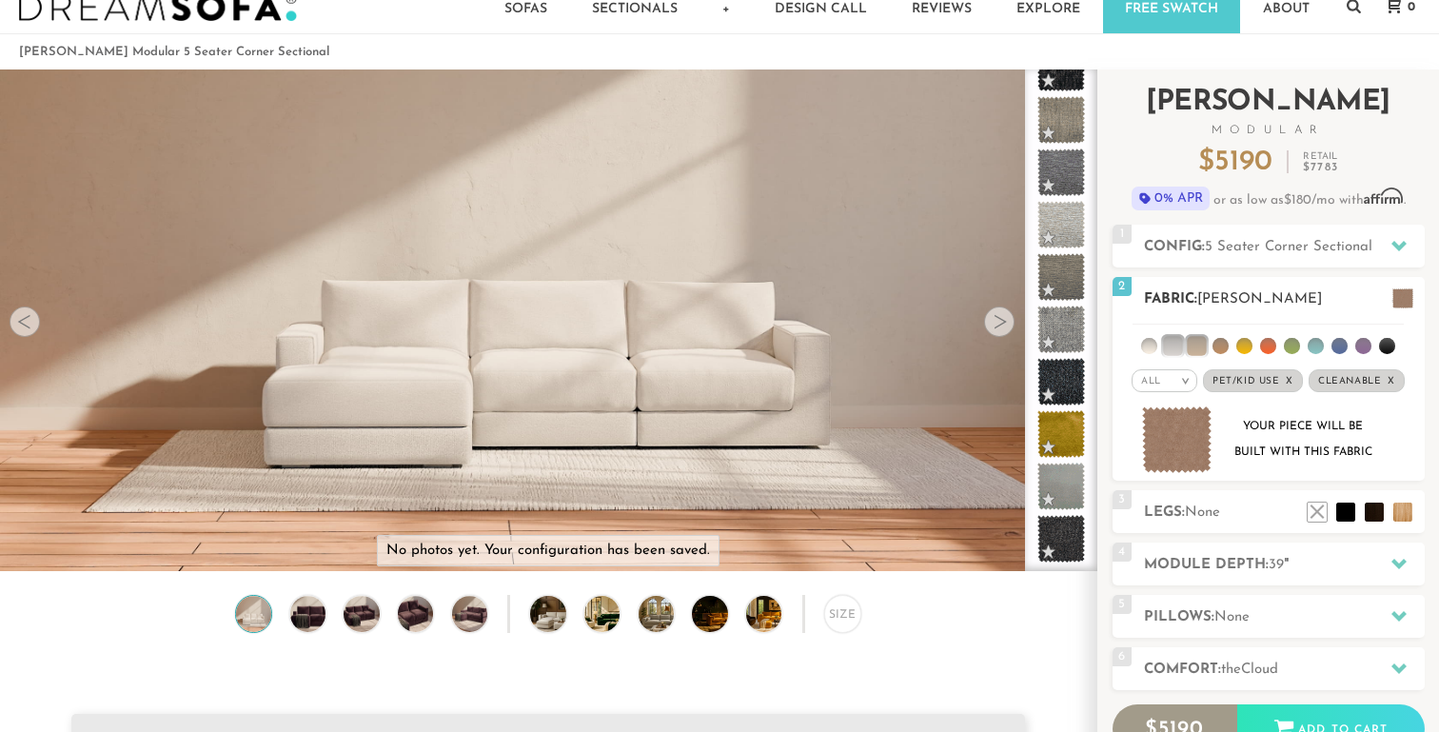
click at [1210, 292] on span "[PERSON_NAME]" at bounding box center [1259, 299] width 125 height 14
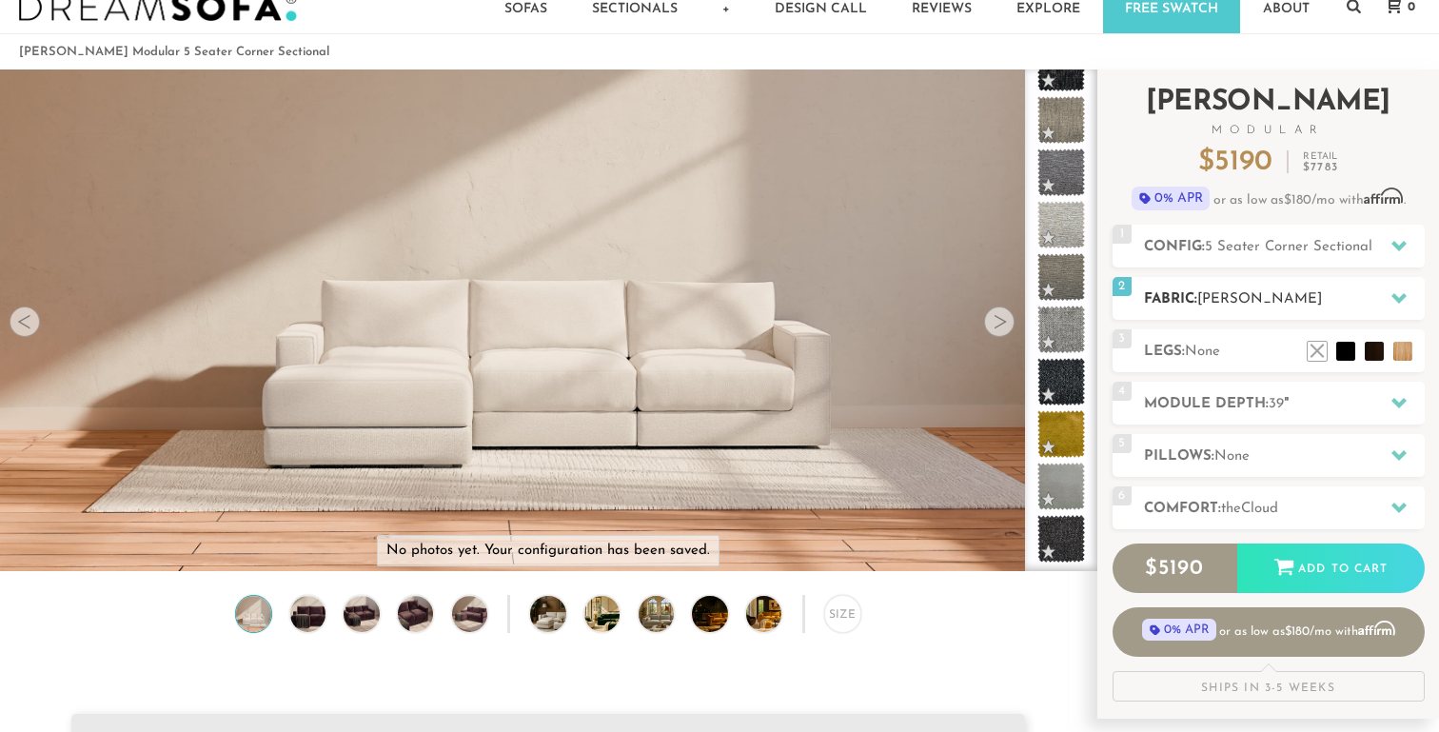
click at [1210, 292] on span "[PERSON_NAME]" at bounding box center [1259, 299] width 125 height 14
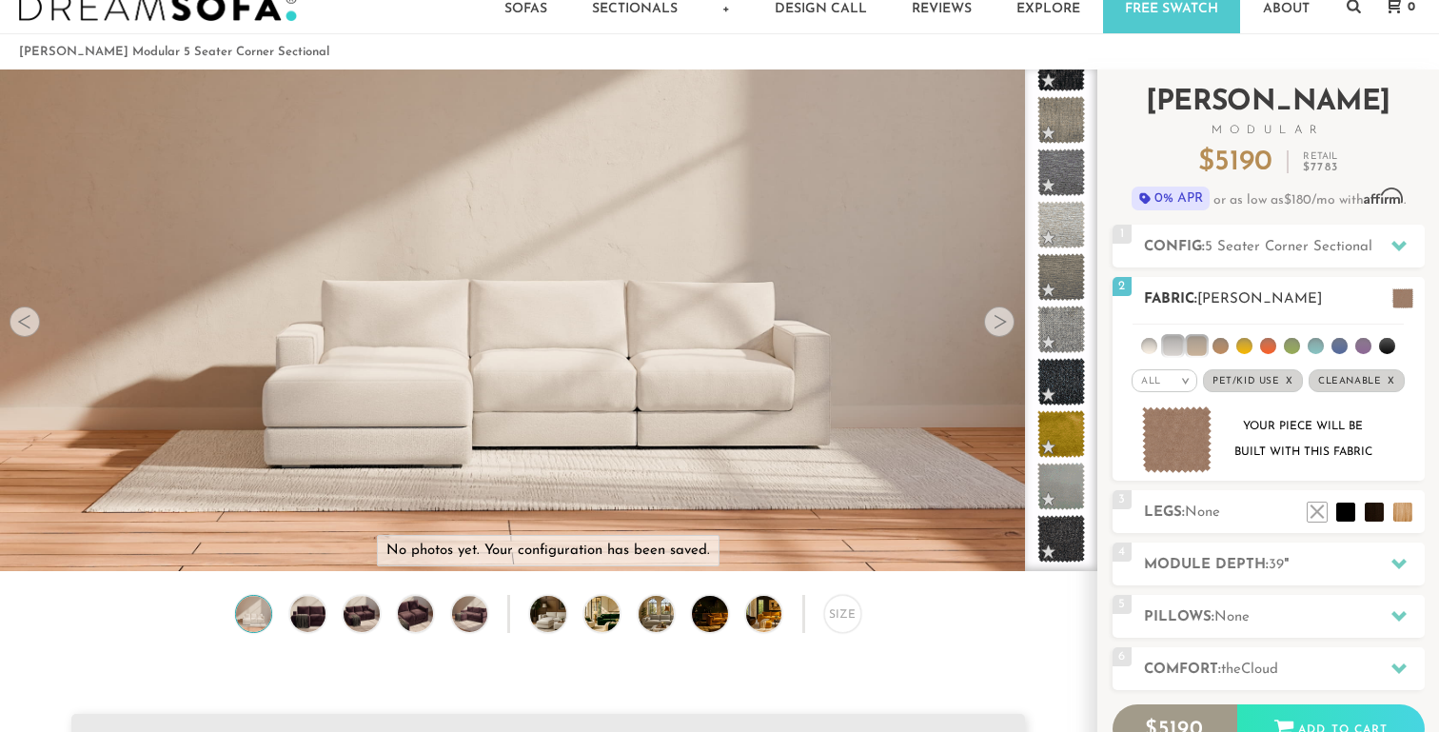
click at [1153, 346] on li at bounding box center [1149, 346] width 16 height 16
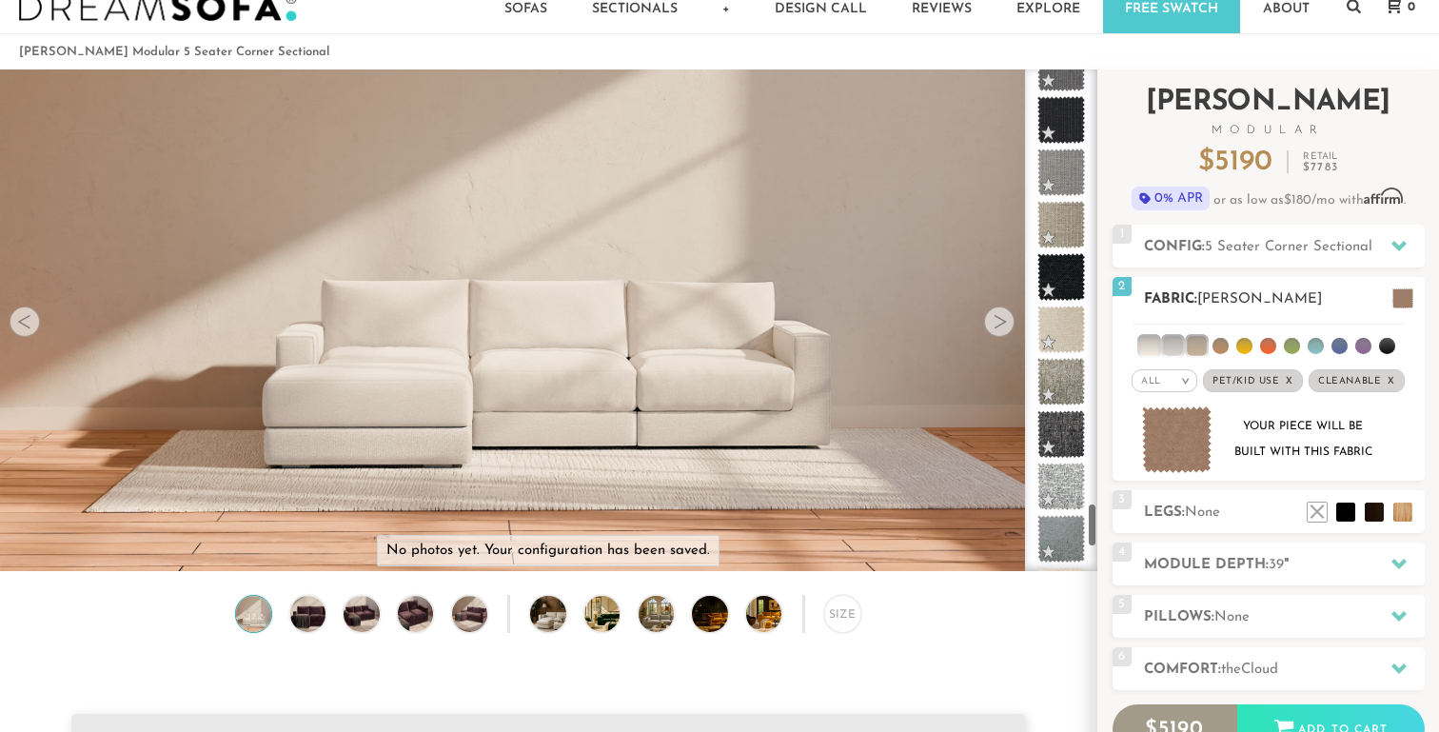
scroll to position [4850, 0]
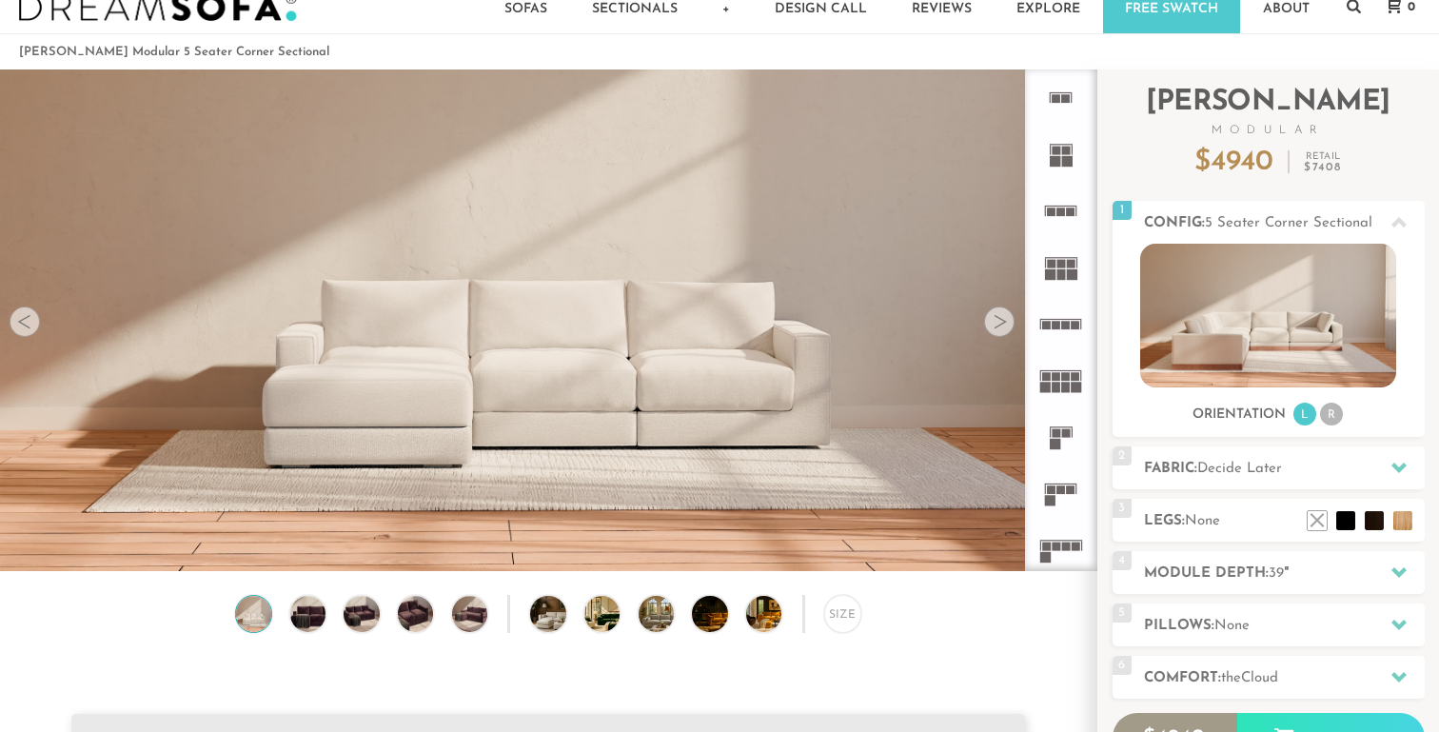
scroll to position [21142, 1439]
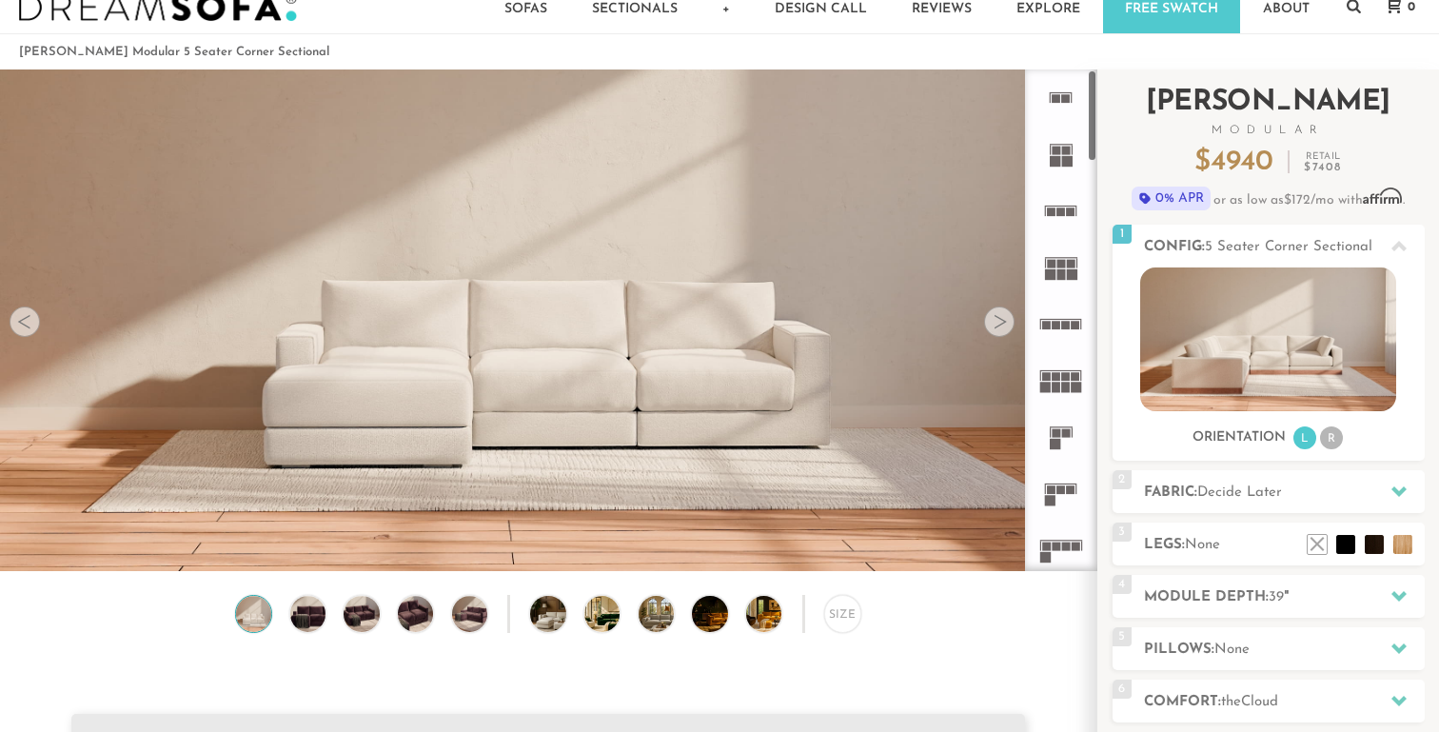
click at [1189, 469] on div "Introducing Landon Modular $ 4940 Retail $ 7408 $ 4940 Retail $ 7408 0% APR or …" at bounding box center [1268, 481] width 312 height 825
click at [1354, 543] on li at bounding box center [1317, 516] width 76 height 76
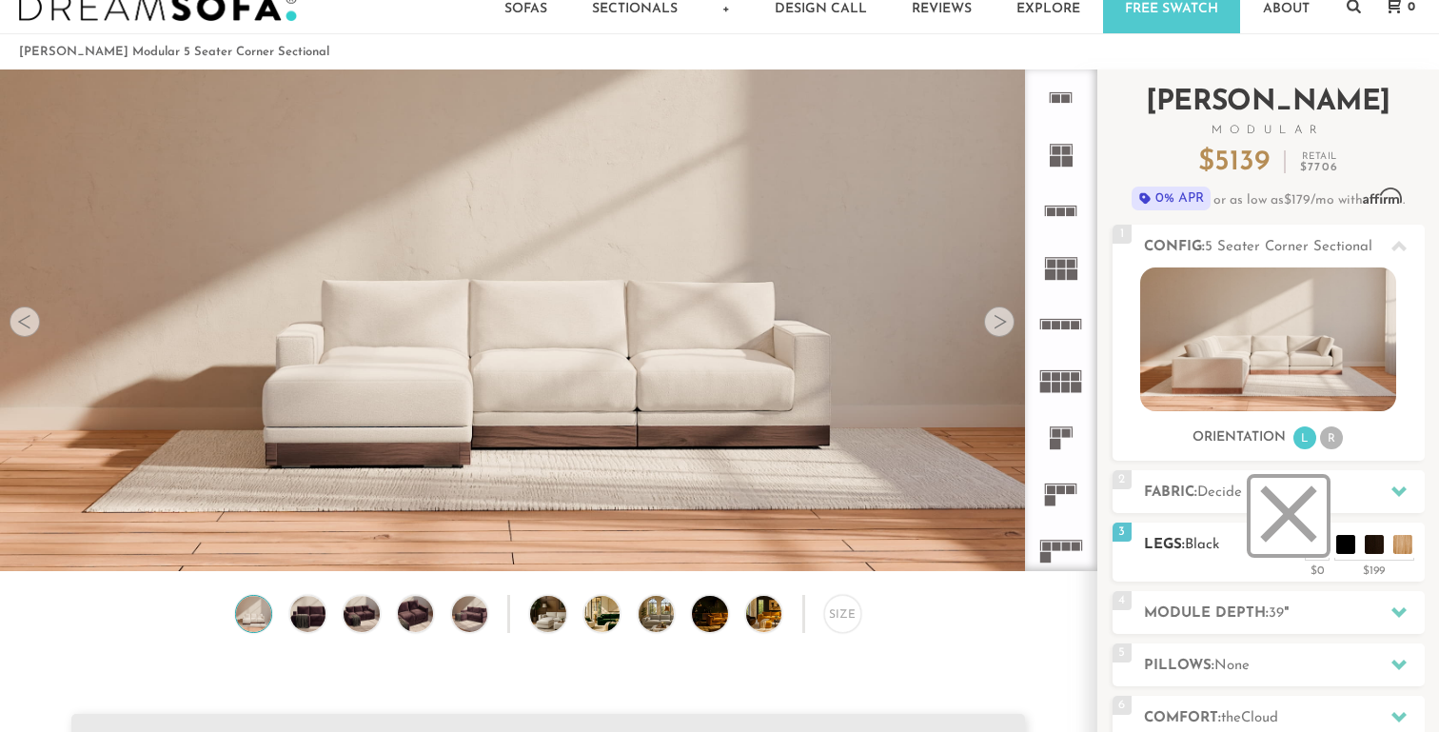
click at [1317, 542] on li at bounding box center [1288, 516] width 76 height 76
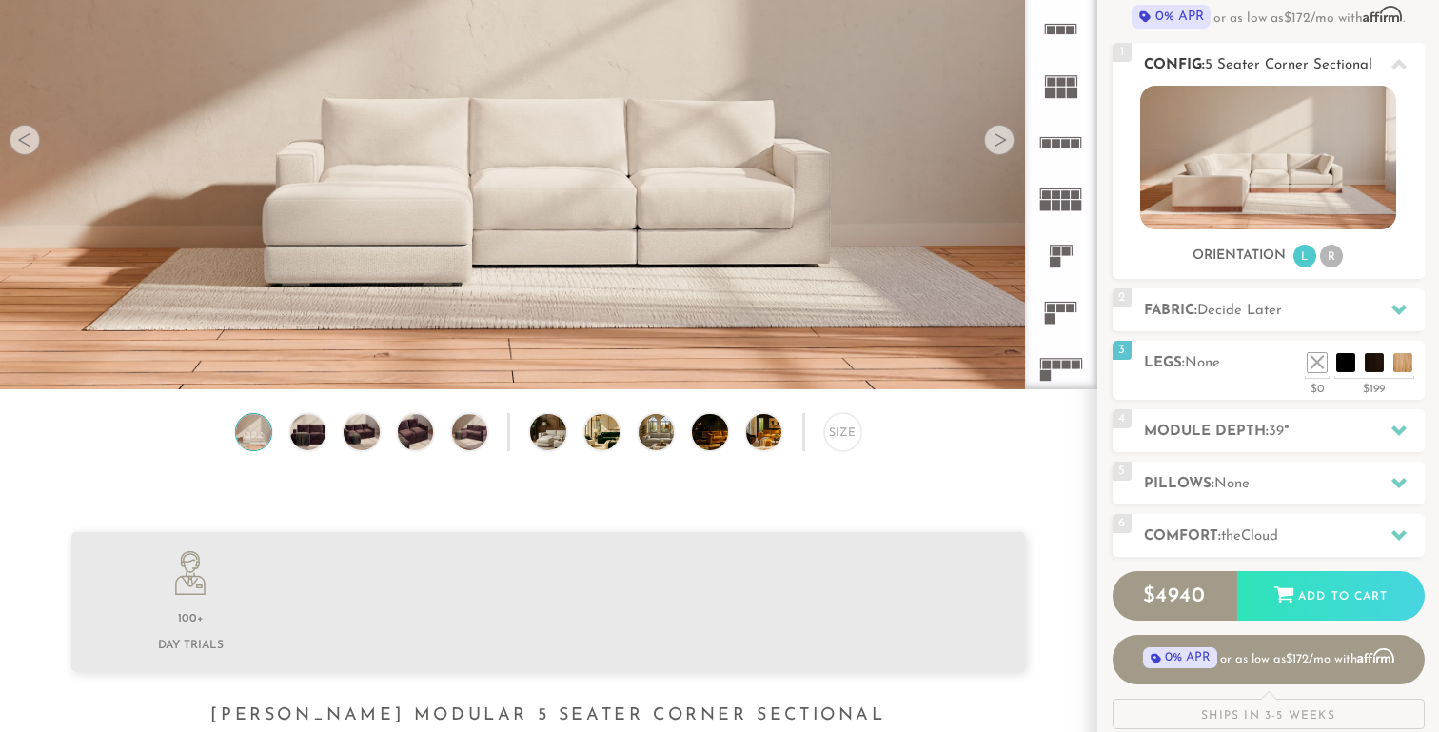
scroll to position [378, 0]
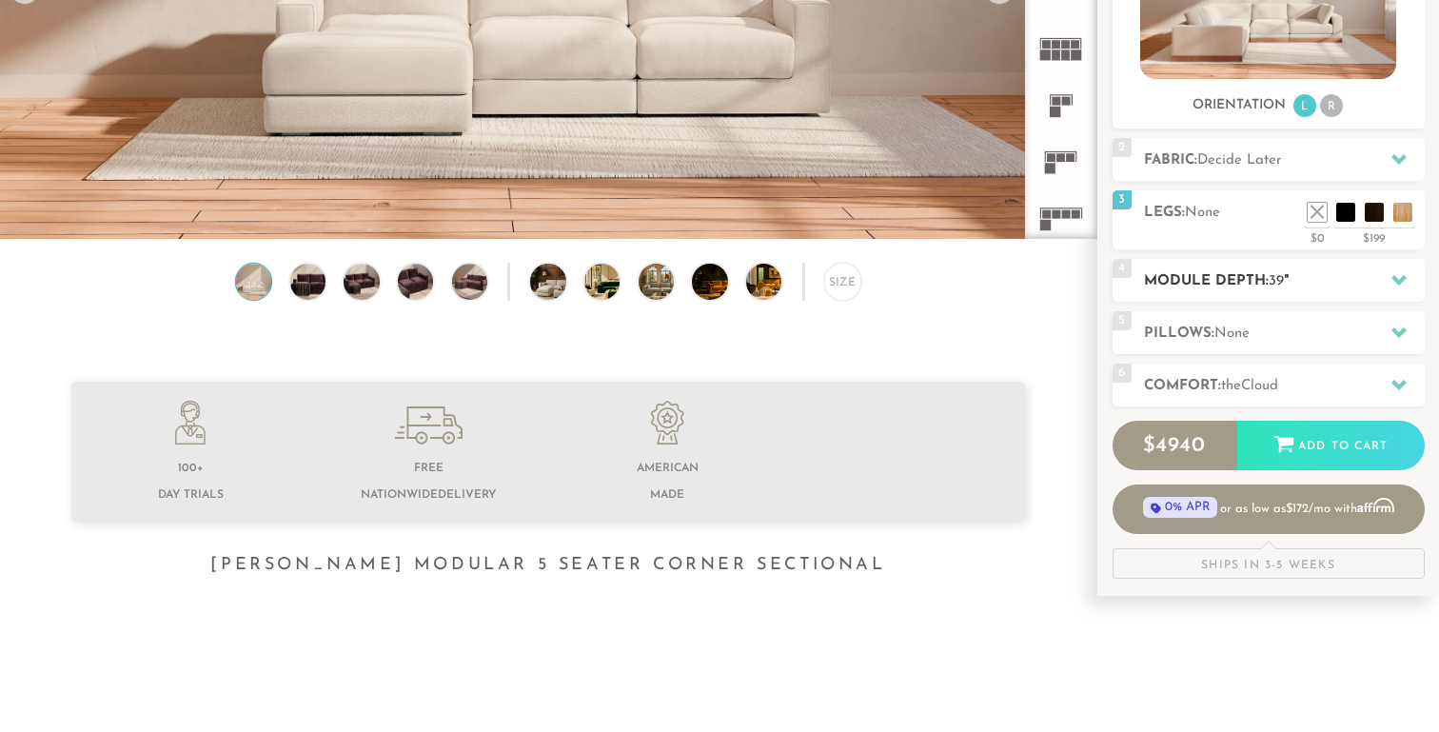
click at [1309, 271] on h2 "Module Depth: 39 "" at bounding box center [1284, 281] width 281 height 22
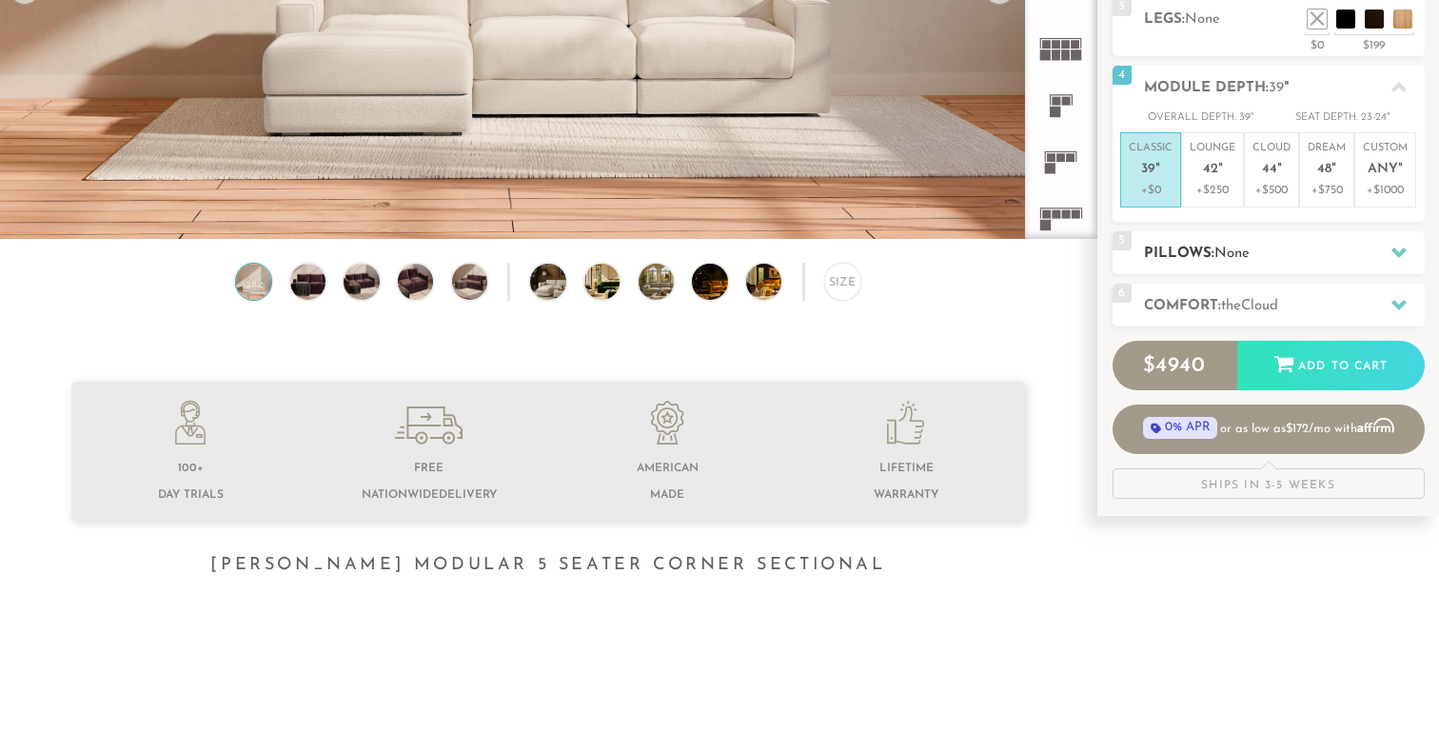
click at [1281, 251] on h2 "Pillows: None" at bounding box center [1284, 254] width 281 height 22
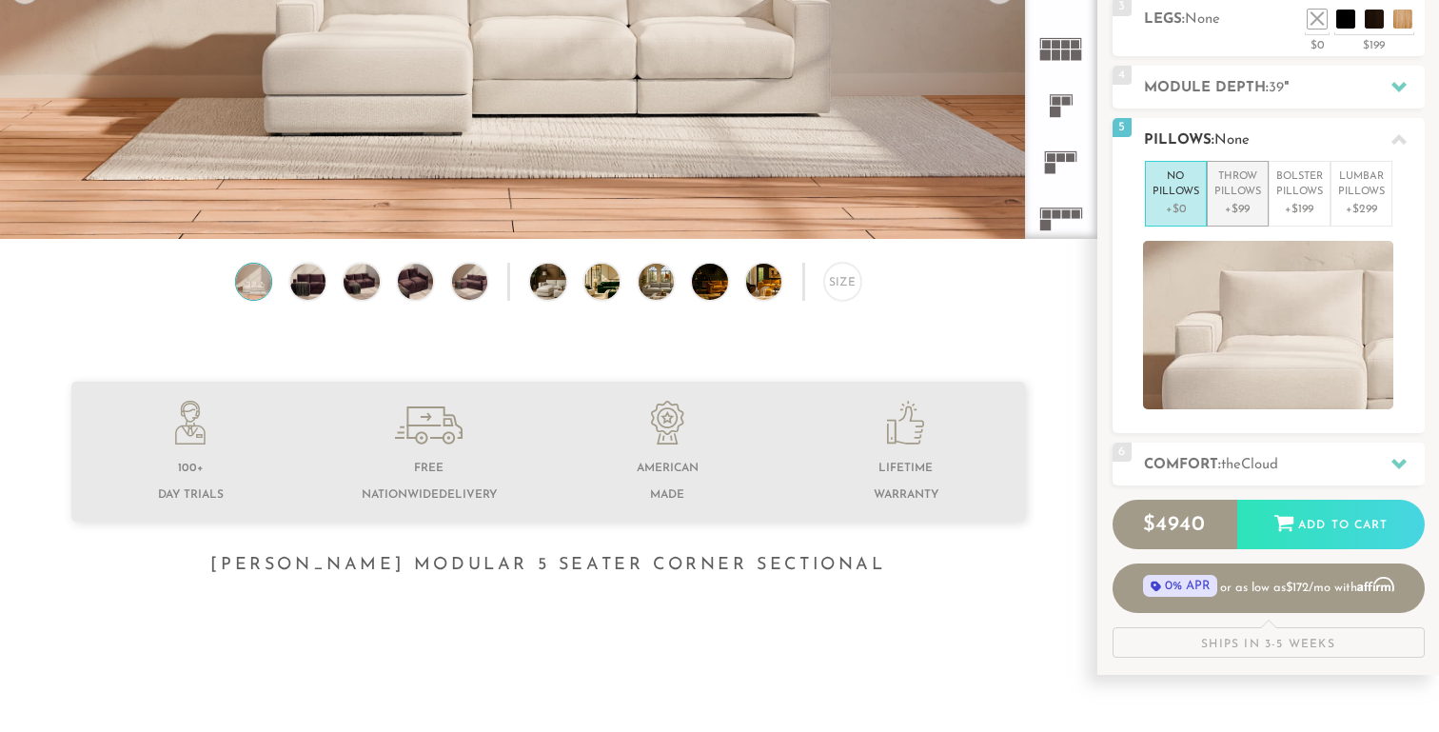
click at [1248, 212] on p "+$99" at bounding box center [1237, 209] width 47 height 17
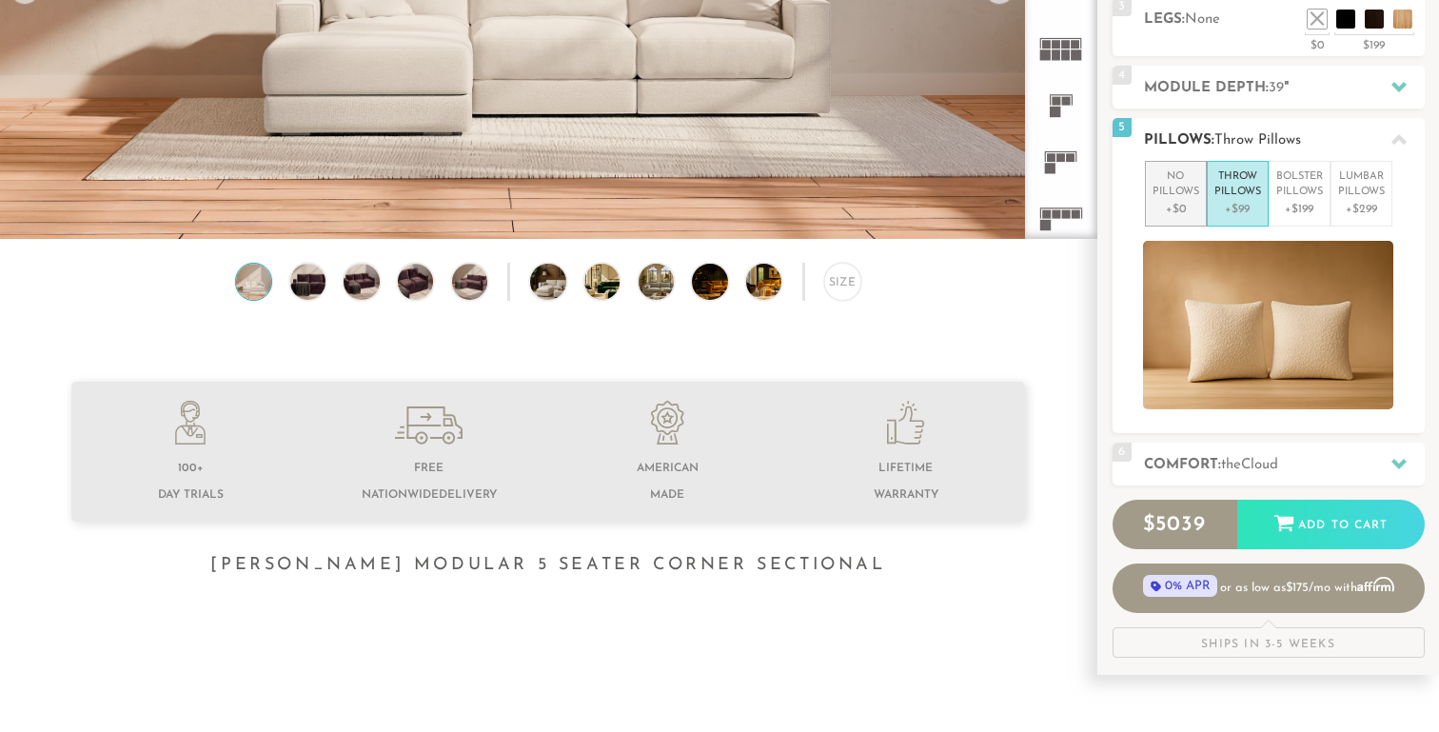
click at [1163, 184] on p "No Pillows" at bounding box center [1175, 184] width 47 height 31
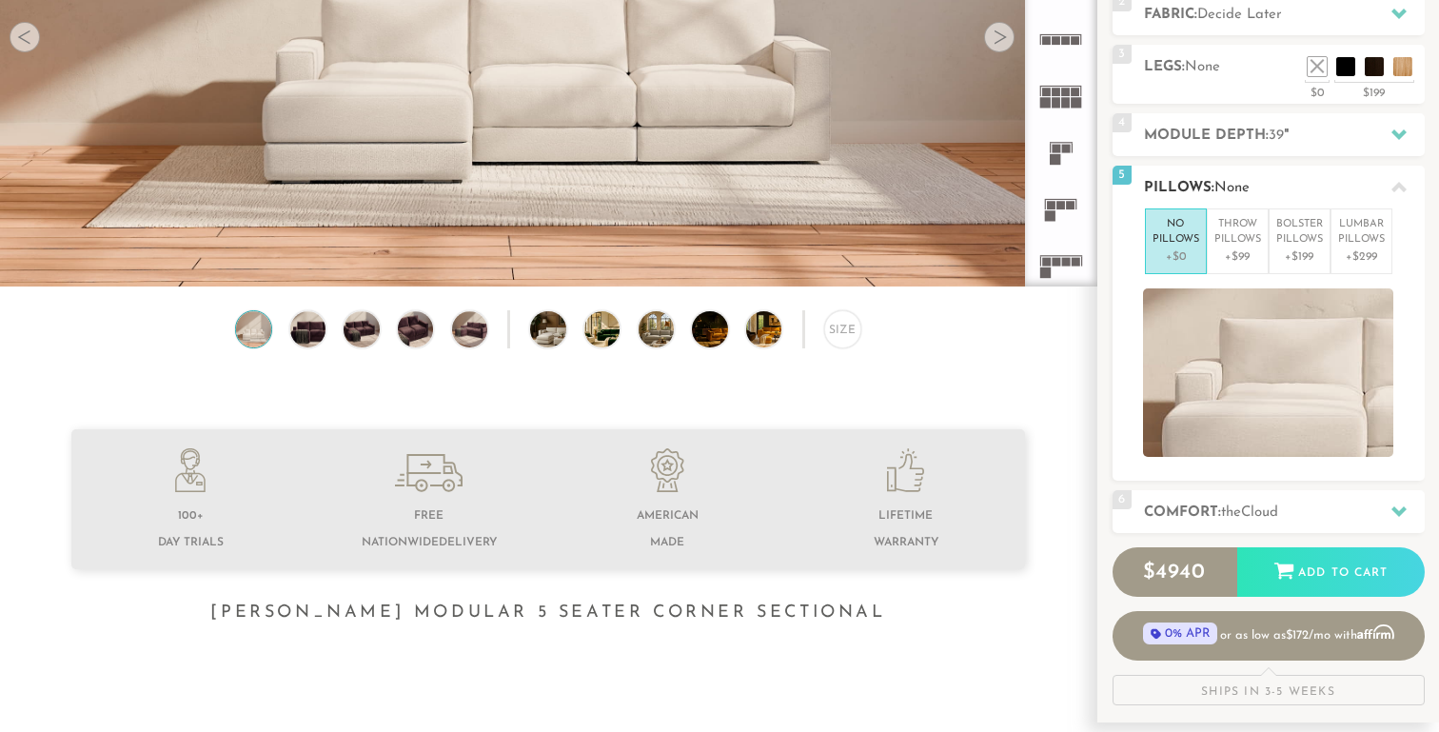
scroll to position [339, 0]
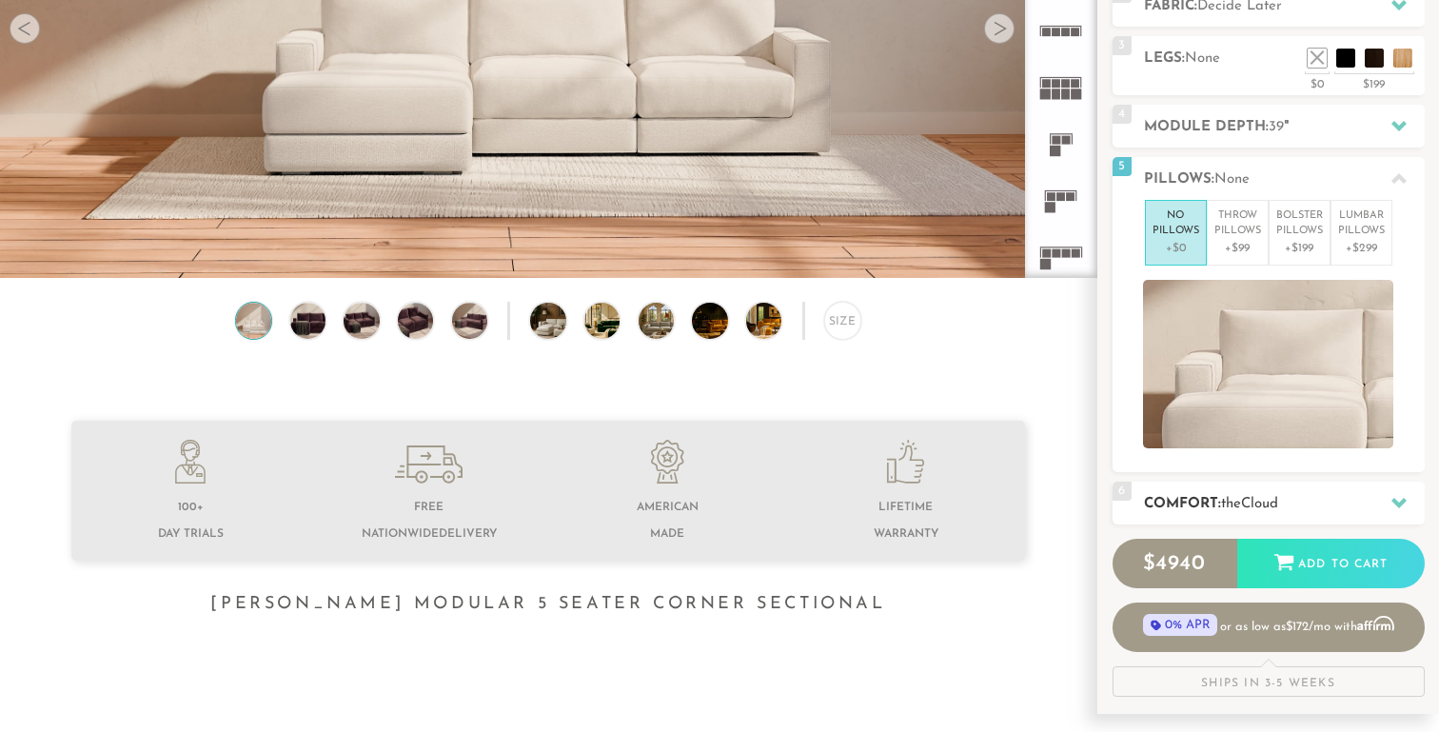
click at [1233, 486] on div "6 Comfort: the Cloud soft" at bounding box center [1268, 503] width 312 height 43
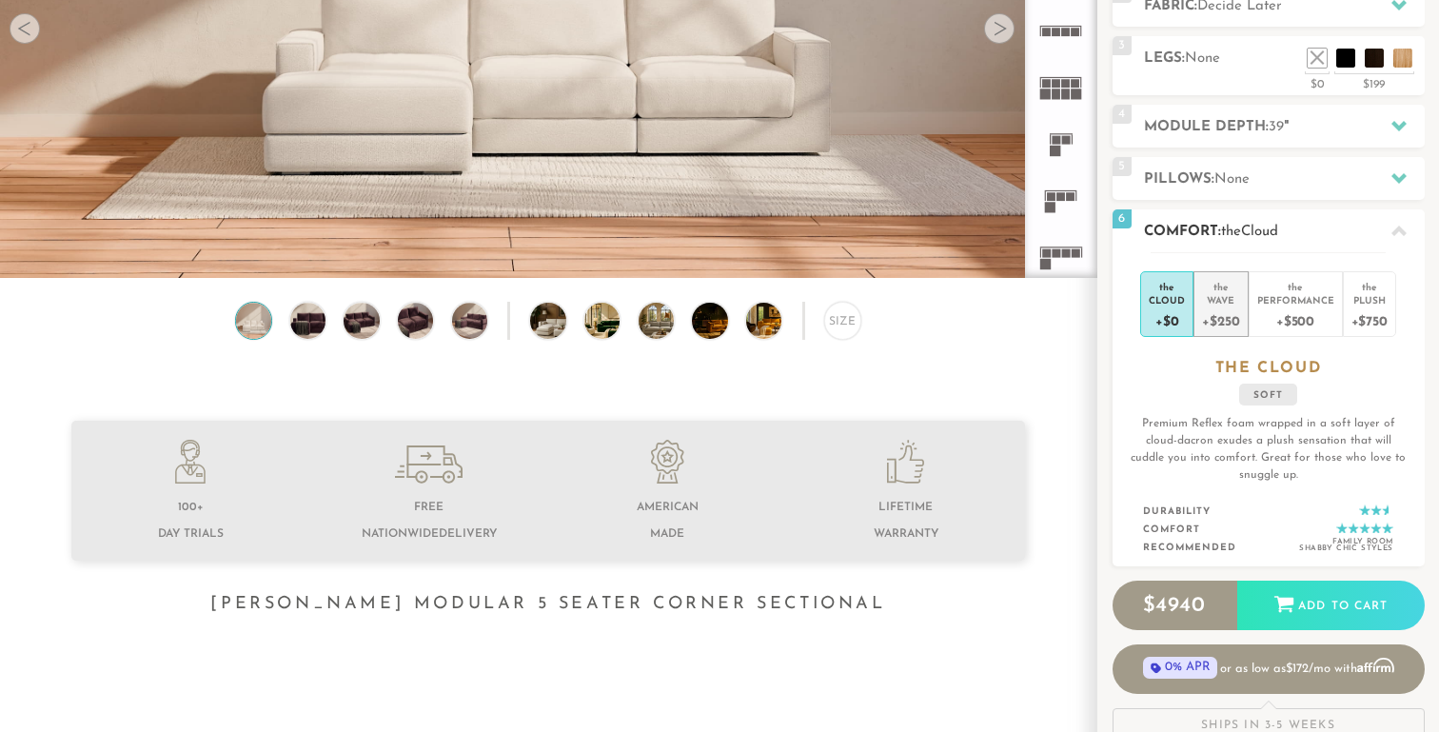
click at [1220, 310] on div "+$250" at bounding box center [1220, 320] width 37 height 28
click at [1151, 301] on div "Cloud" at bounding box center [1167, 299] width 36 height 13
click at [1379, 296] on div "Plush" at bounding box center [1369, 299] width 36 height 13
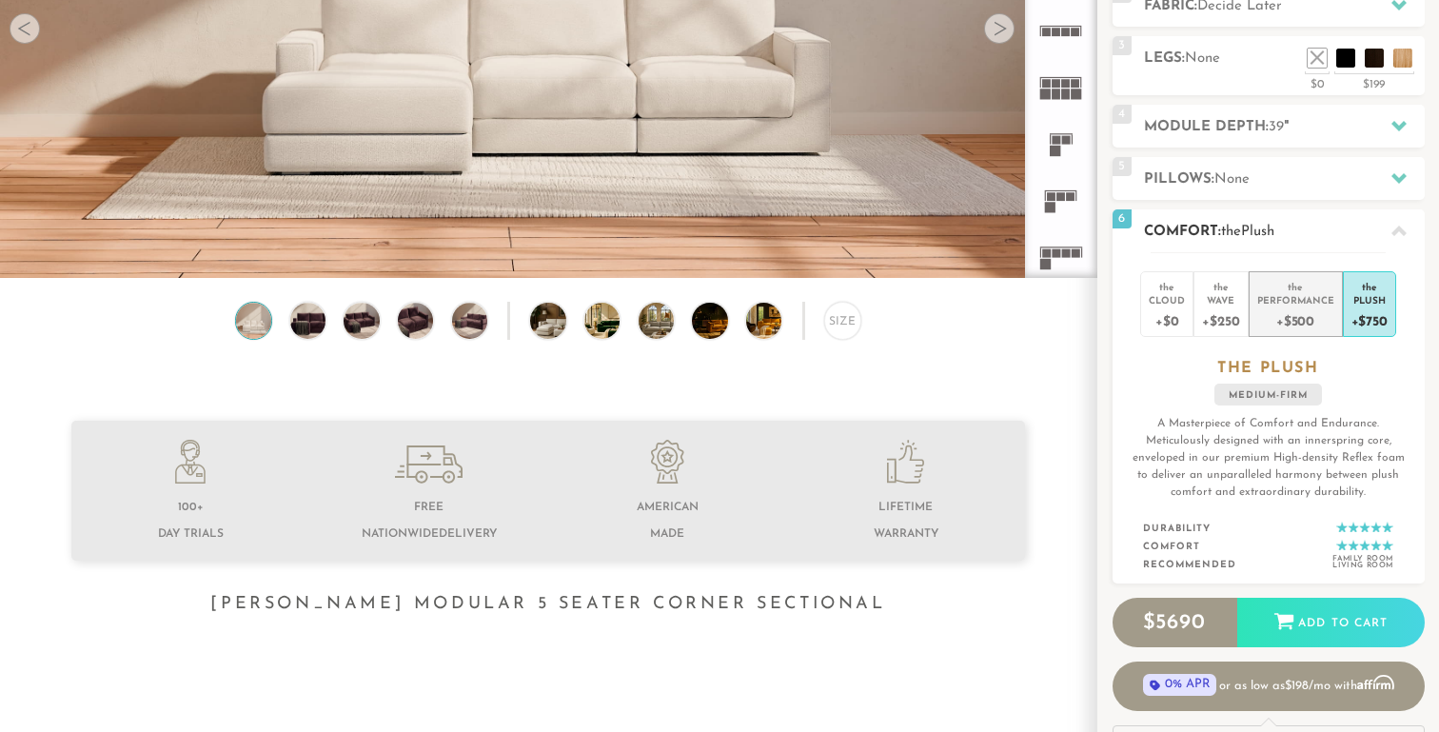
click at [1327, 293] on div "Performance" at bounding box center [1295, 299] width 77 height 13
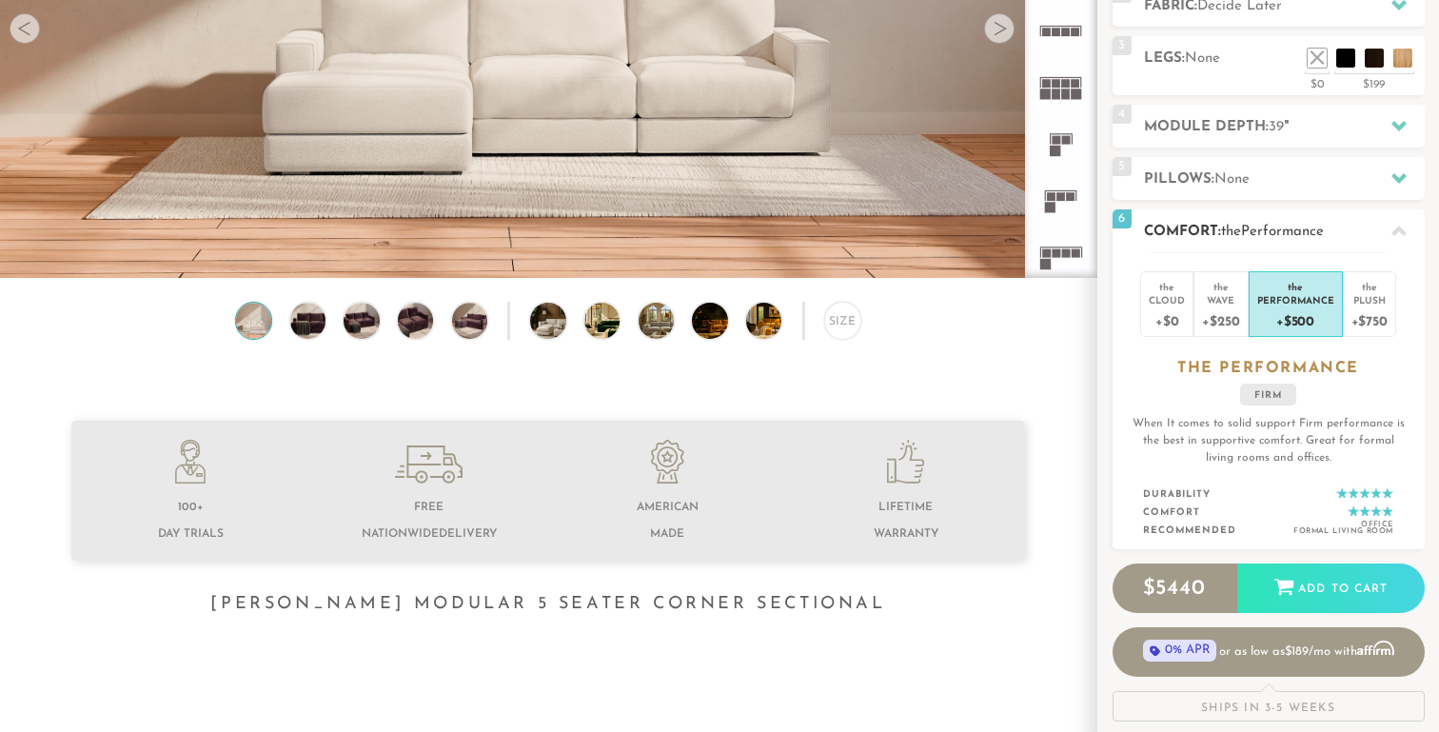
click at [1260, 300] on div "Performance" at bounding box center [1295, 299] width 77 height 13
click at [1228, 299] on div "Wave" at bounding box center [1220, 299] width 37 height 13
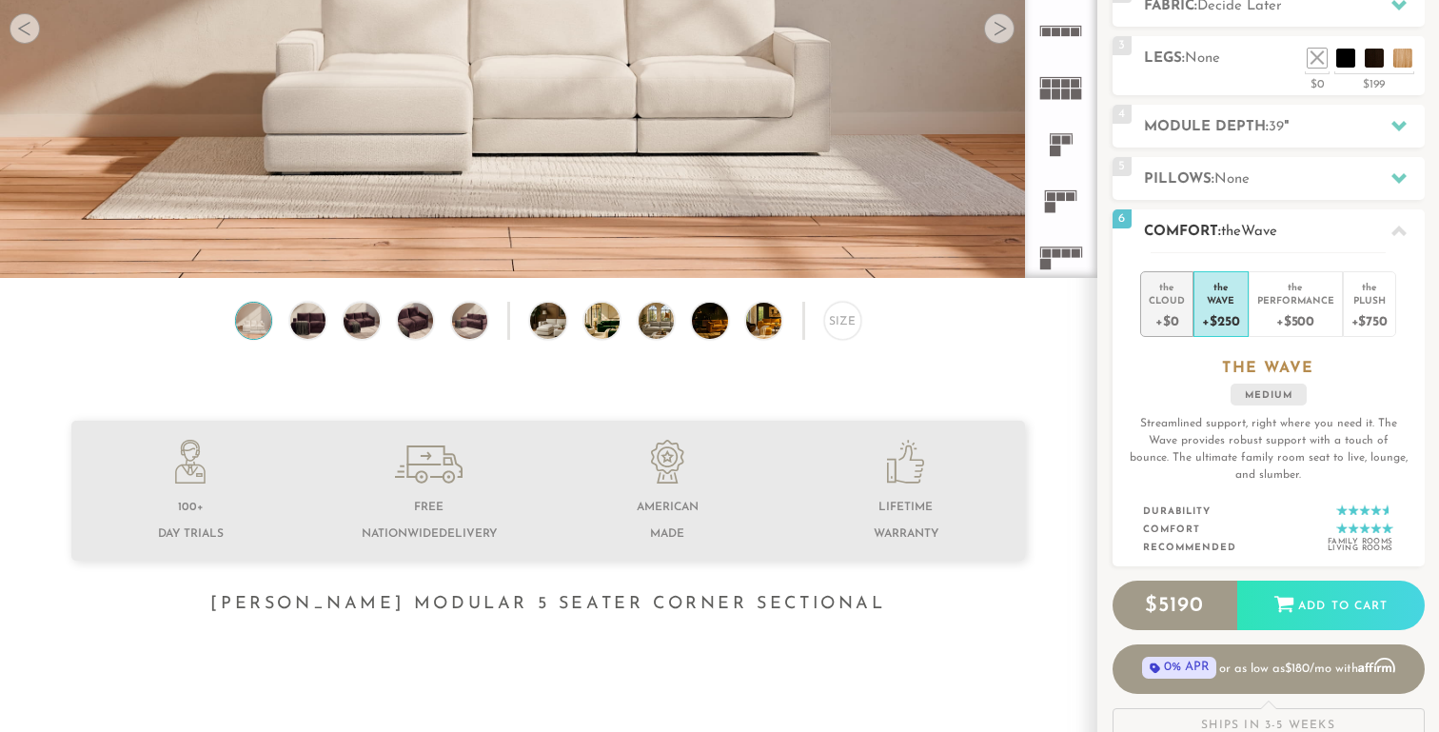
click at [1169, 298] on div "Cloud" at bounding box center [1167, 299] width 36 height 13
click at [1227, 298] on div "Wave" at bounding box center [1220, 299] width 37 height 13
click at [1268, 301] on div "Performance" at bounding box center [1295, 299] width 77 height 13
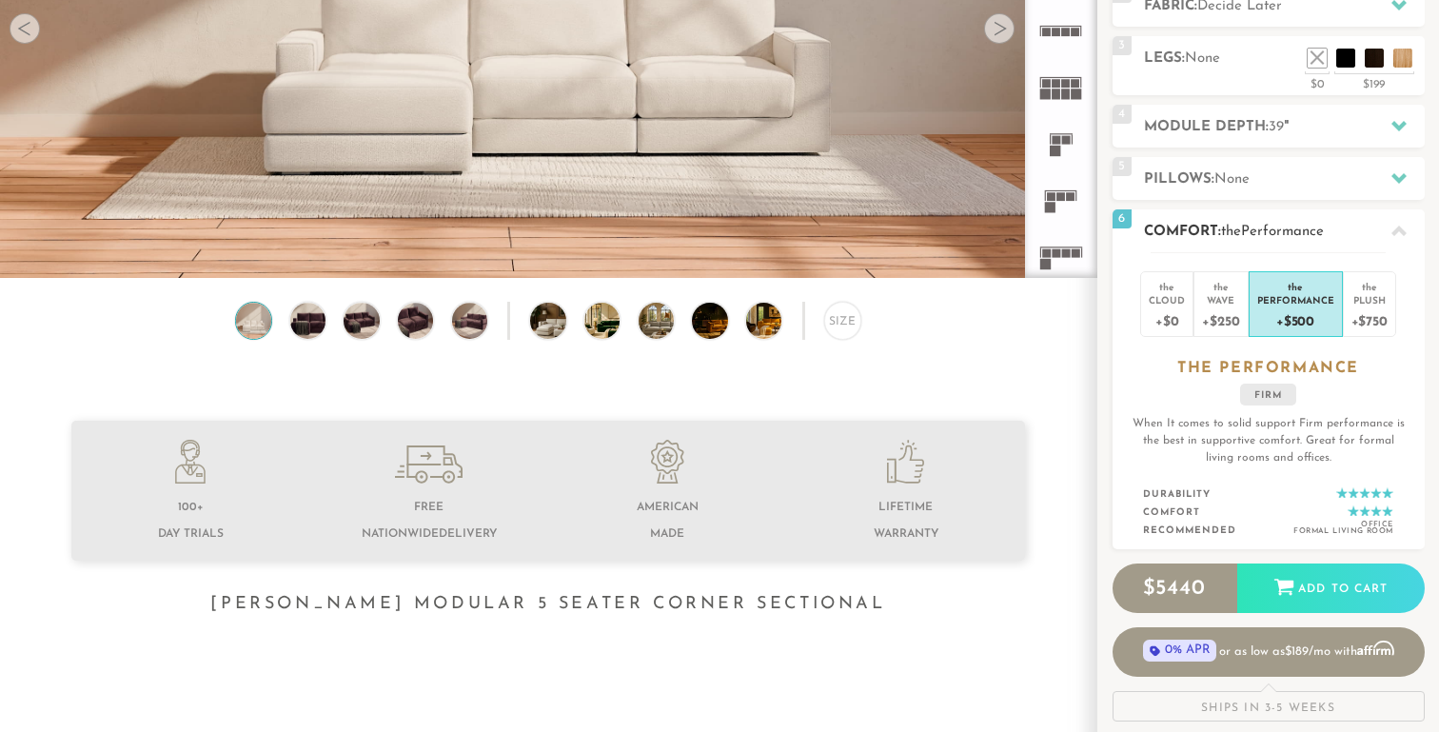
click at [1319, 299] on div "Performance" at bounding box center [1295, 299] width 77 height 13
click at [1366, 298] on div "Plush" at bounding box center [1369, 299] width 36 height 13
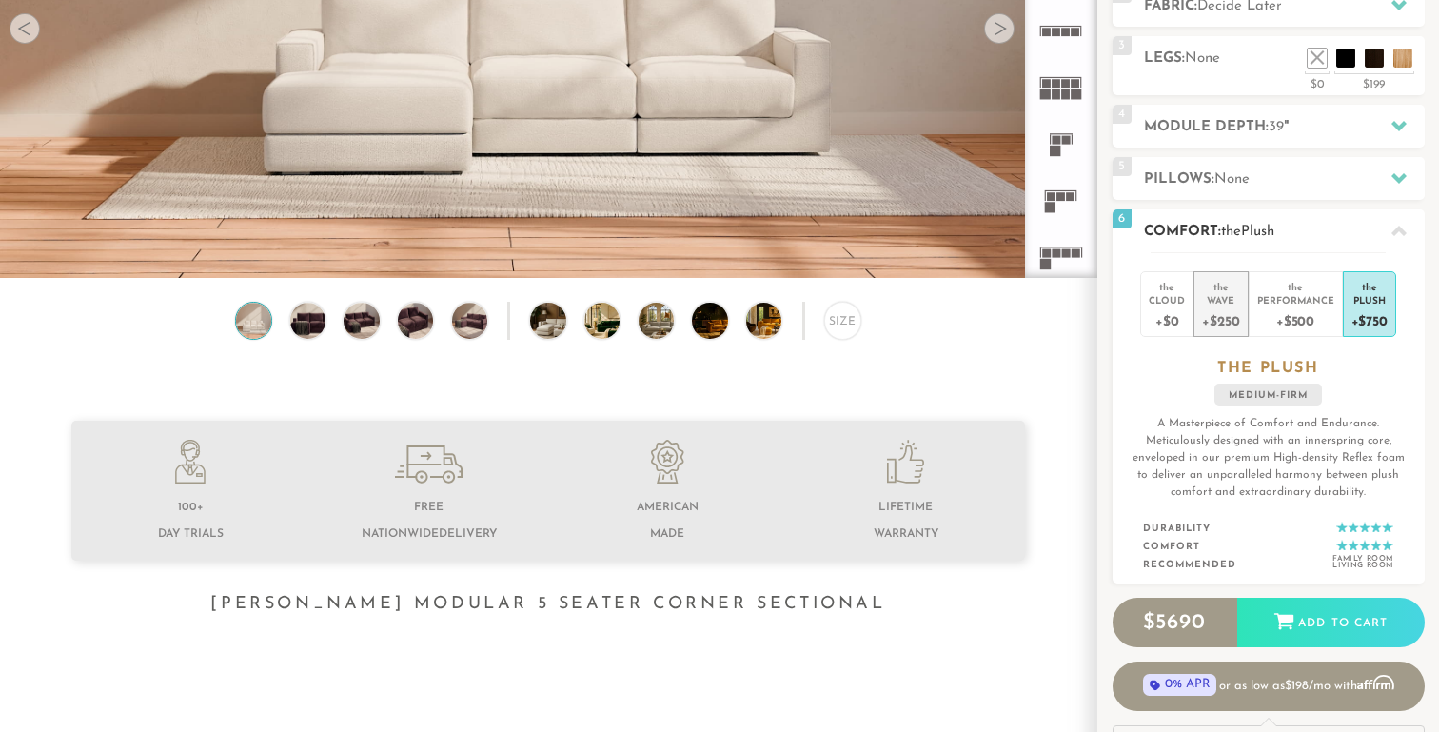
click at [1230, 298] on div "Wave" at bounding box center [1220, 299] width 37 height 13
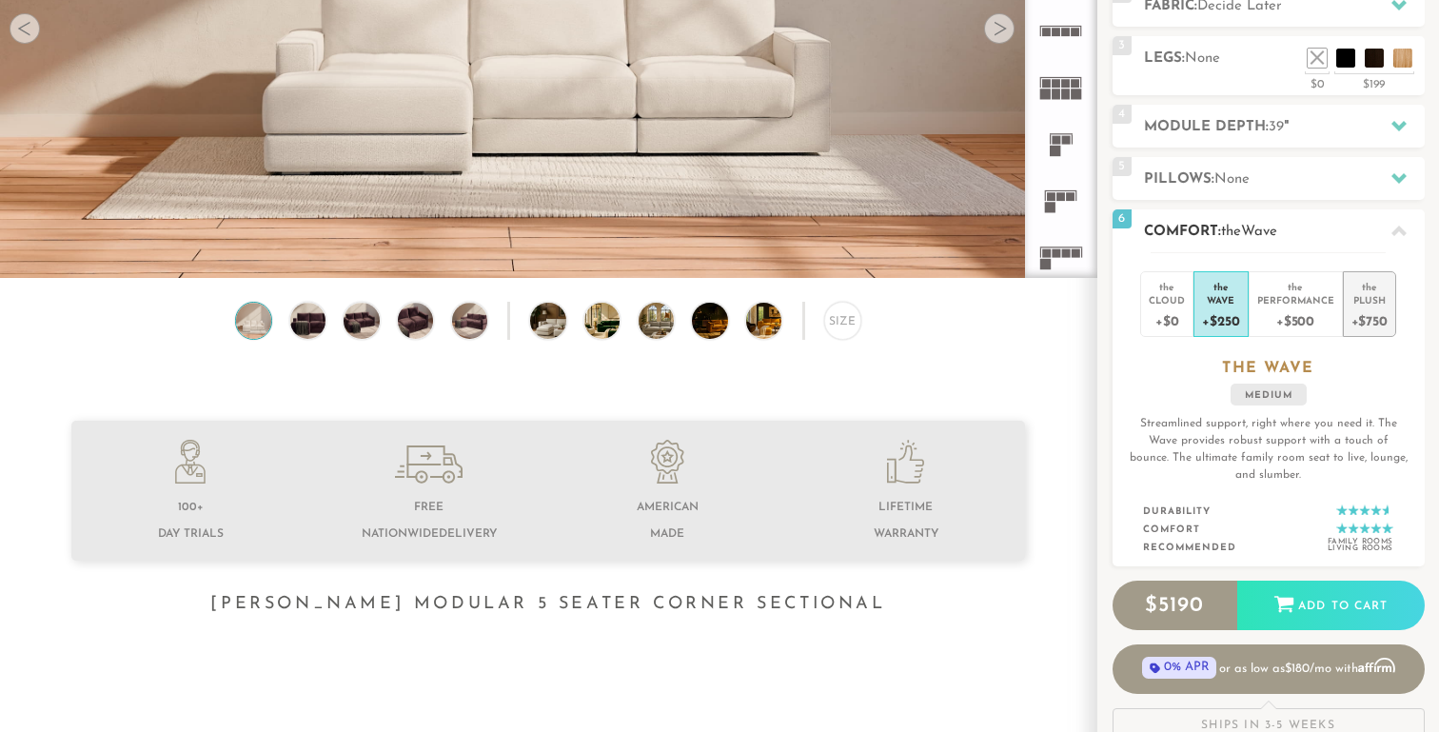
click at [1353, 306] on div "+$750" at bounding box center [1369, 320] width 36 height 28
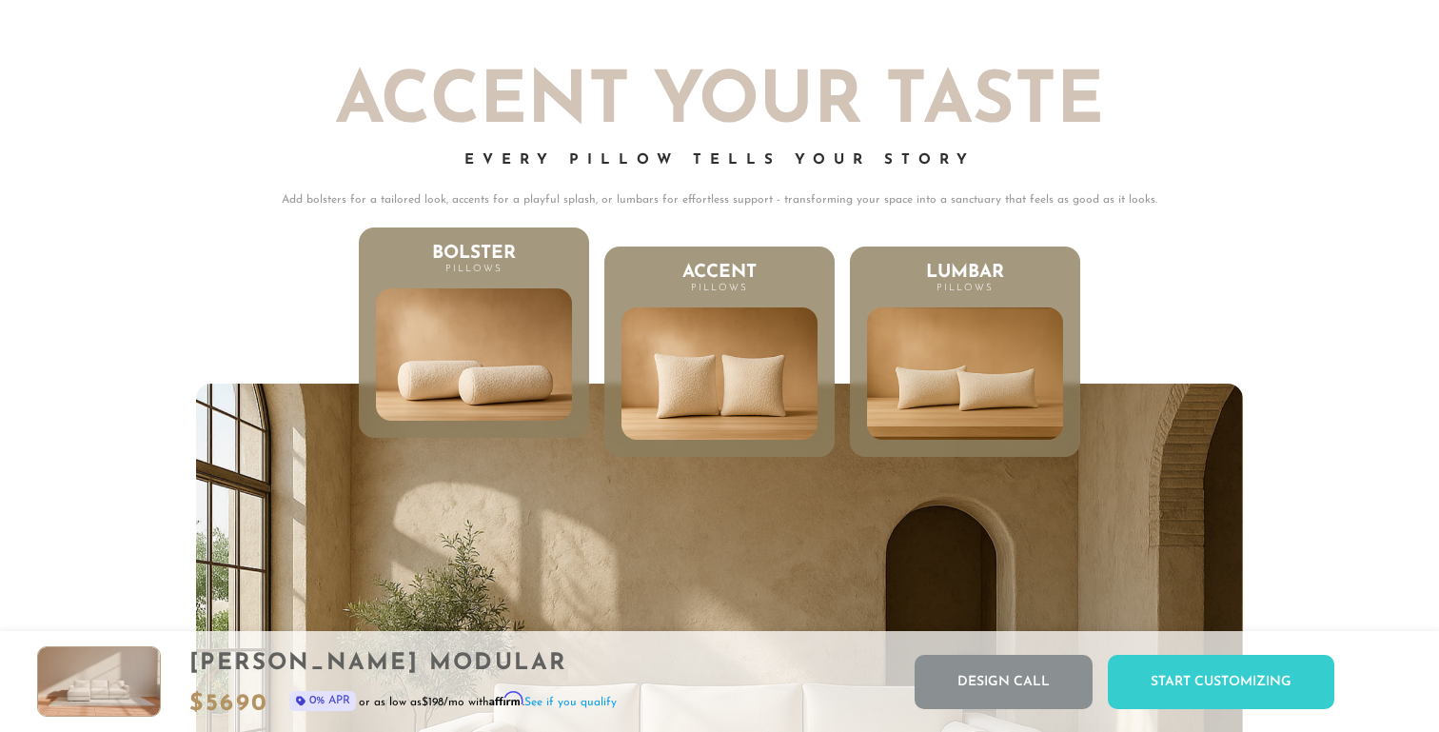
scroll to position [9339, 0]
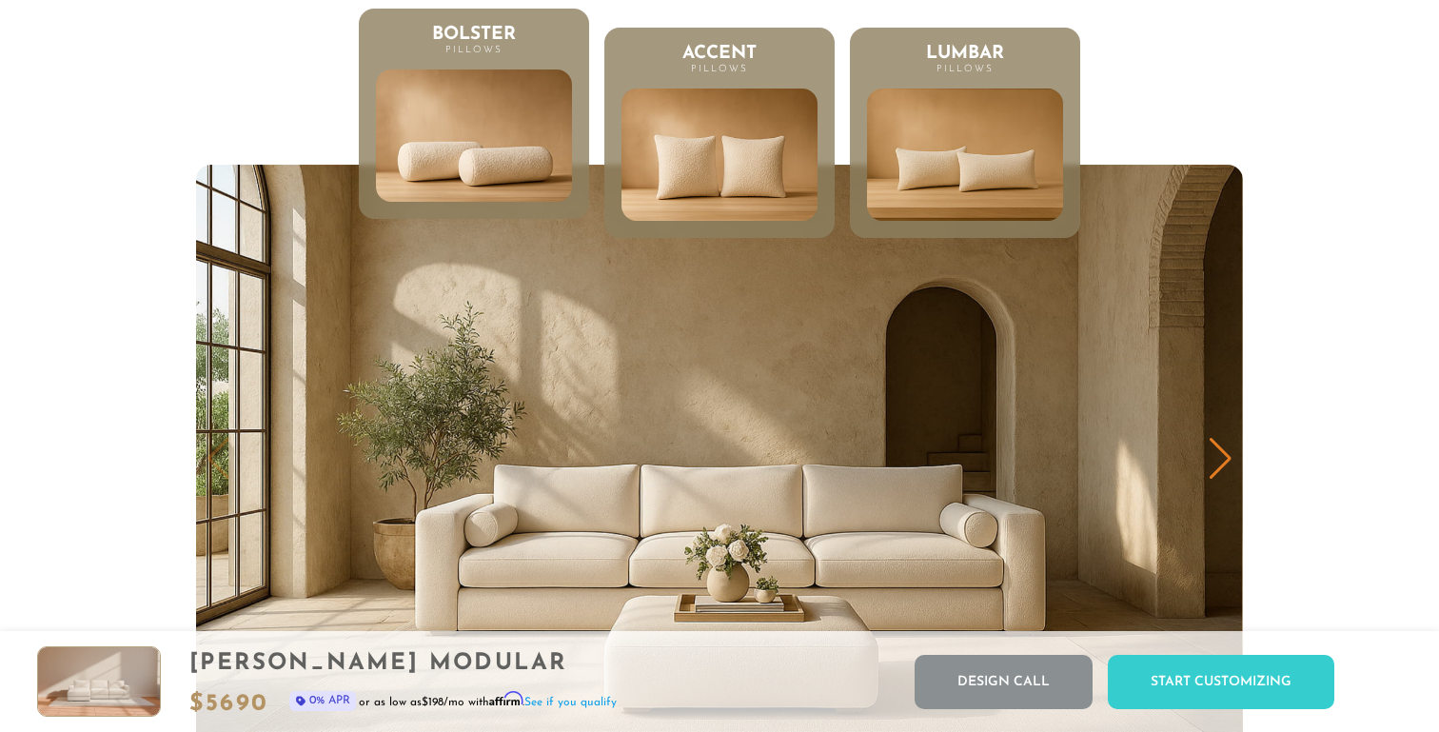
click at [328, 438] on img "1 / 3" at bounding box center [719, 459] width 1047 height 588
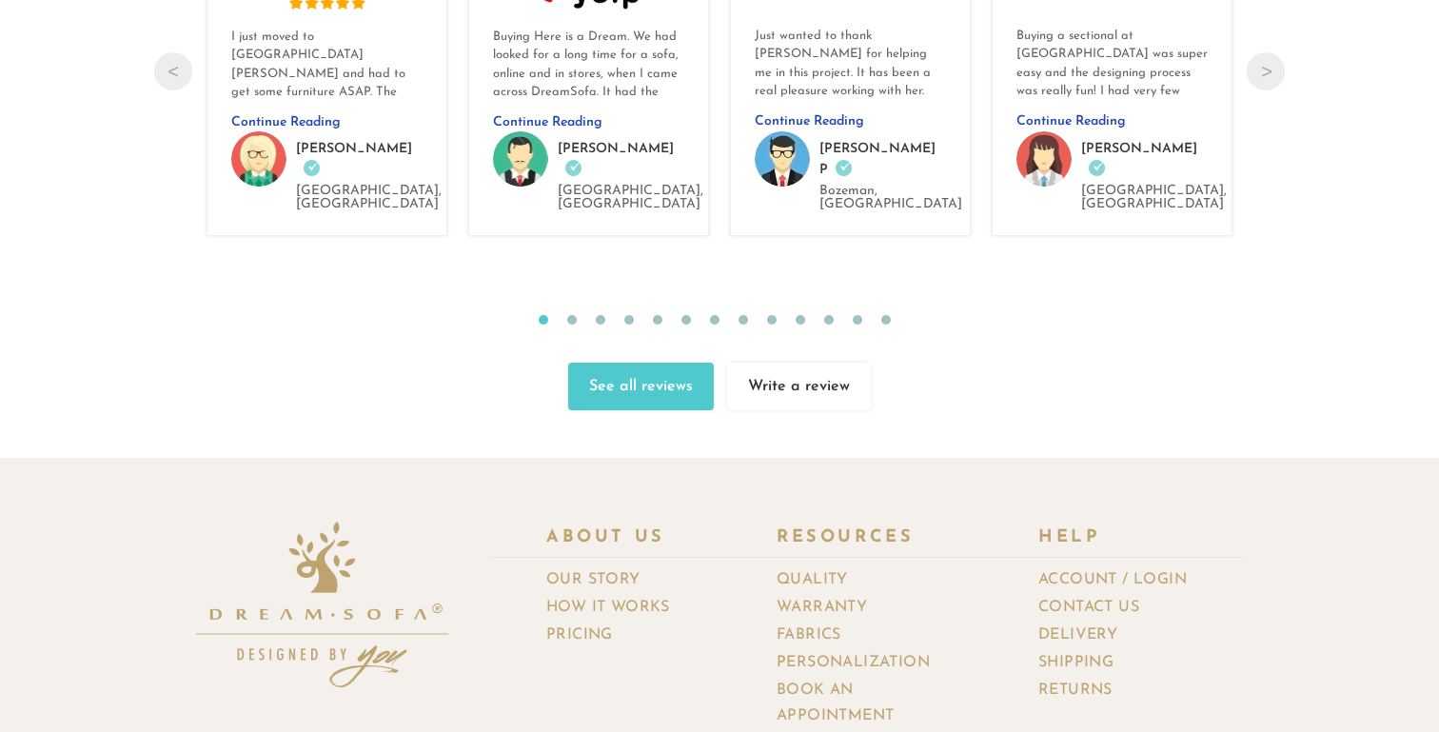
scroll to position [20565, 0]
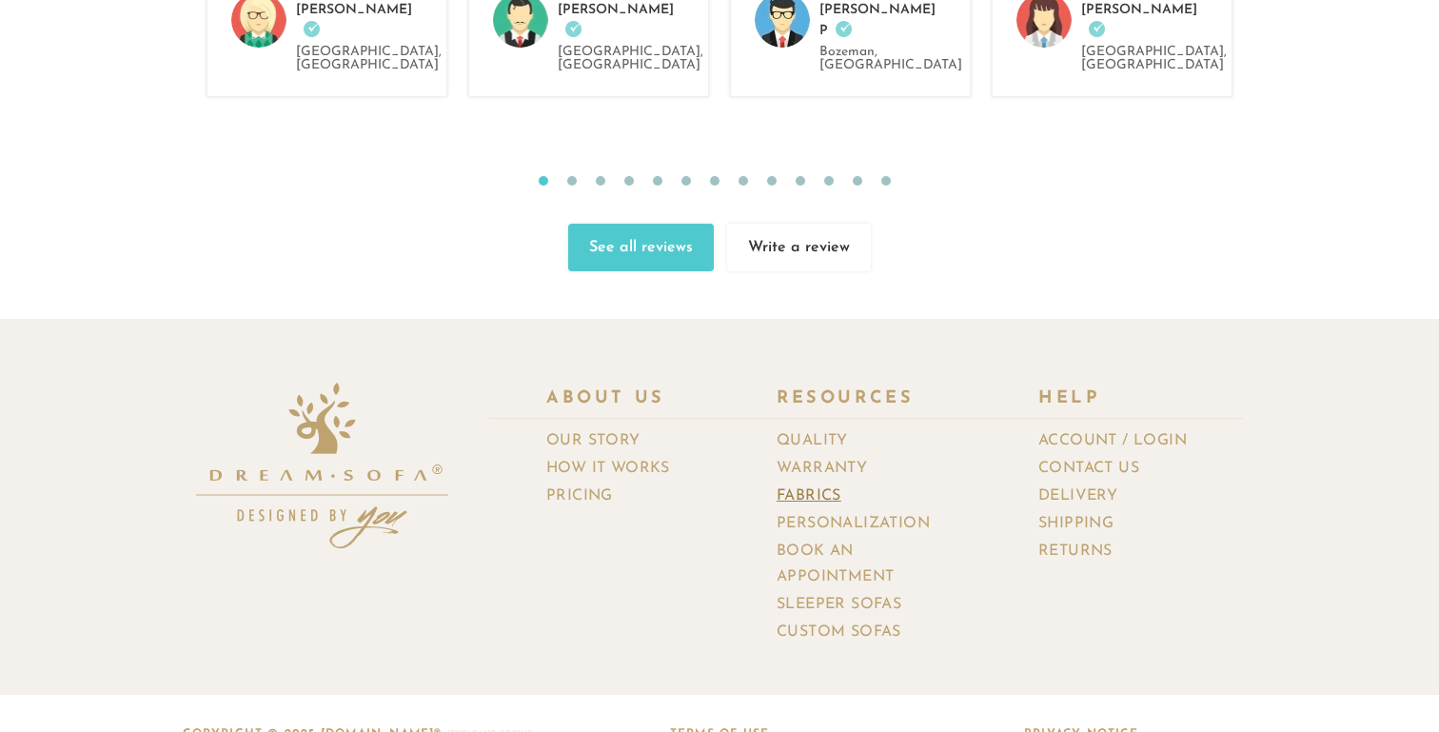
click at [807, 482] on link "Fabrics" at bounding box center [815, 496] width 79 height 28
